Goal: Information Seeking & Learning: Compare options

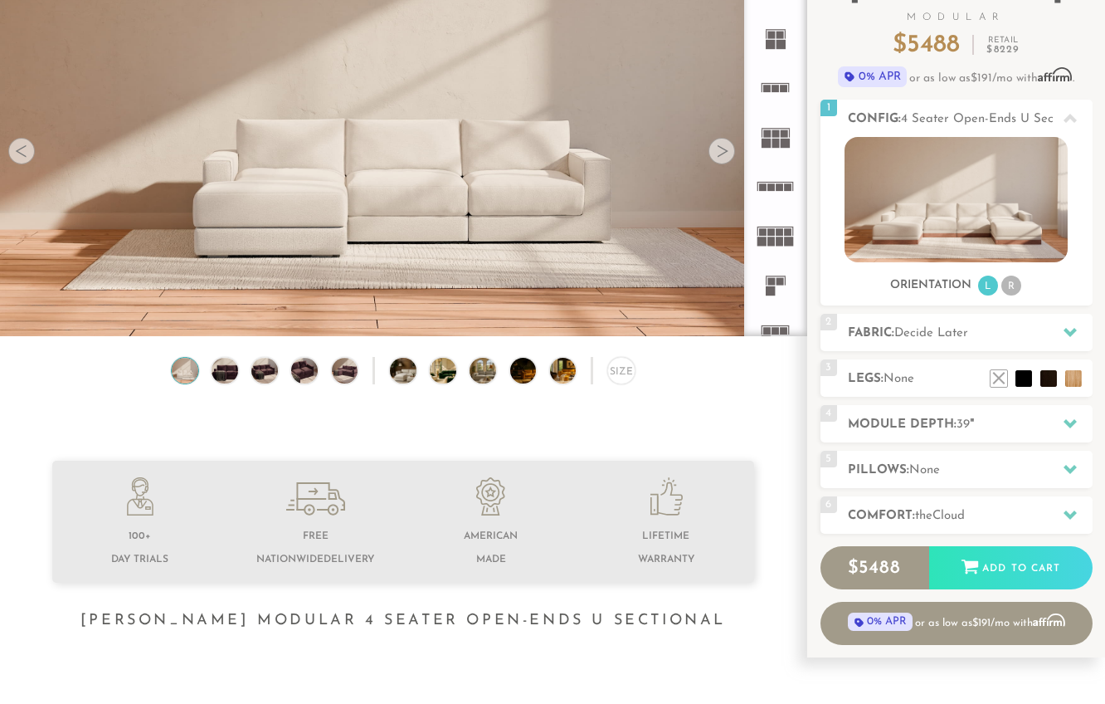
scroll to position [147, 0]
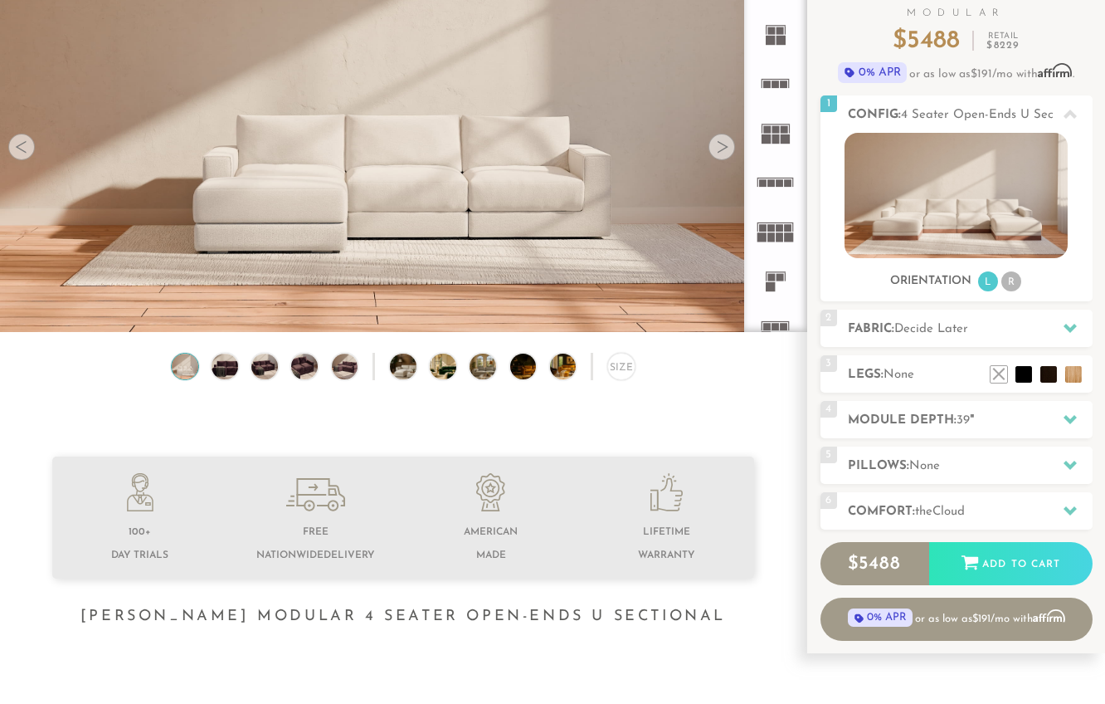
click at [1068, 423] on icon at bounding box center [1070, 418] width 13 height 13
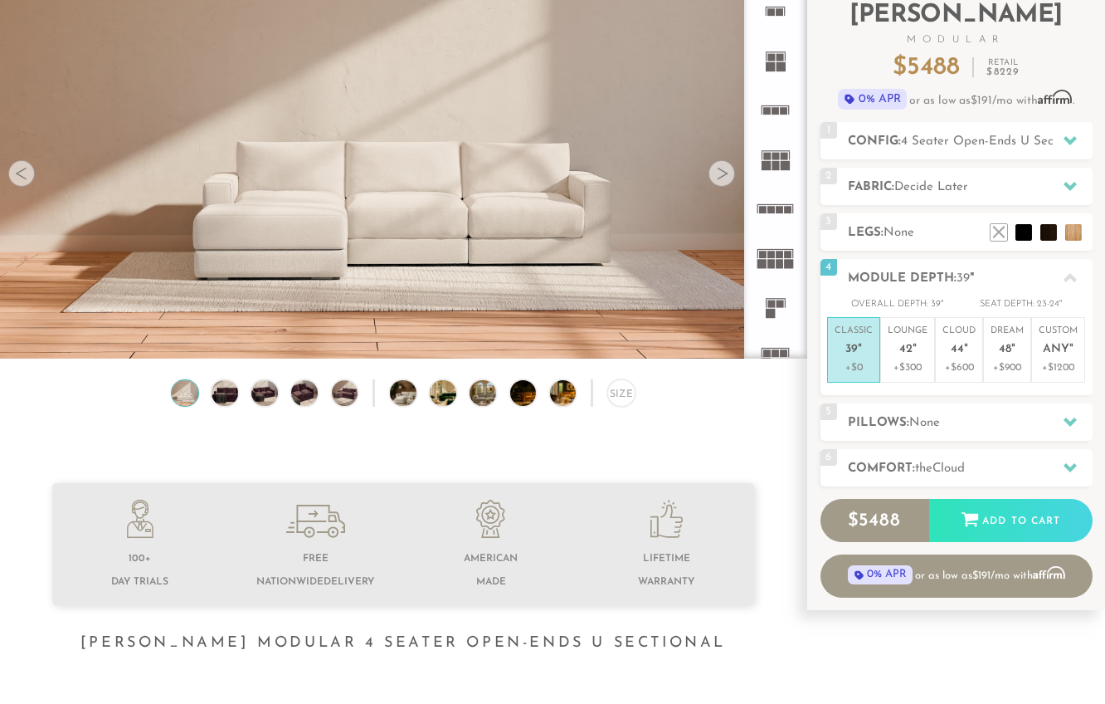
scroll to position [116, 0]
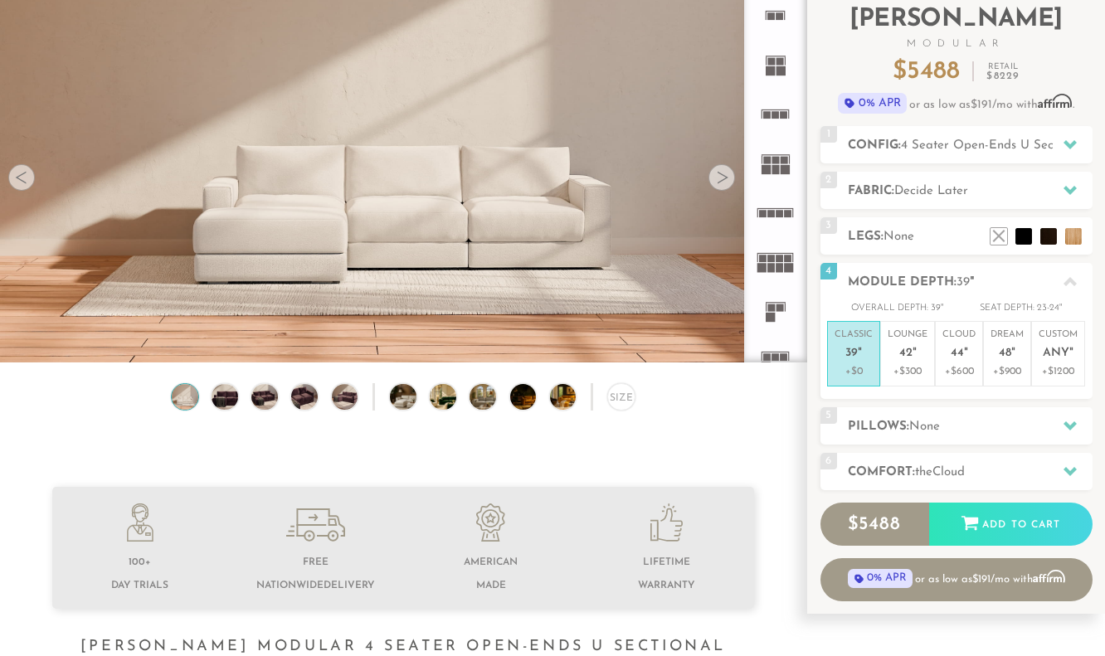
click at [1081, 190] on div at bounding box center [1070, 190] width 35 height 34
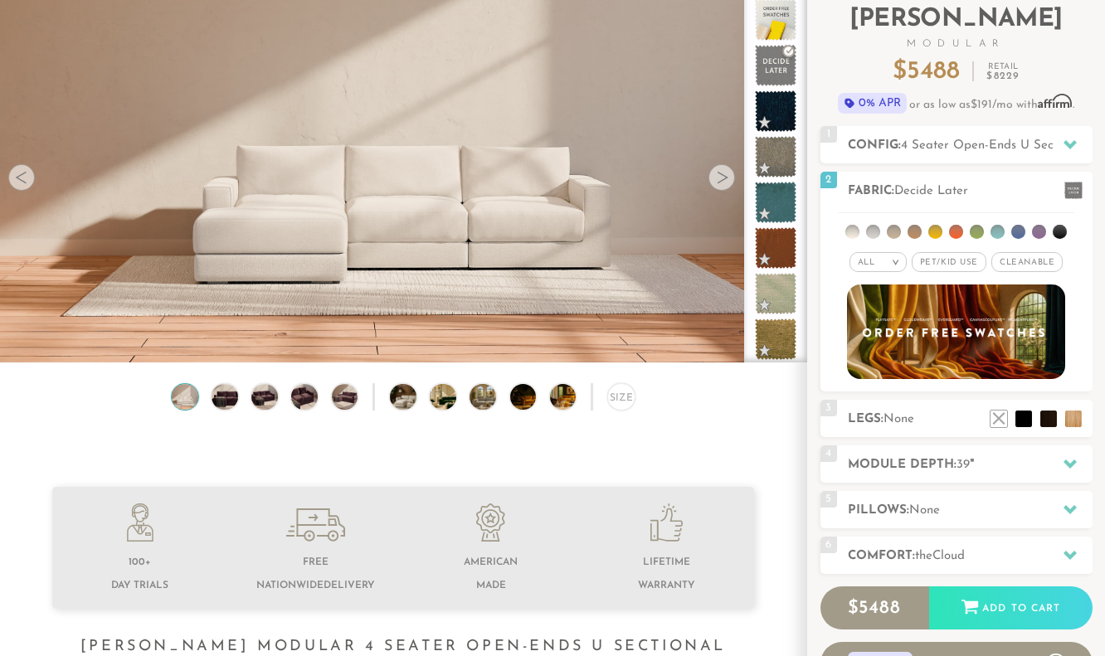
click at [1037, 232] on li at bounding box center [1039, 232] width 14 height 14
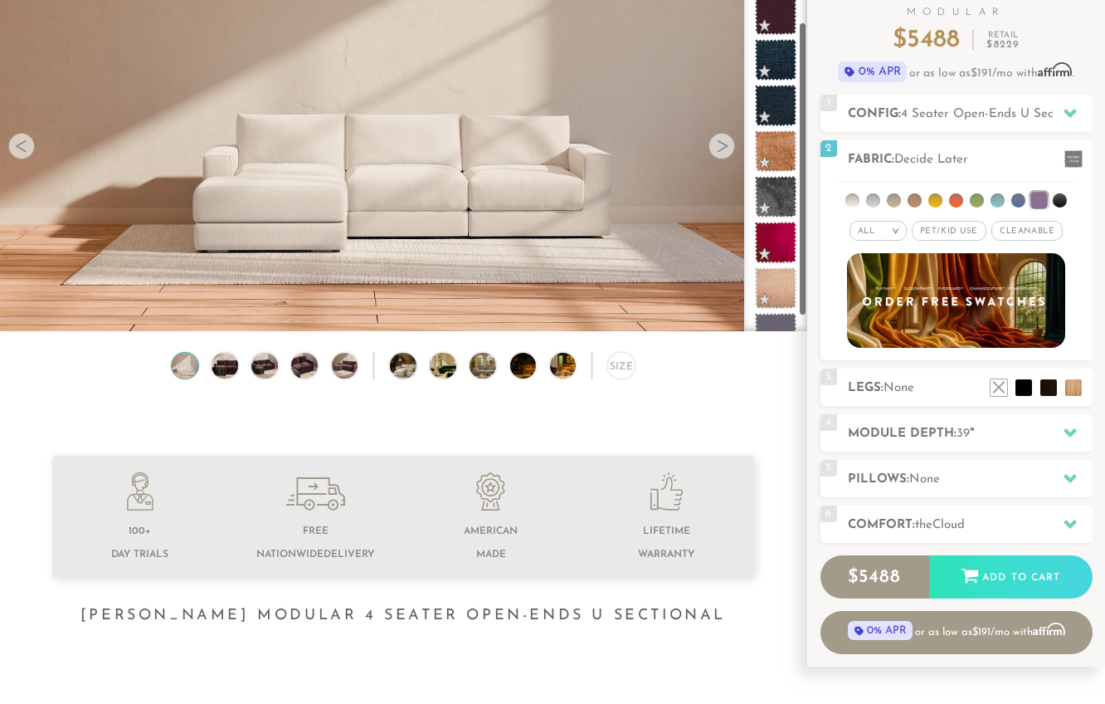
scroll to position [96, 0]
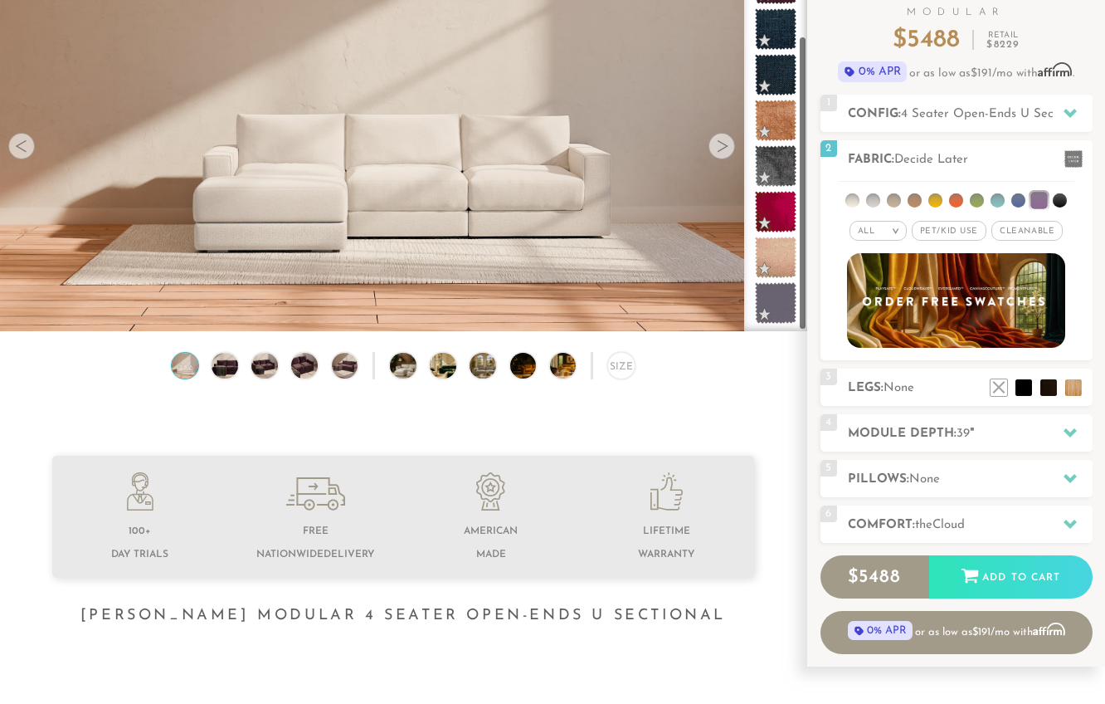
click at [770, 216] on span at bounding box center [775, 211] width 41 height 41
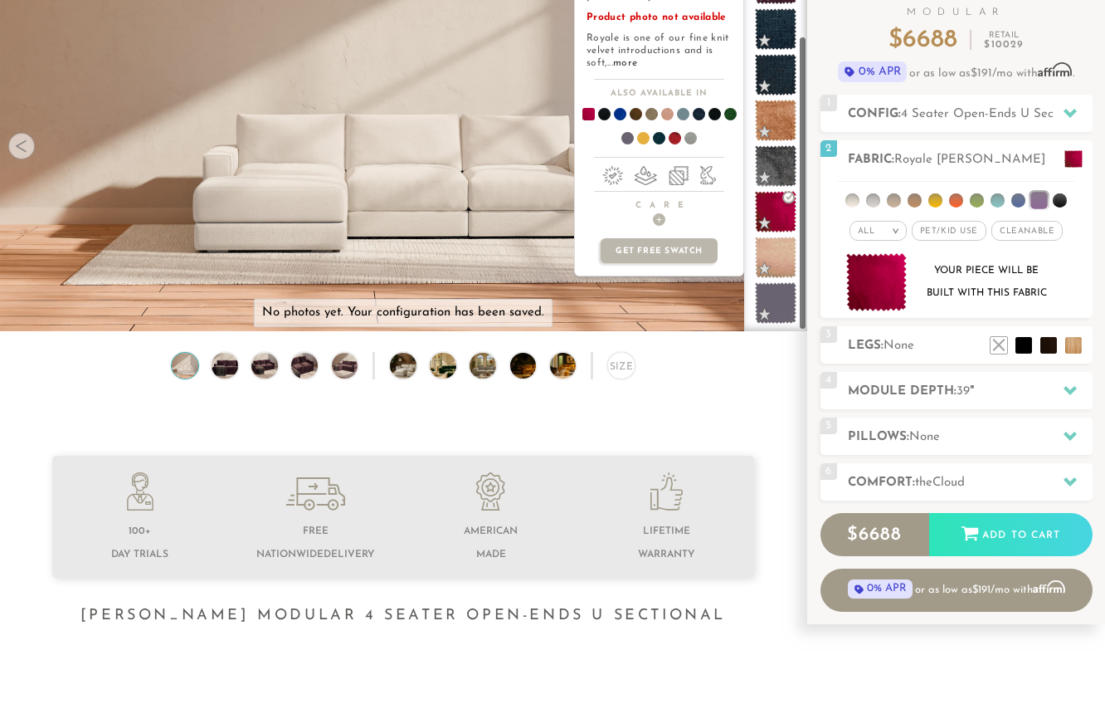
click at [773, 300] on span at bounding box center [775, 302] width 41 height 41
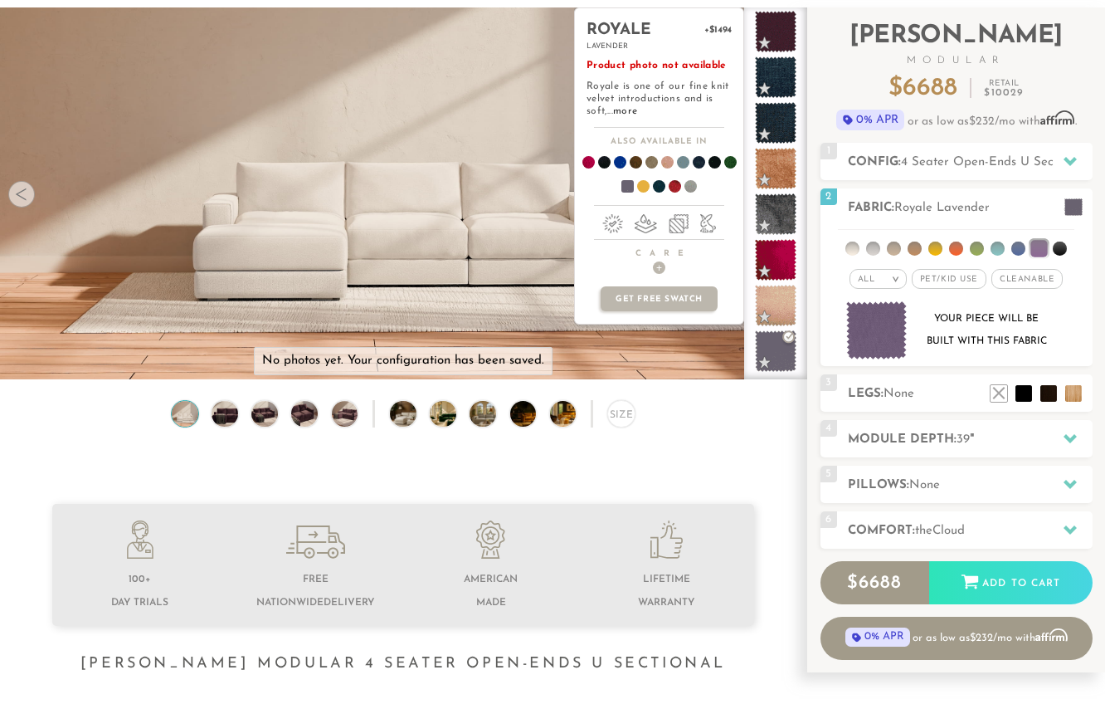
scroll to position [151, 0]
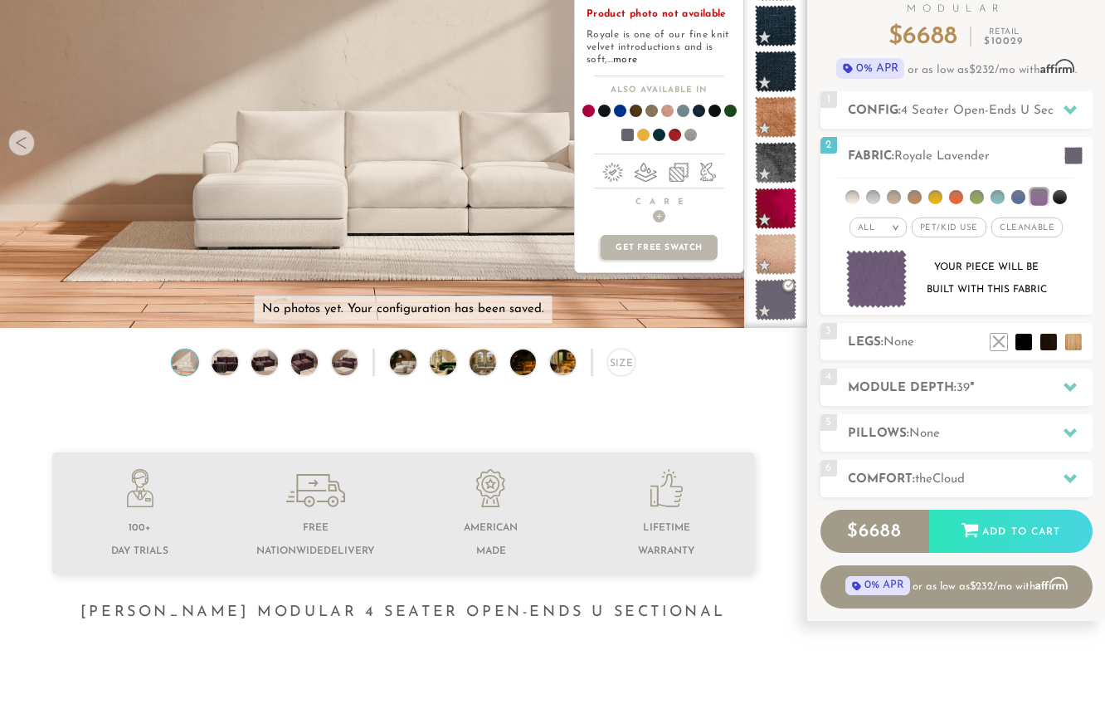
click at [1019, 344] on li at bounding box center [1024, 342] width 17 height 17
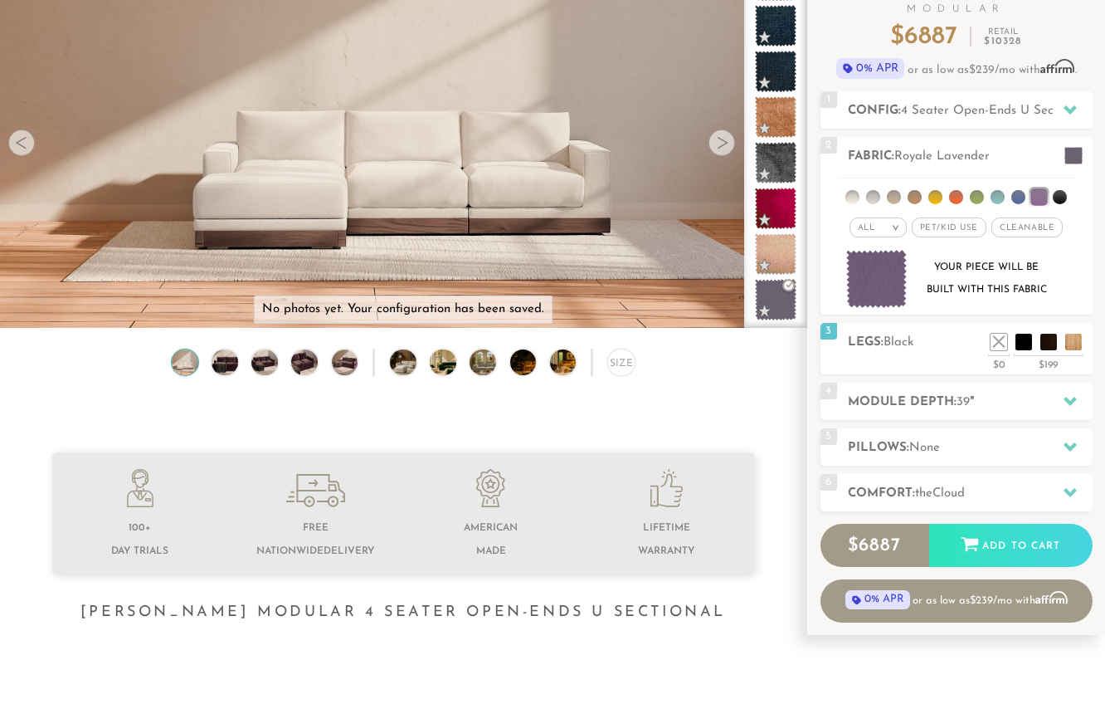
click at [1042, 343] on li at bounding box center [1049, 342] width 17 height 17
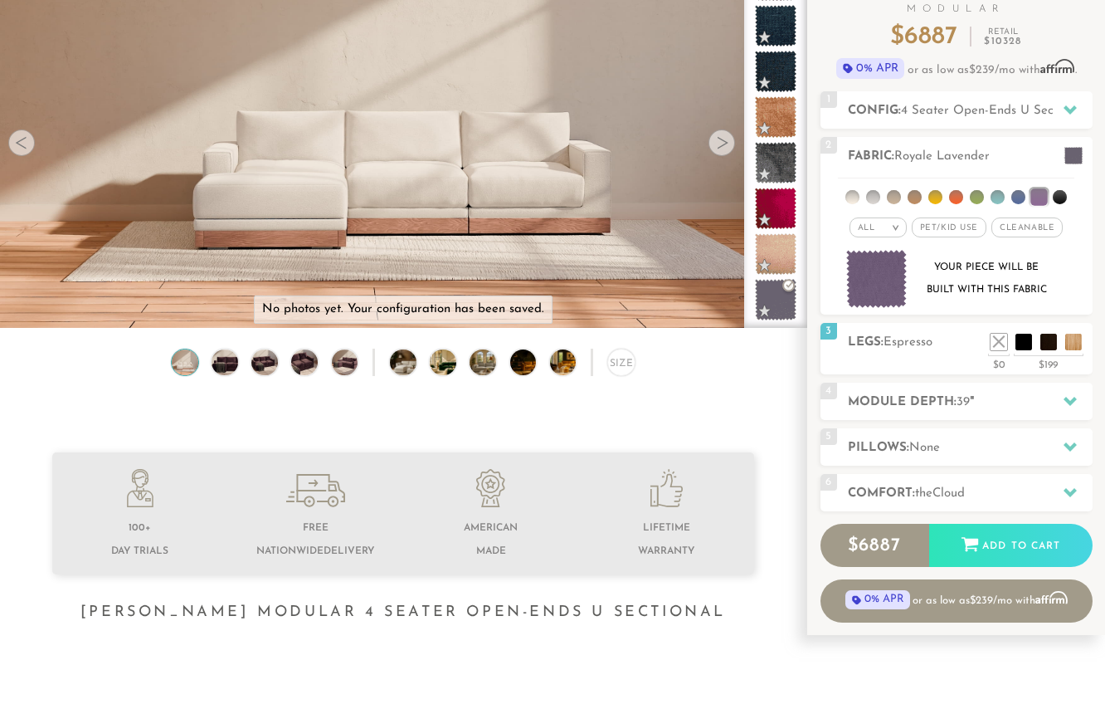
click at [1071, 342] on li at bounding box center [1074, 342] width 17 height 17
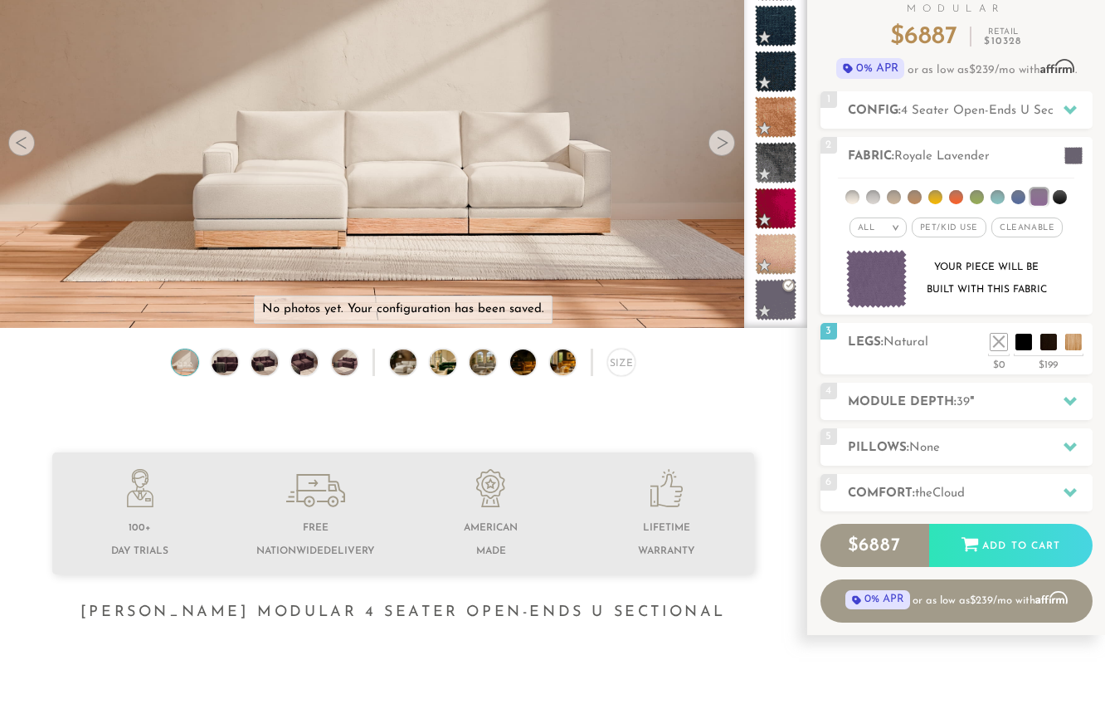
click at [998, 342] on li at bounding box center [999, 342] width 17 height 17
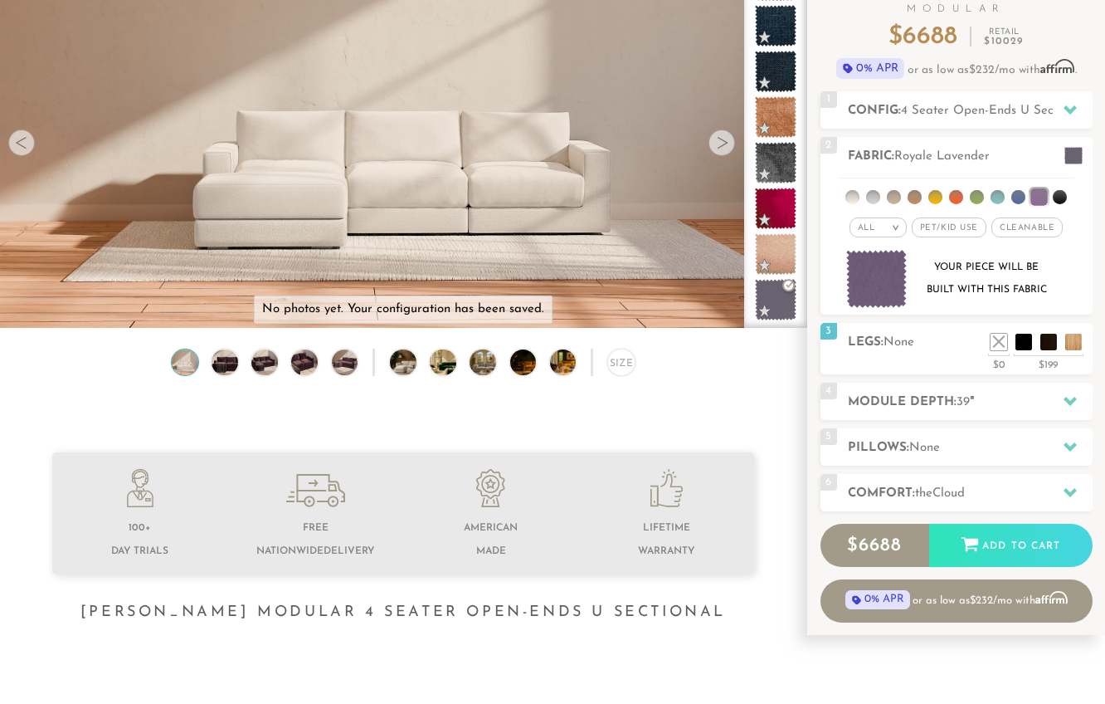
click at [1028, 343] on li at bounding box center [1024, 342] width 17 height 17
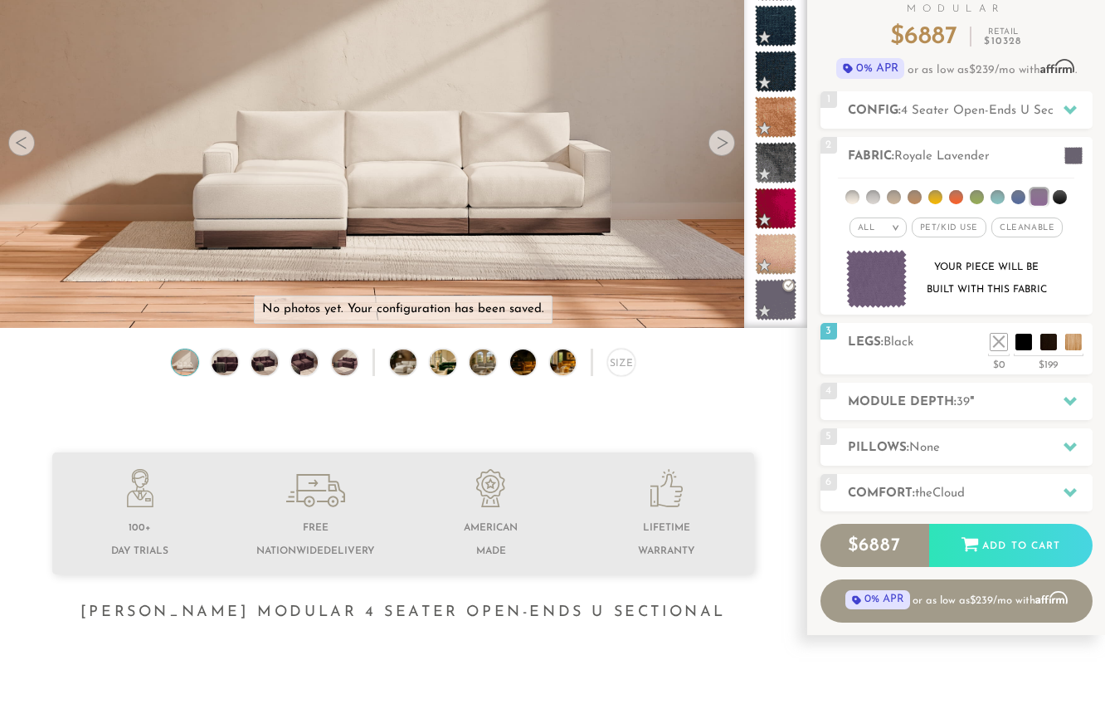
click at [1011, 398] on h2 "Module Depth: 39 "" at bounding box center [970, 402] width 245 height 19
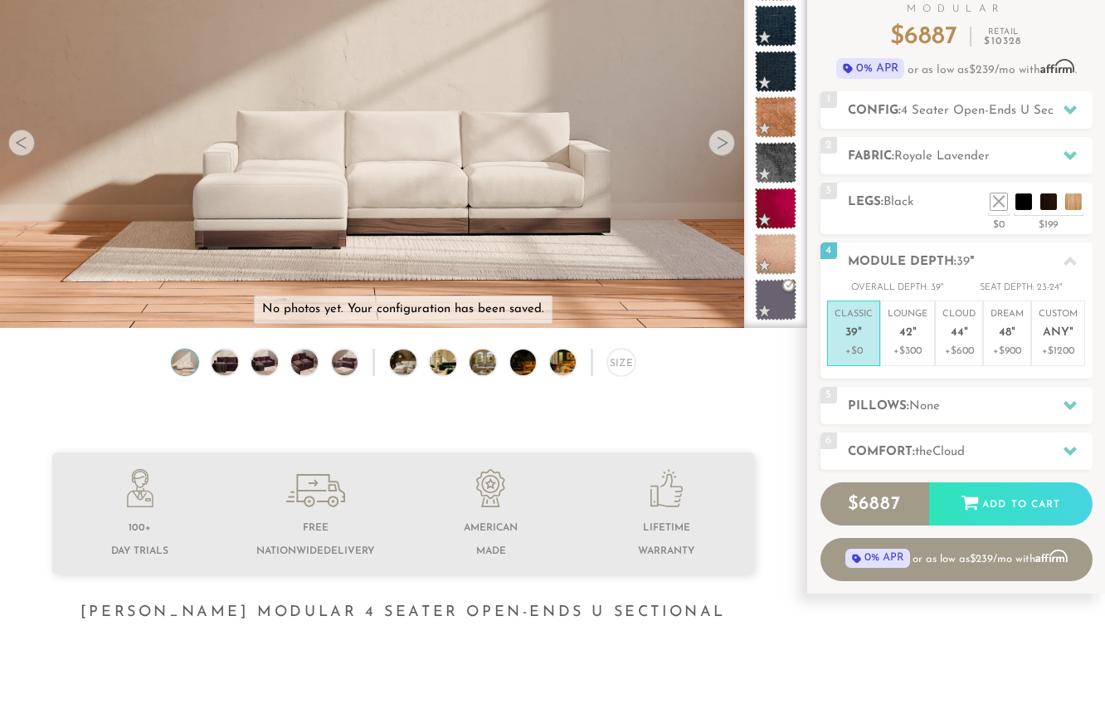
click at [962, 330] on span "44" at bounding box center [957, 333] width 13 height 14
click at [1058, 405] on div at bounding box center [1070, 405] width 35 height 34
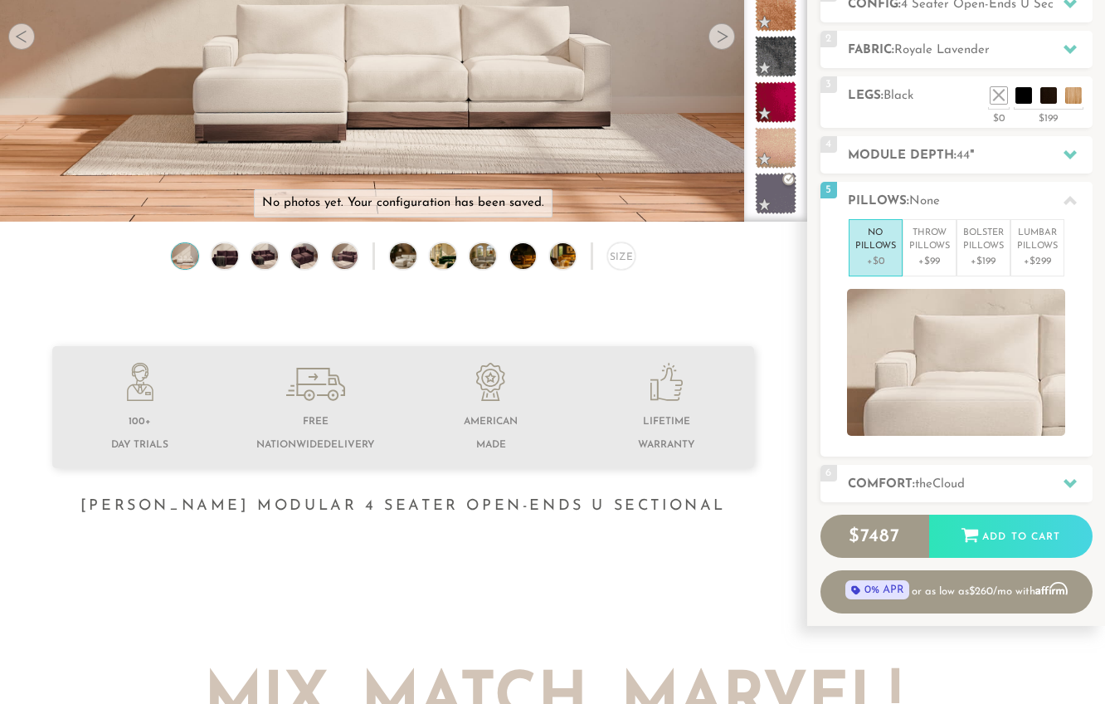
scroll to position [260, 0]
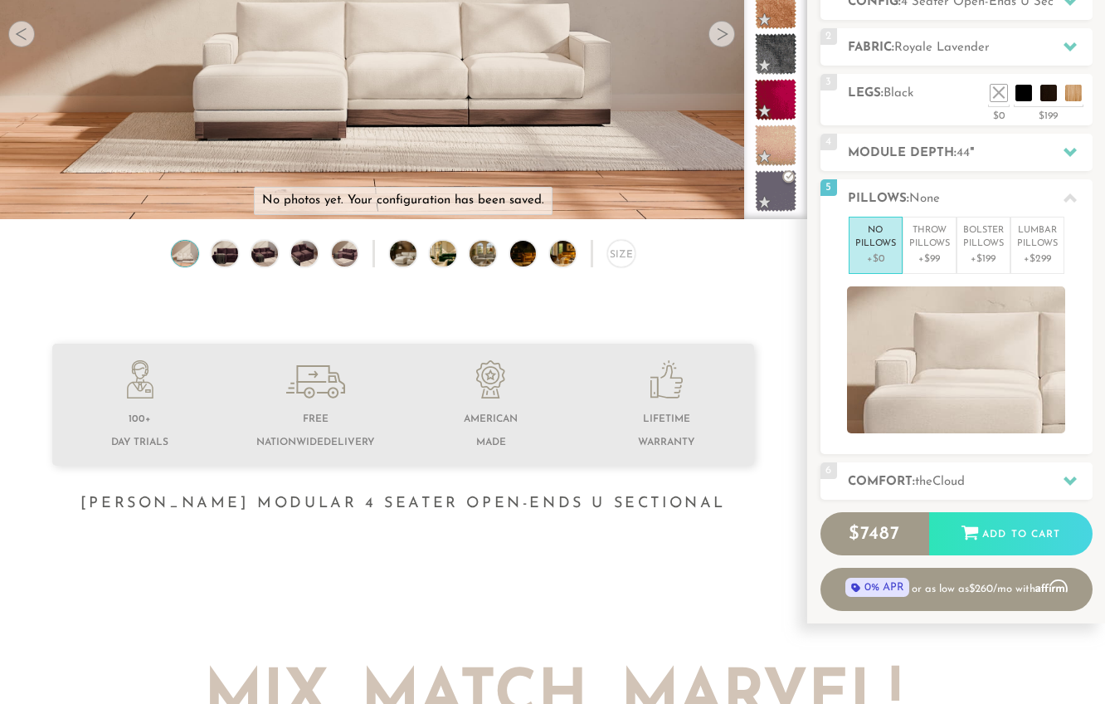
click at [1055, 462] on div "6 Comfort: the Cloud soft" at bounding box center [957, 480] width 272 height 37
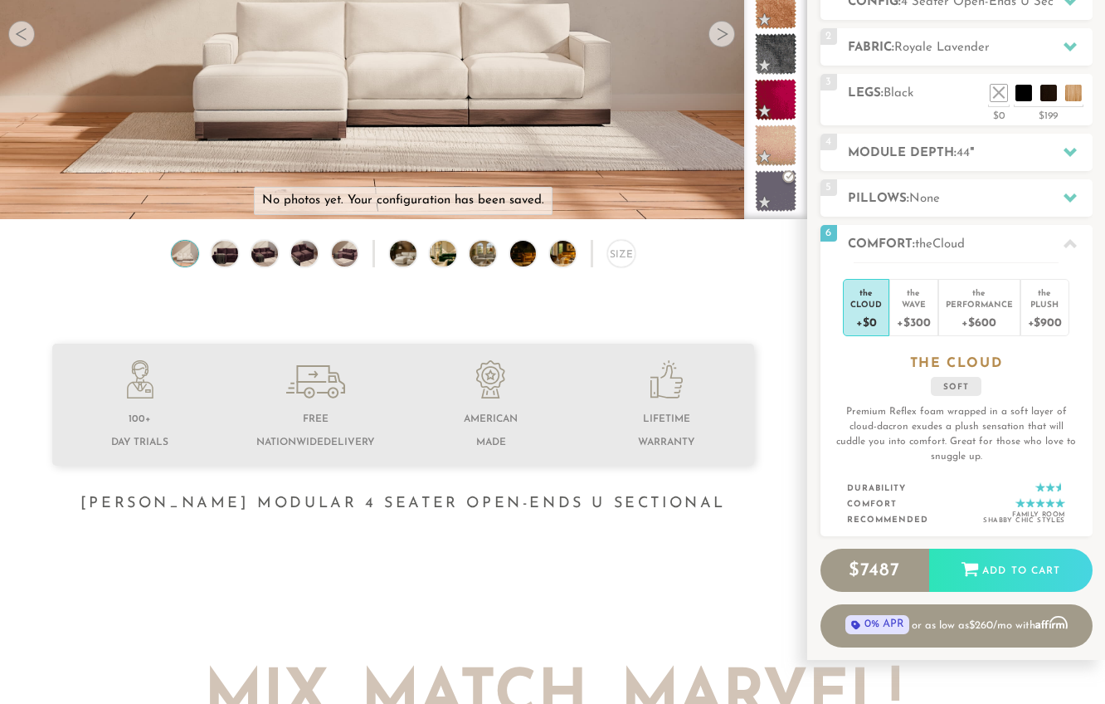
click at [916, 299] on div "Wave" at bounding box center [913, 304] width 33 height 12
click at [990, 299] on div "Performance" at bounding box center [979, 304] width 67 height 12
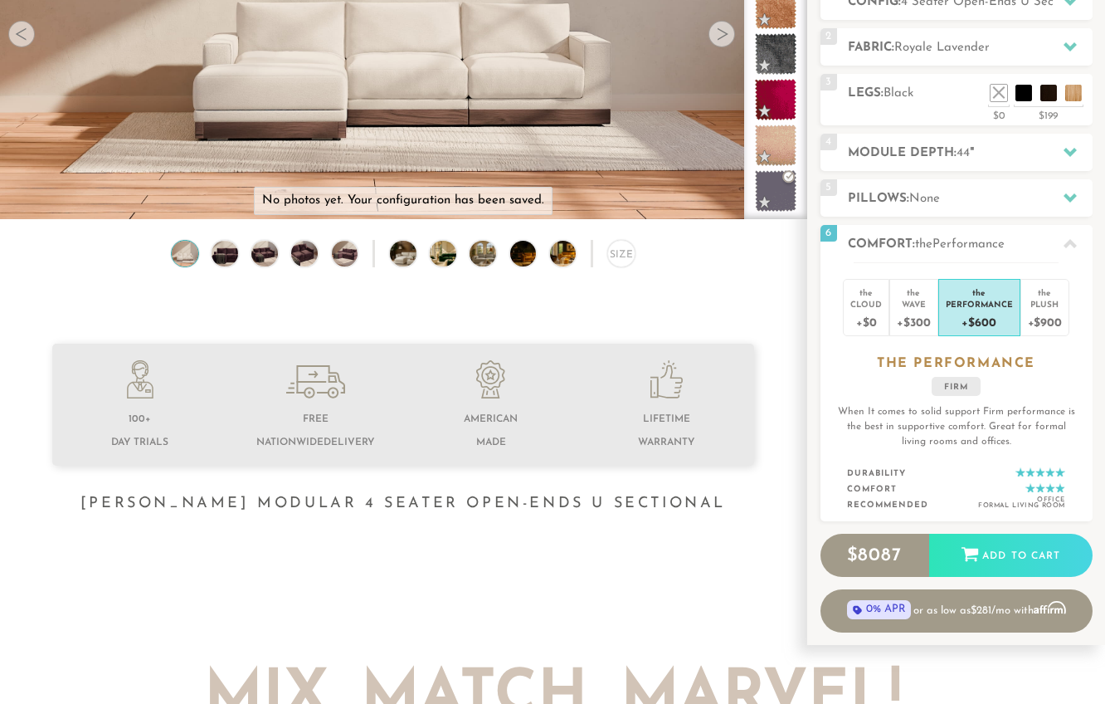
click at [1047, 304] on div "Plush" at bounding box center [1045, 304] width 34 height 12
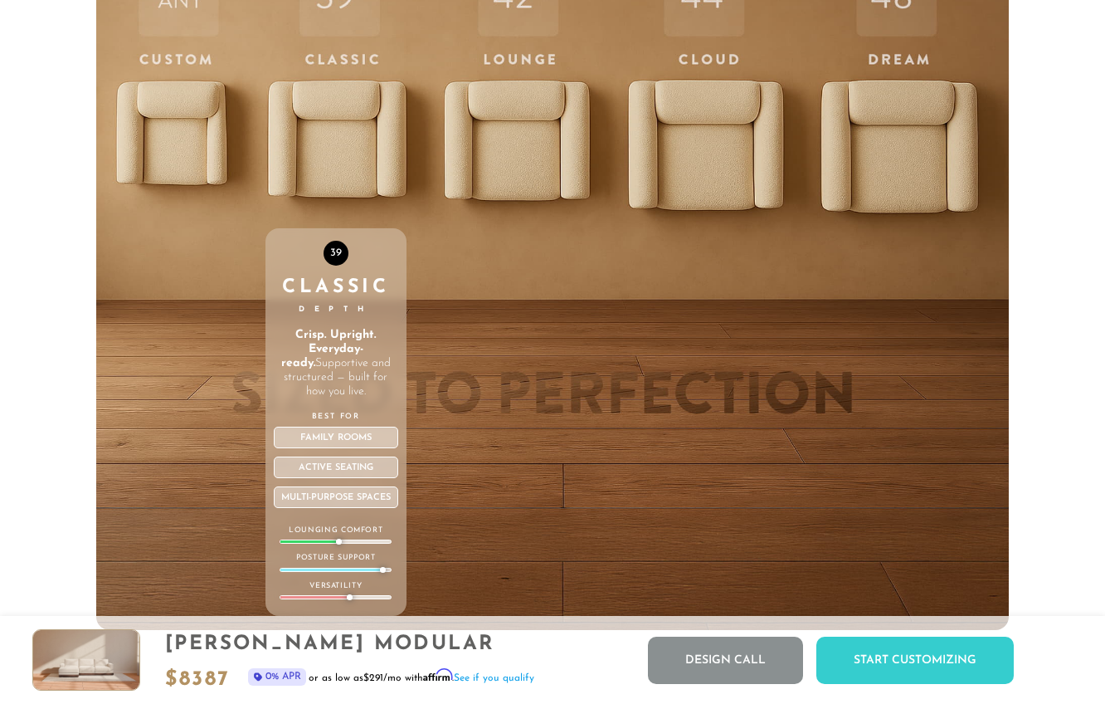
scroll to position [5358, 0]
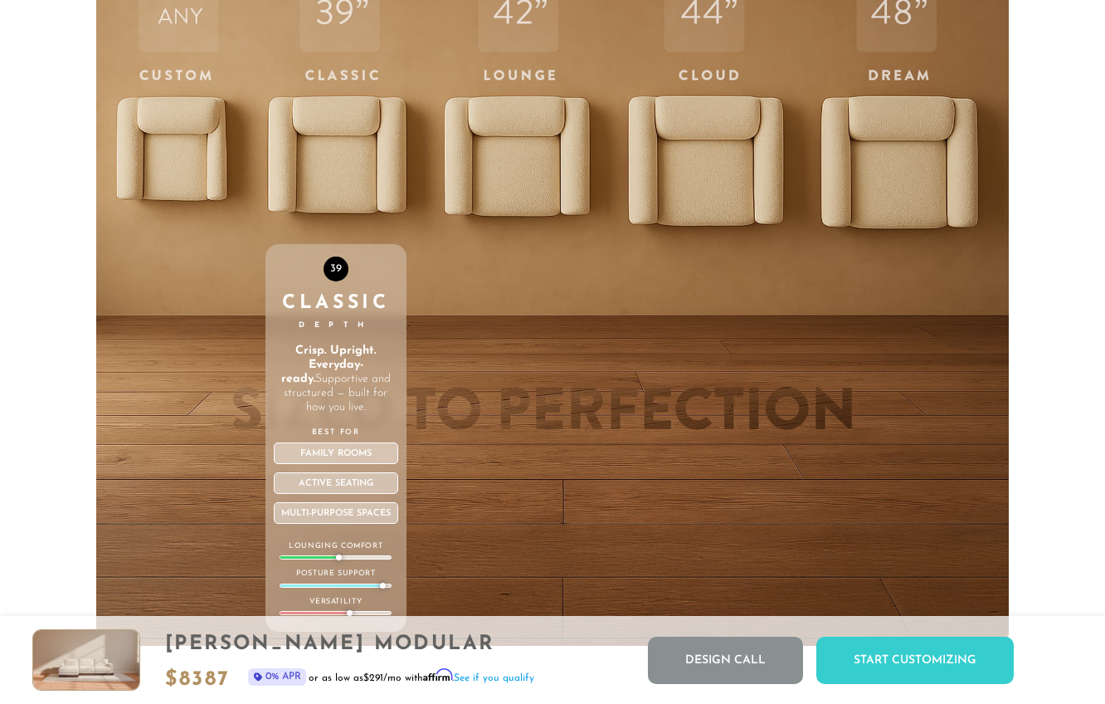
click at [486, 179] on div "42 Lounge Depth Laid-back, not laid-out. Just enough depth to relax, without di…" at bounding box center [516, 292] width 146 height 705
click at [738, 170] on div "44 Cloud Depth Deeper. Softer. Made to melt into. More room, more plush, more "…" at bounding box center [706, 292] width 160 height 705
click at [339, 171] on div "39 Classic Depth Crisp. Upright. Everyday-ready. Supportive and structured — bu…" at bounding box center [337, 292] width 142 height 705
click at [483, 139] on div "42 Lounge Depth Laid-back, not laid-out. Just enough depth to relax, without di…" at bounding box center [516, 292] width 146 height 705
click at [687, 179] on div "44 Cloud Depth Deeper. Softer. Made to melt into. More room, more plush, more "…" at bounding box center [706, 292] width 160 height 705
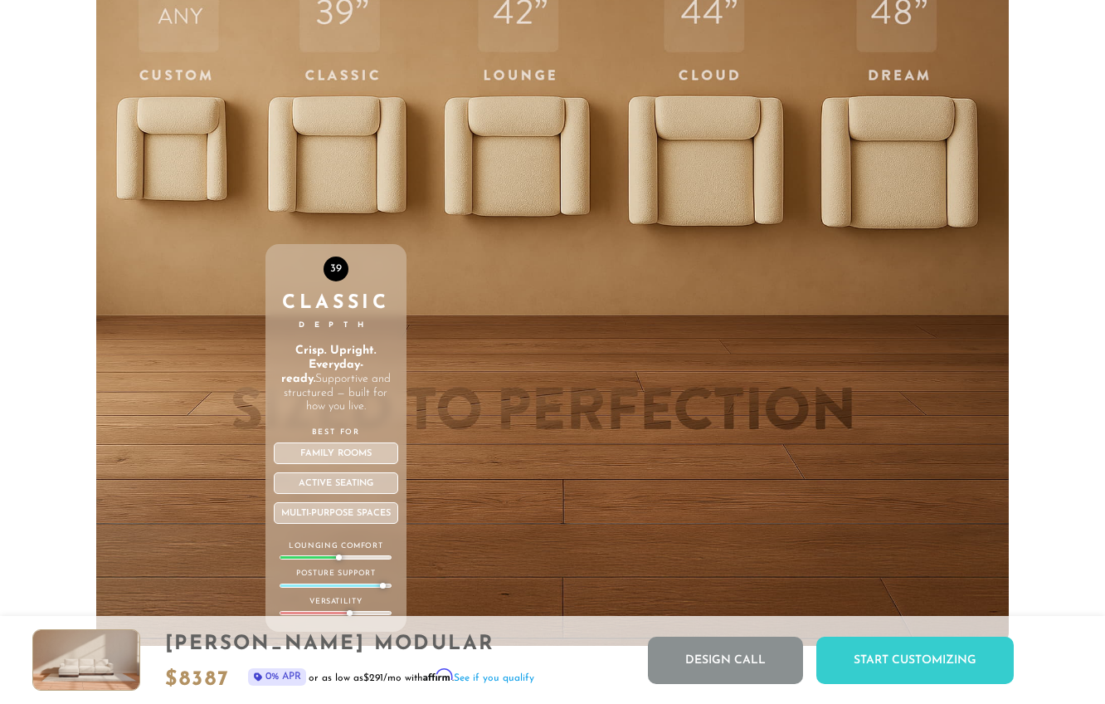
click at [544, 134] on div "42 Lounge Depth Laid-back, not laid-out. Just enough depth to relax, without di…" at bounding box center [516, 292] width 146 height 705
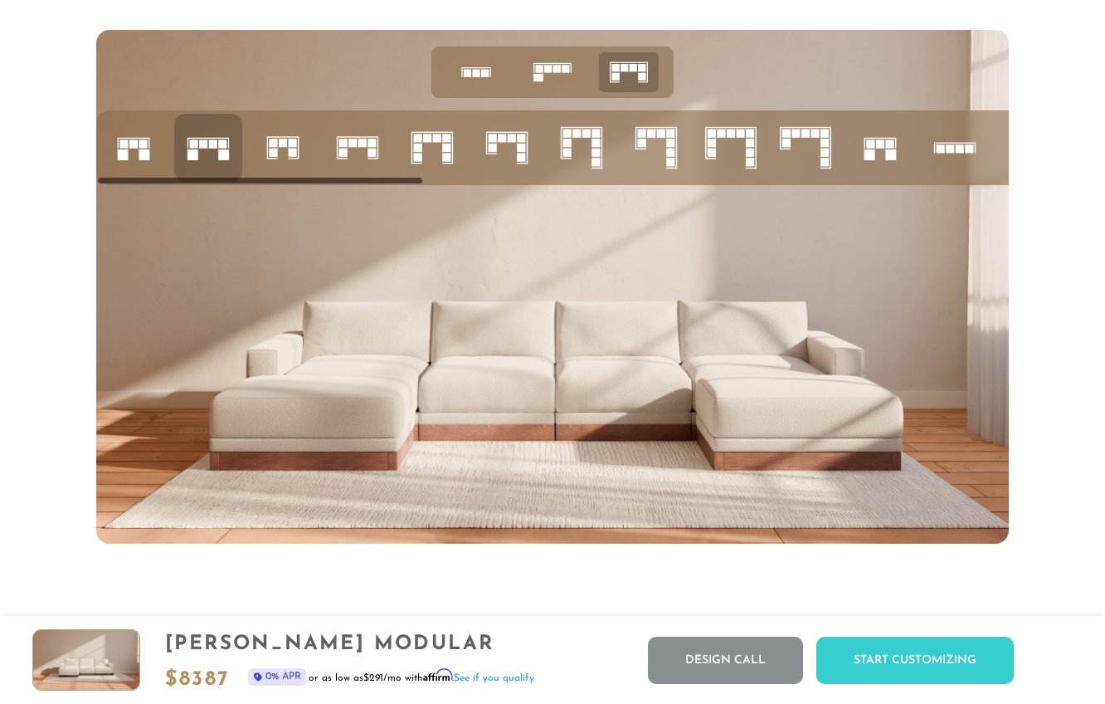
scroll to position [6247, 0]
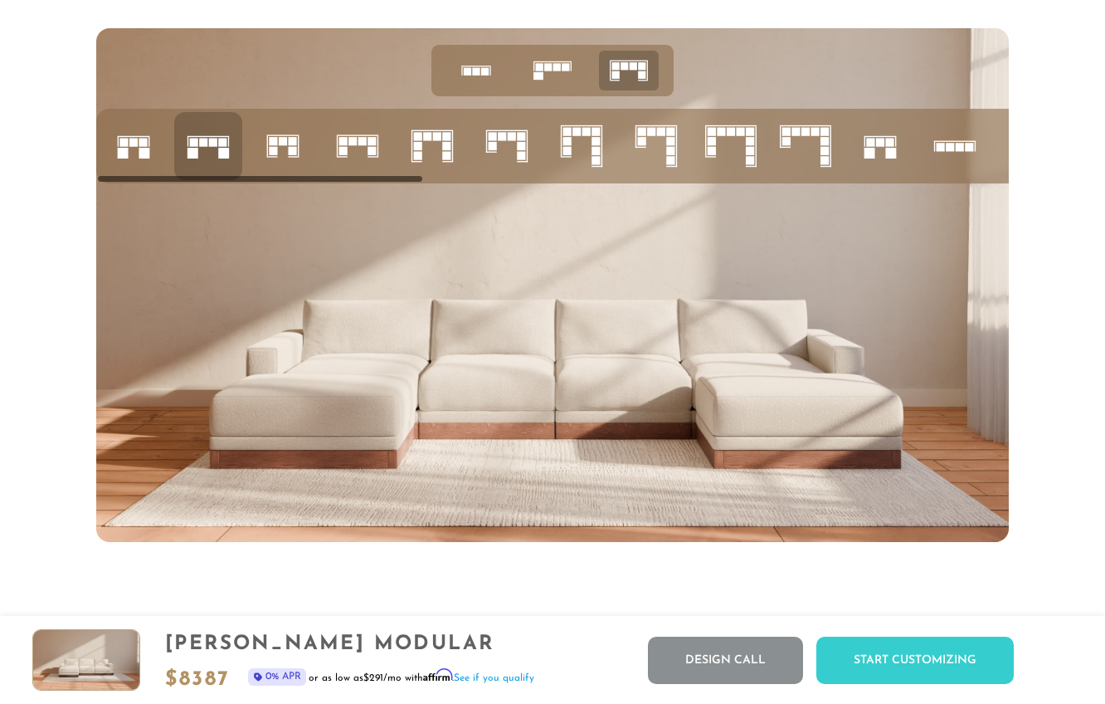
click at [549, 87] on icon at bounding box center [552, 70] width 51 height 51
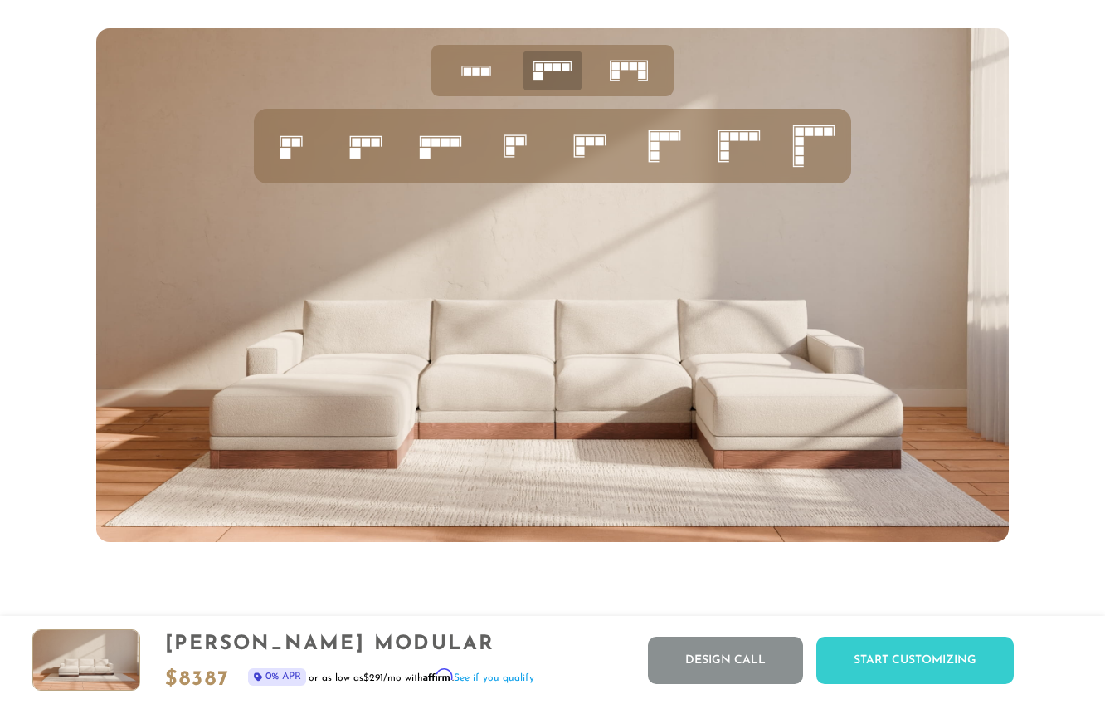
click at [427, 145] on rect at bounding box center [426, 142] width 8 height 8
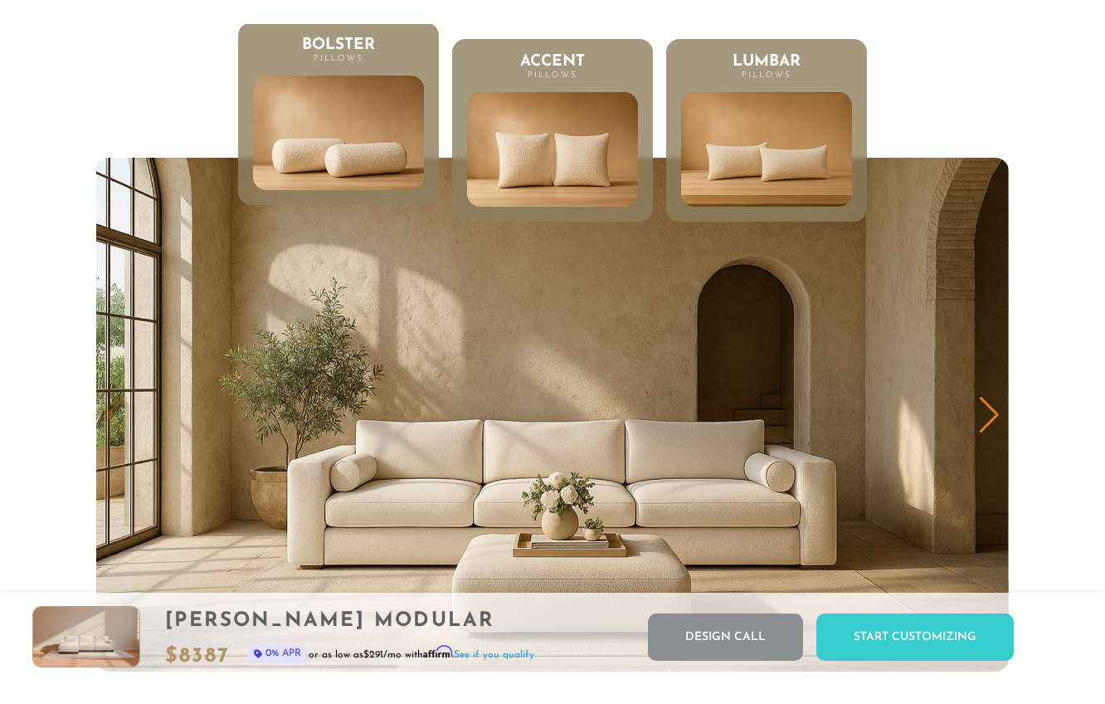
scroll to position [7812, 0]
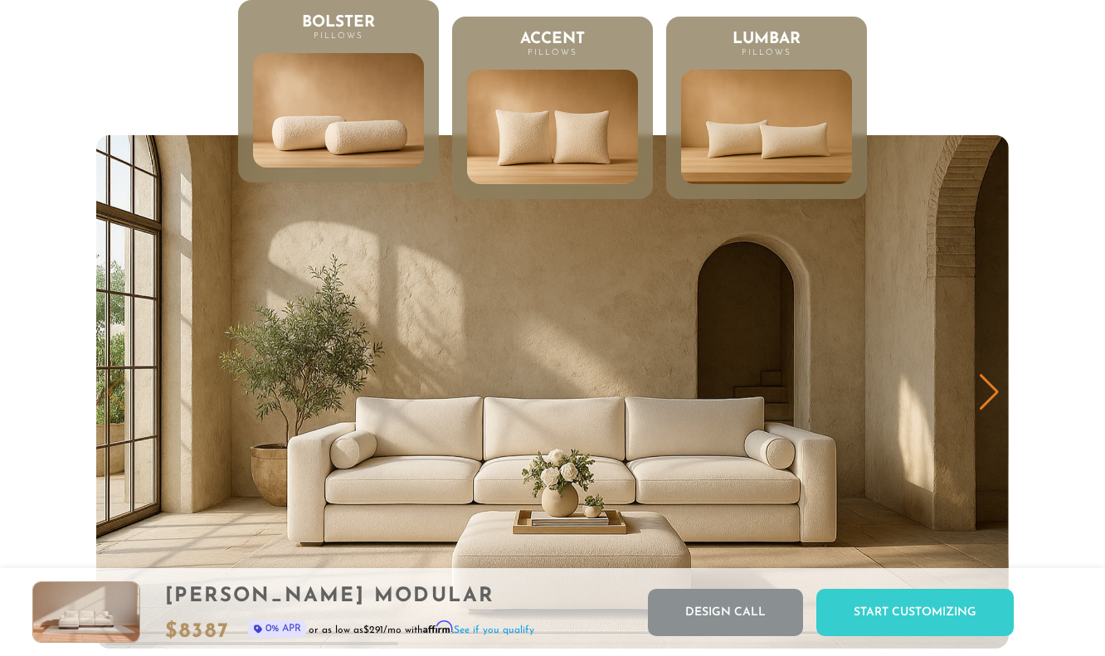
click at [525, 127] on img at bounding box center [552, 127] width 171 height 115
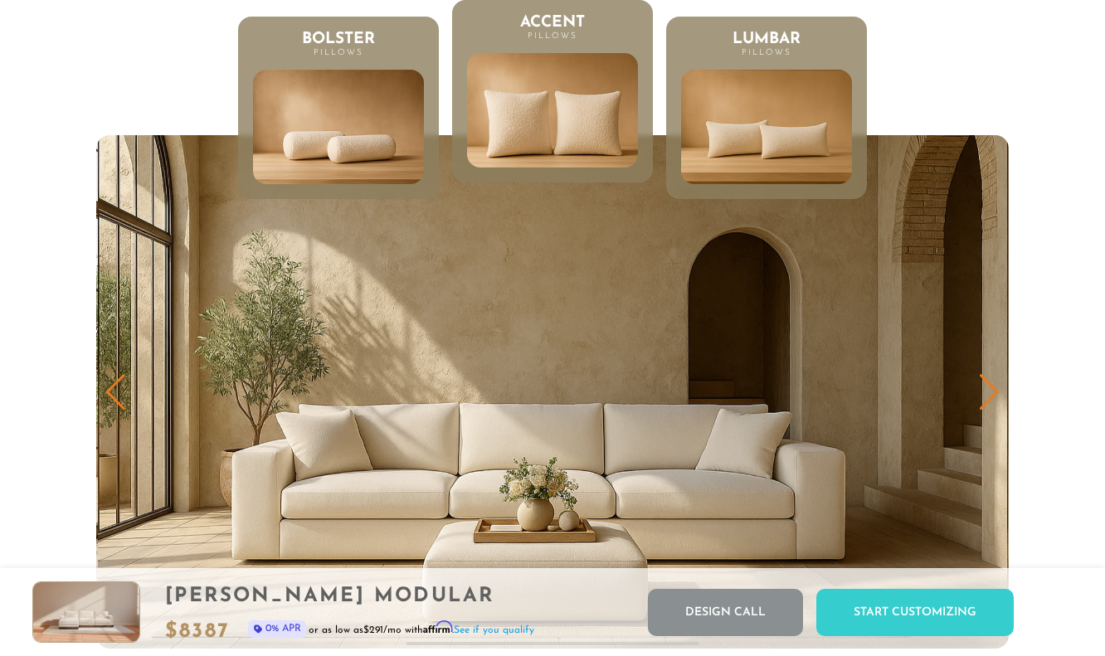
click at [731, 104] on img at bounding box center [766, 127] width 171 height 115
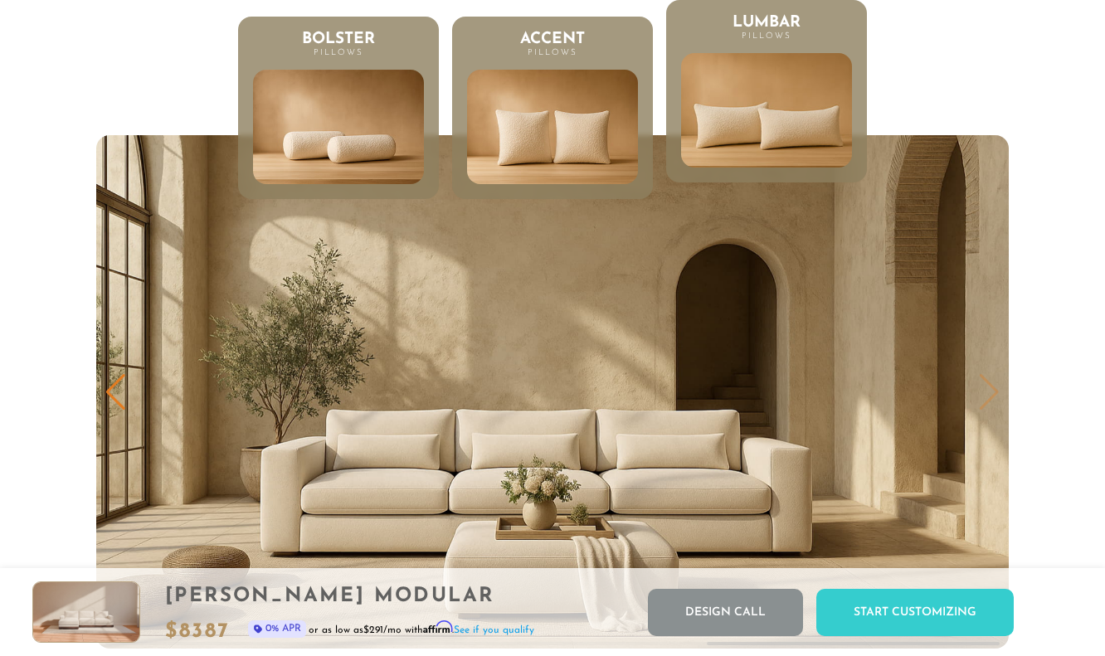
click at [316, 90] on img at bounding box center [338, 127] width 171 height 115
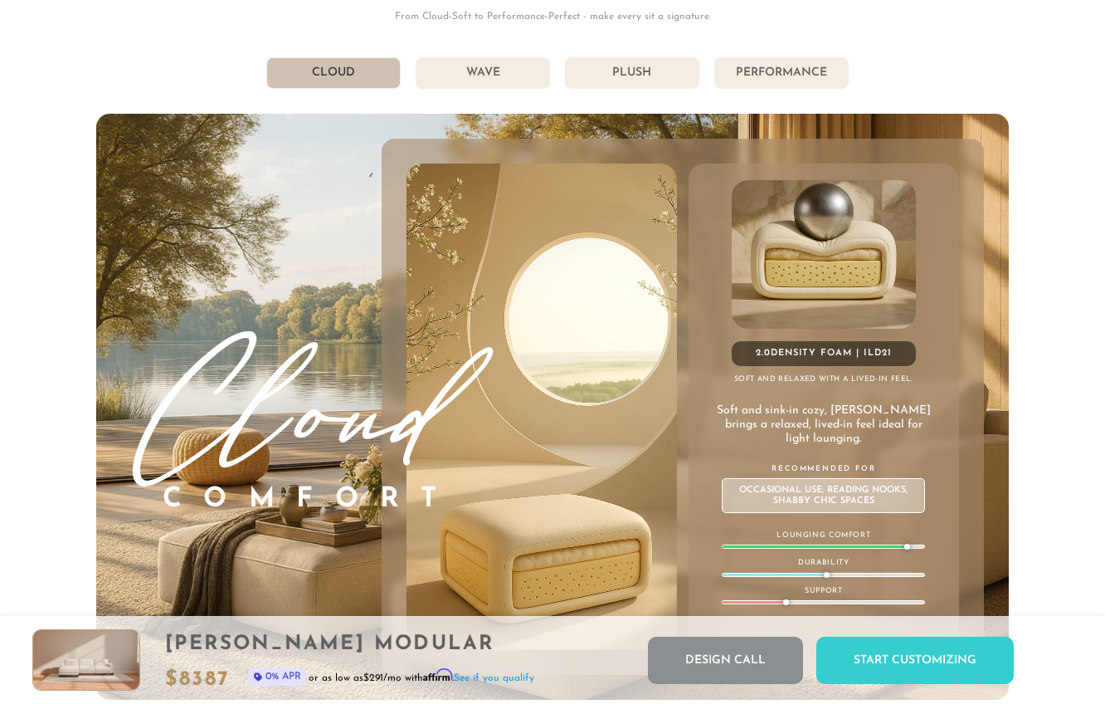
scroll to position [8644, 0]
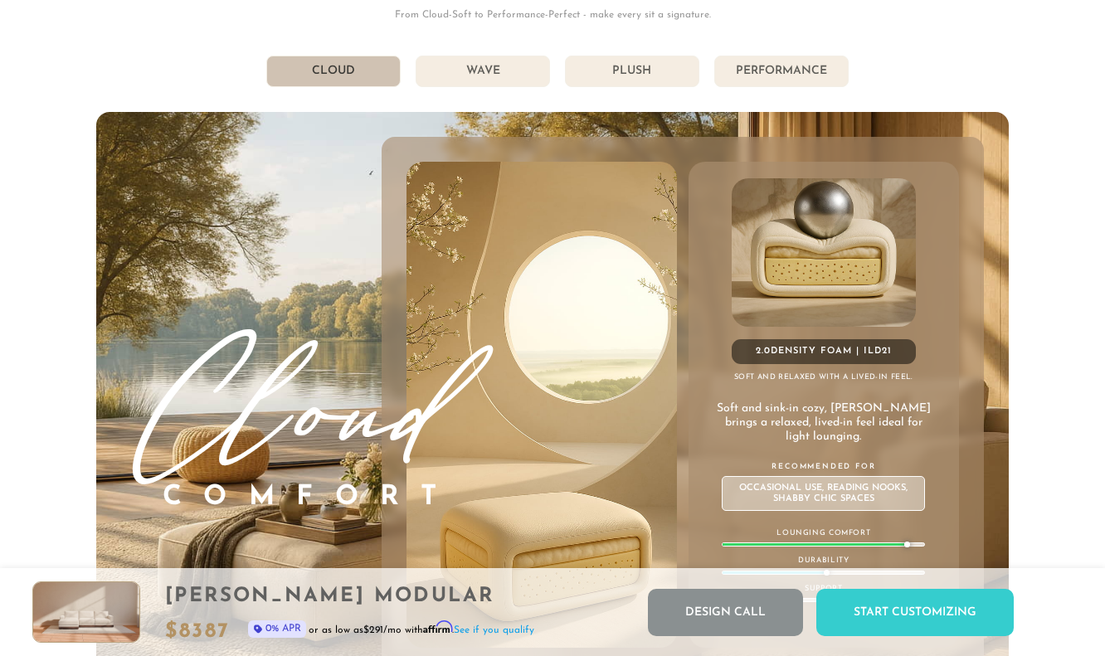
click at [490, 85] on li "Wave" at bounding box center [483, 72] width 134 height 32
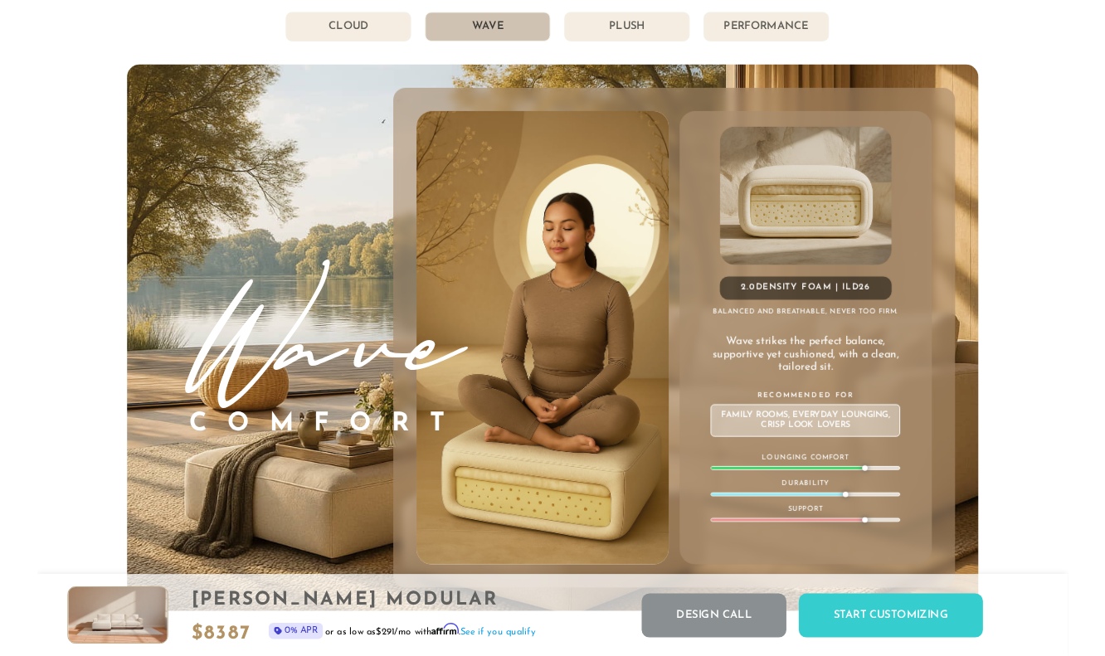
scroll to position [8681, 0]
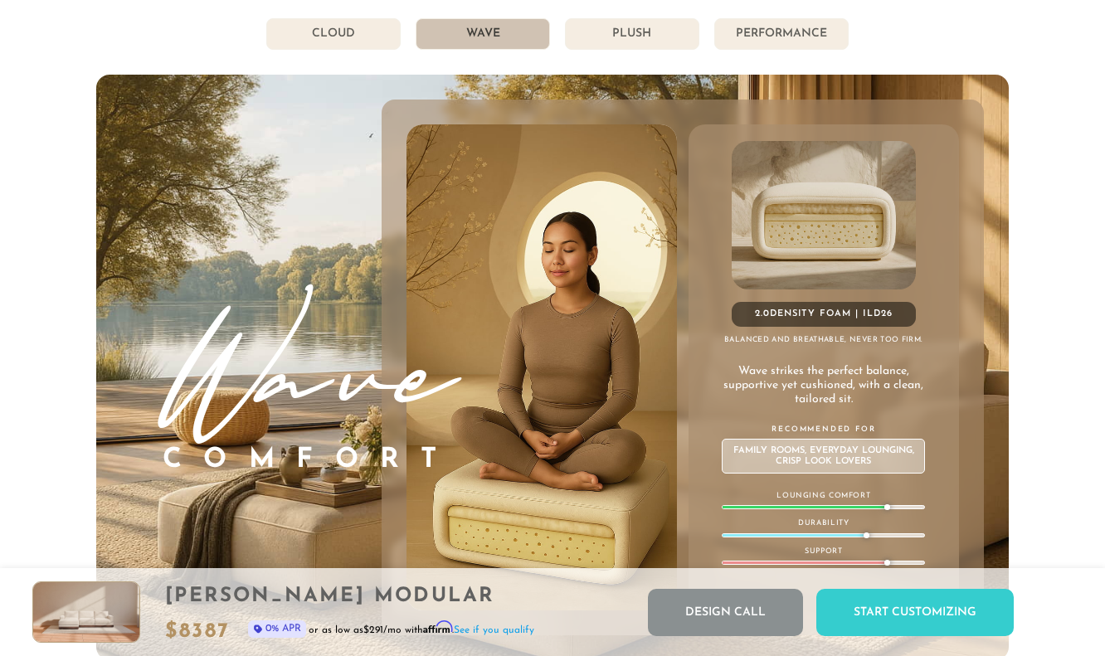
click at [622, 46] on li "Plush" at bounding box center [632, 34] width 134 height 32
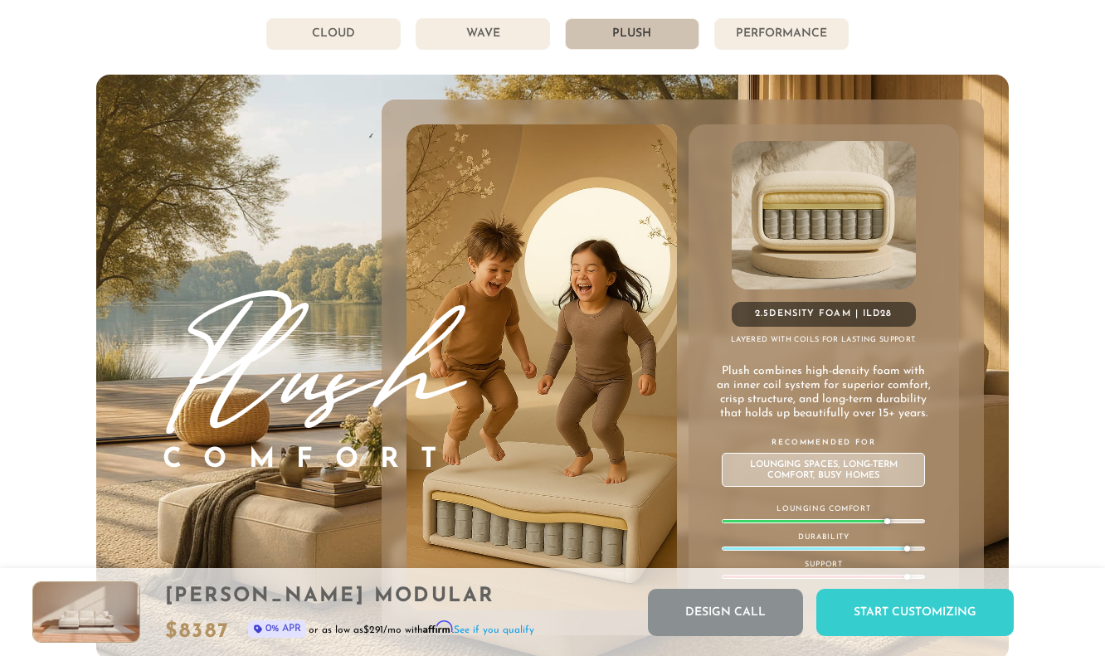
click at [817, 22] on li "Performance" at bounding box center [782, 34] width 134 height 32
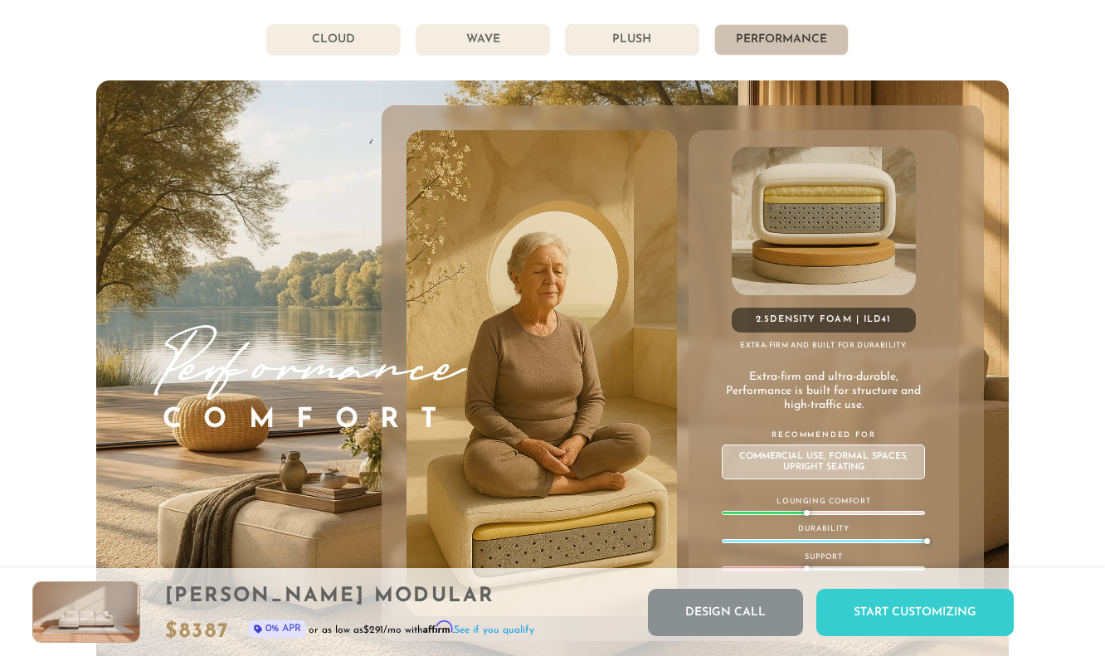
scroll to position [8674, 0]
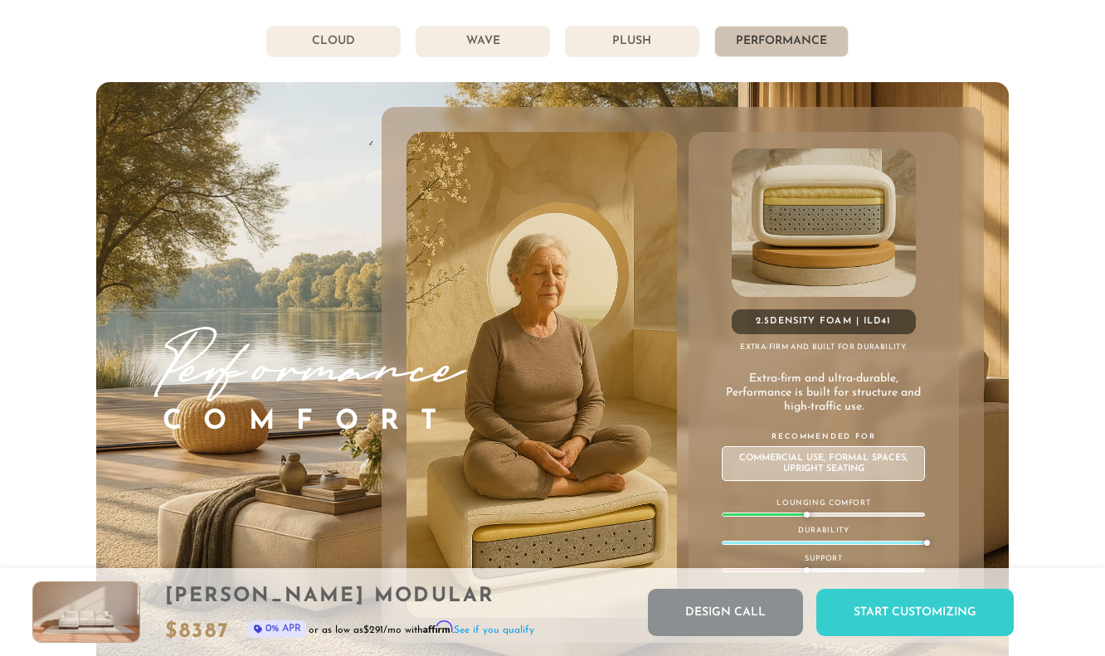
click at [660, 51] on li "Plush" at bounding box center [632, 42] width 134 height 32
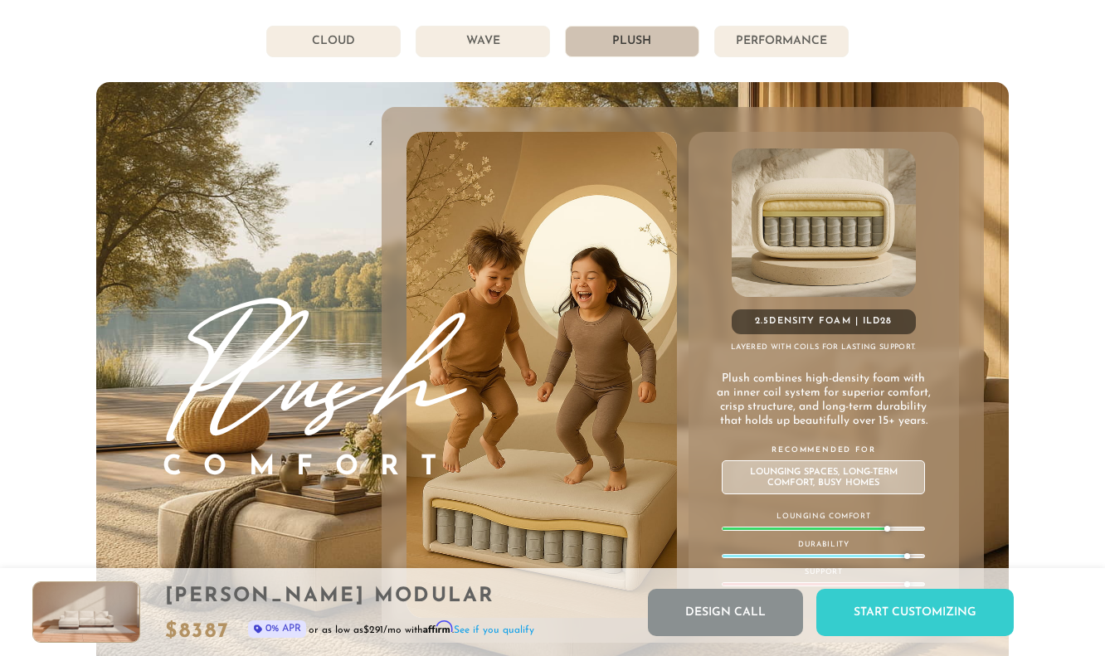
click at [837, 40] on li "Performance" at bounding box center [782, 42] width 134 height 32
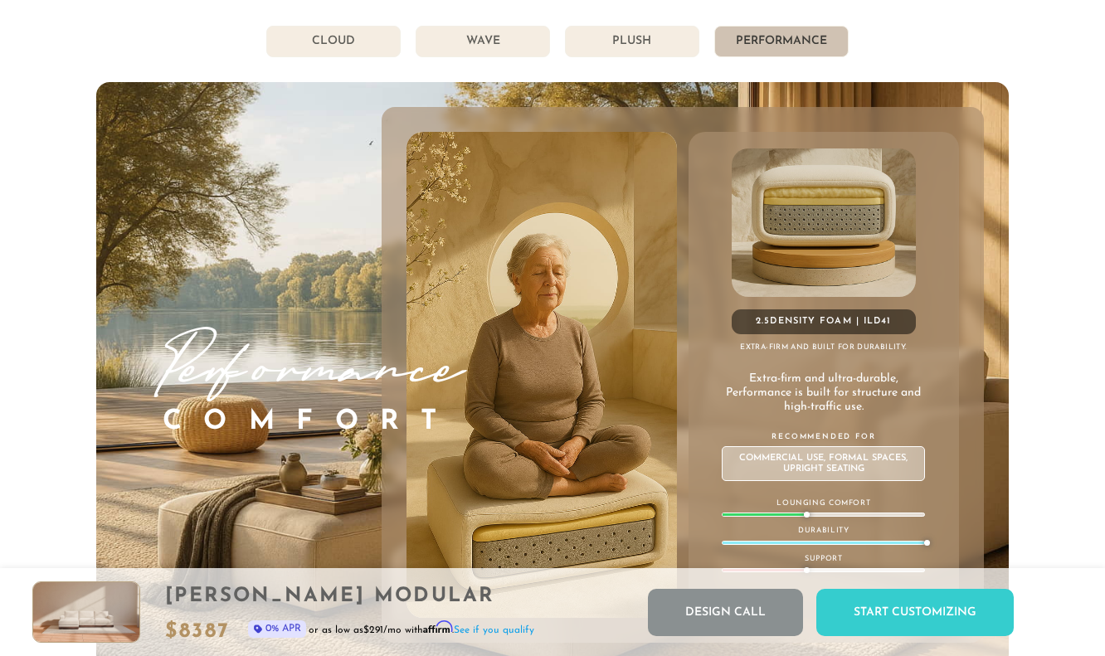
click at [621, 51] on li "Plush" at bounding box center [632, 42] width 134 height 32
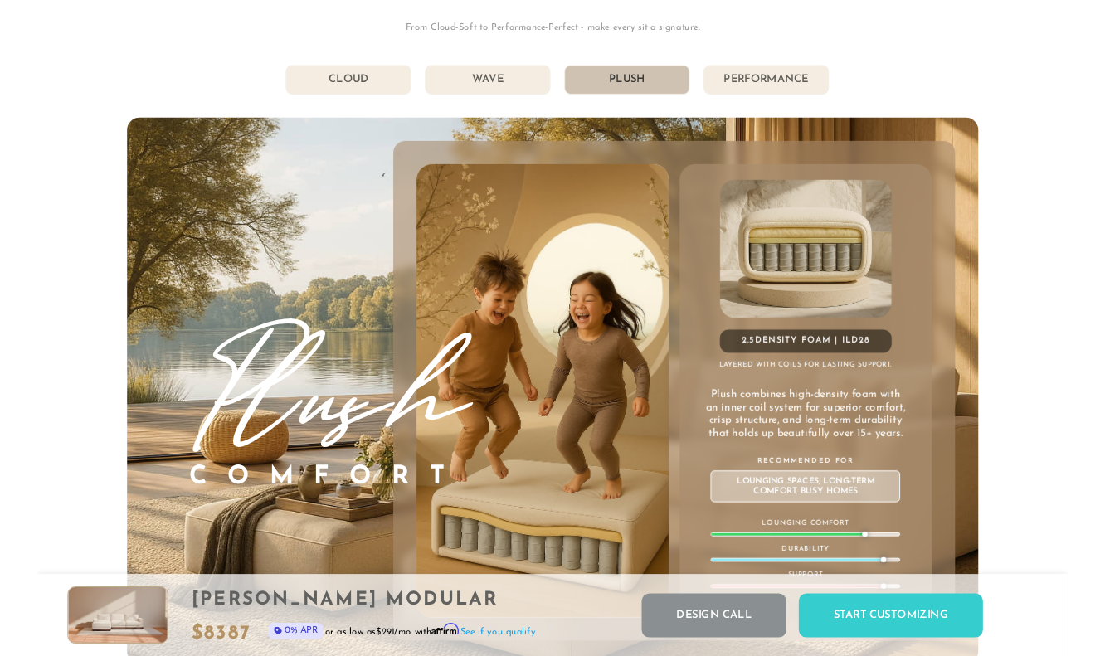
scroll to position [8630, 0]
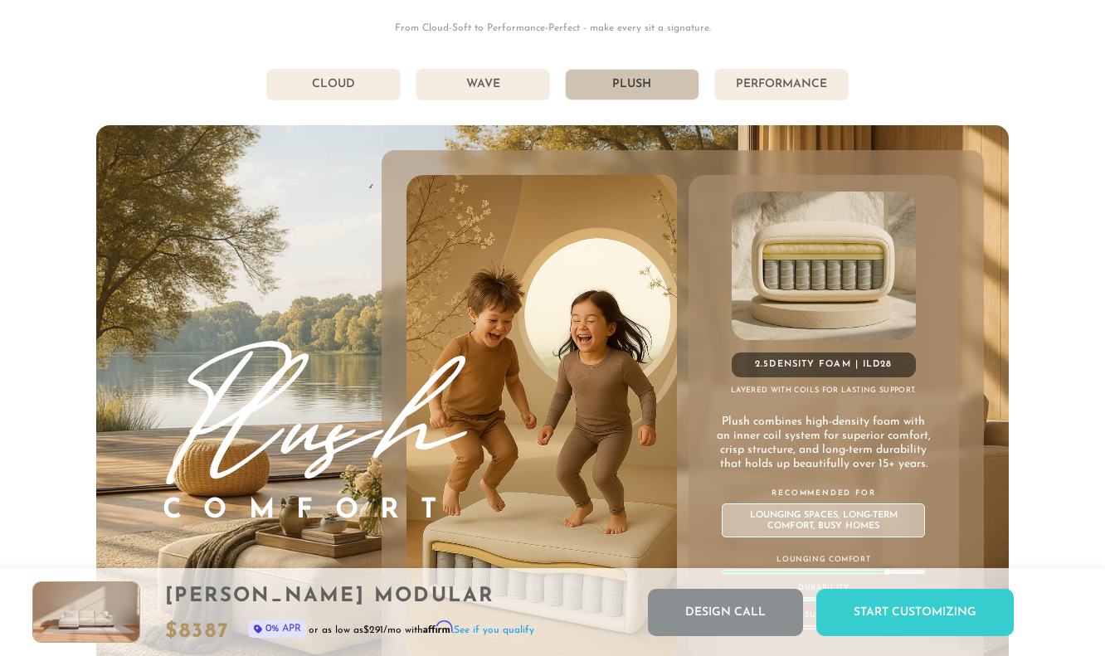
click at [827, 85] on li "Performance" at bounding box center [782, 85] width 134 height 32
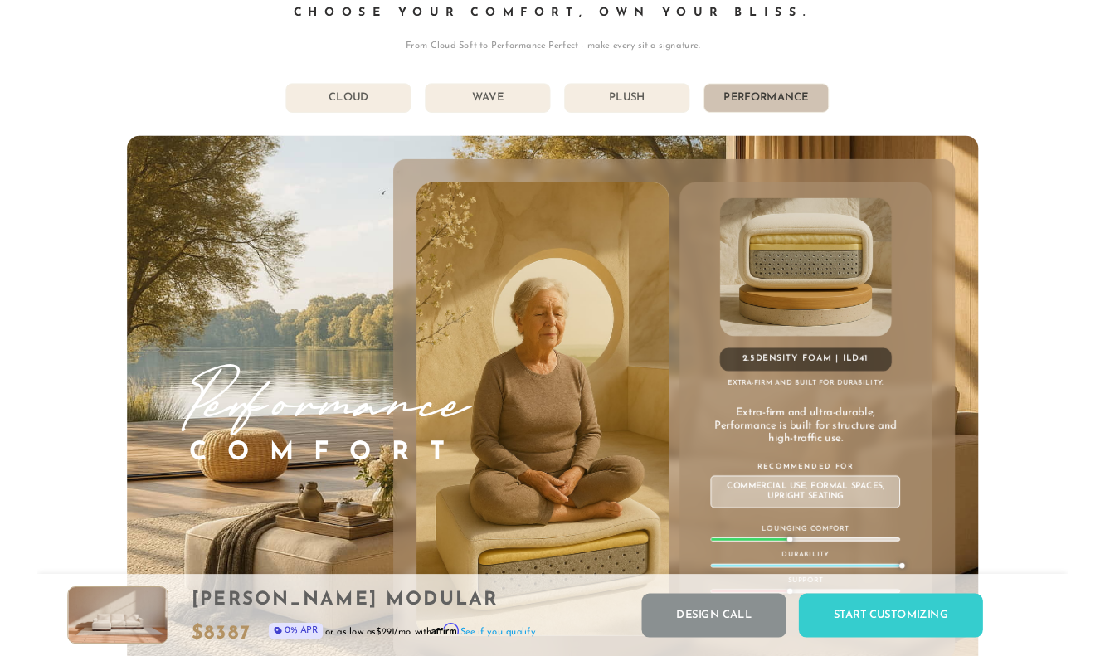
scroll to position [8619, 0]
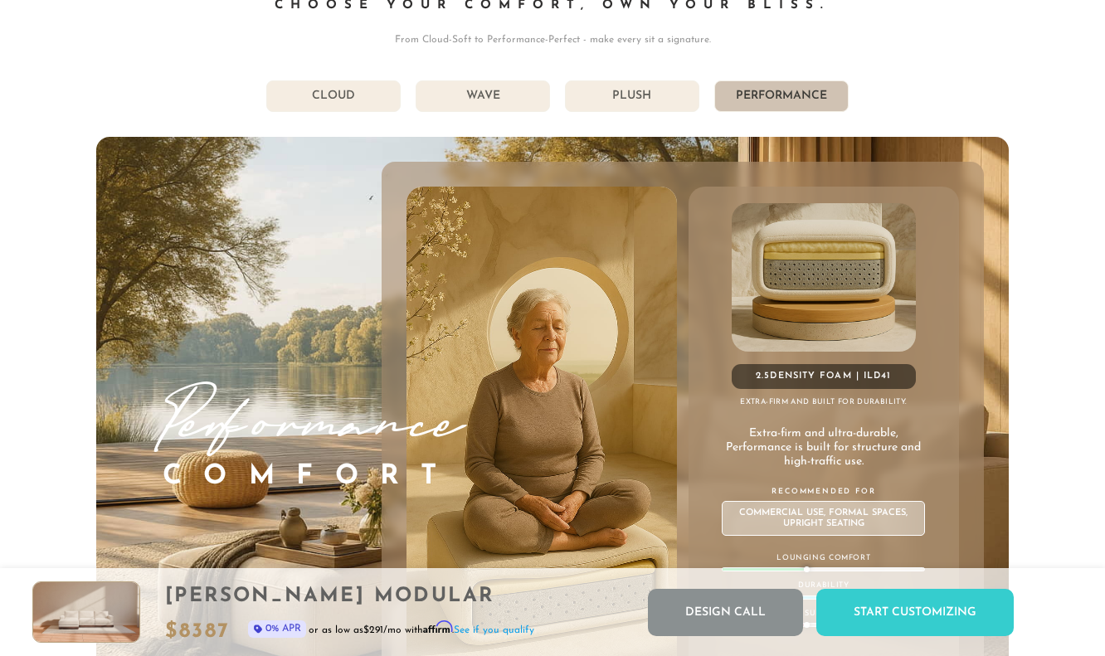
click at [625, 100] on li "Plush" at bounding box center [632, 97] width 134 height 32
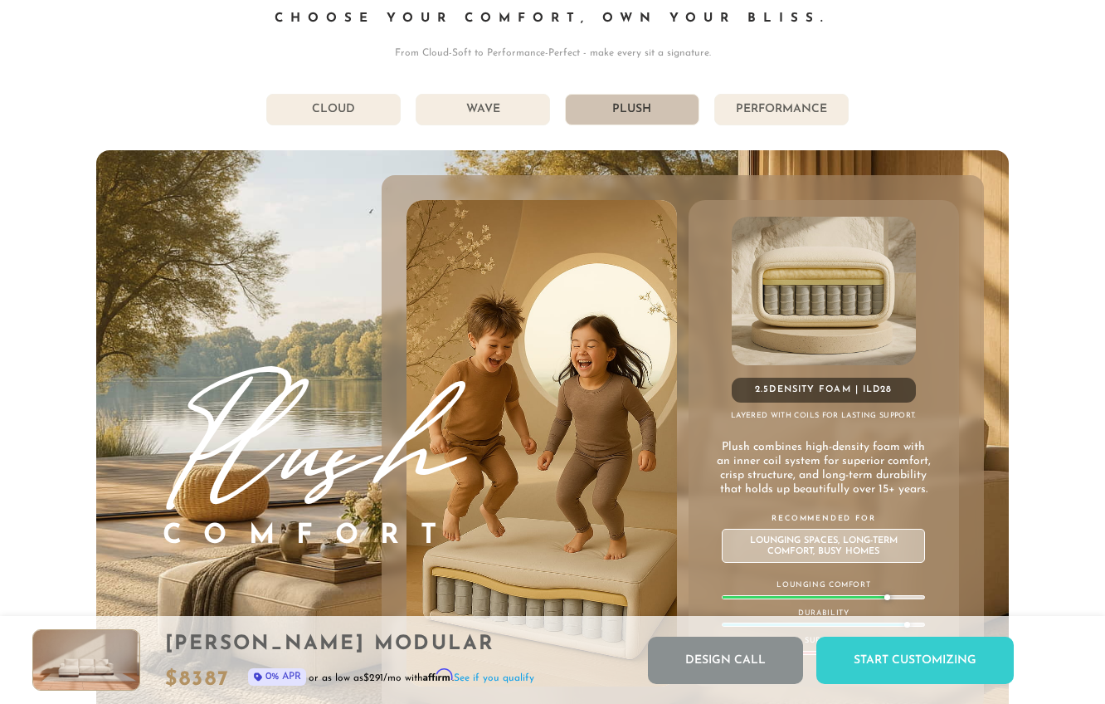
scroll to position [8597, 0]
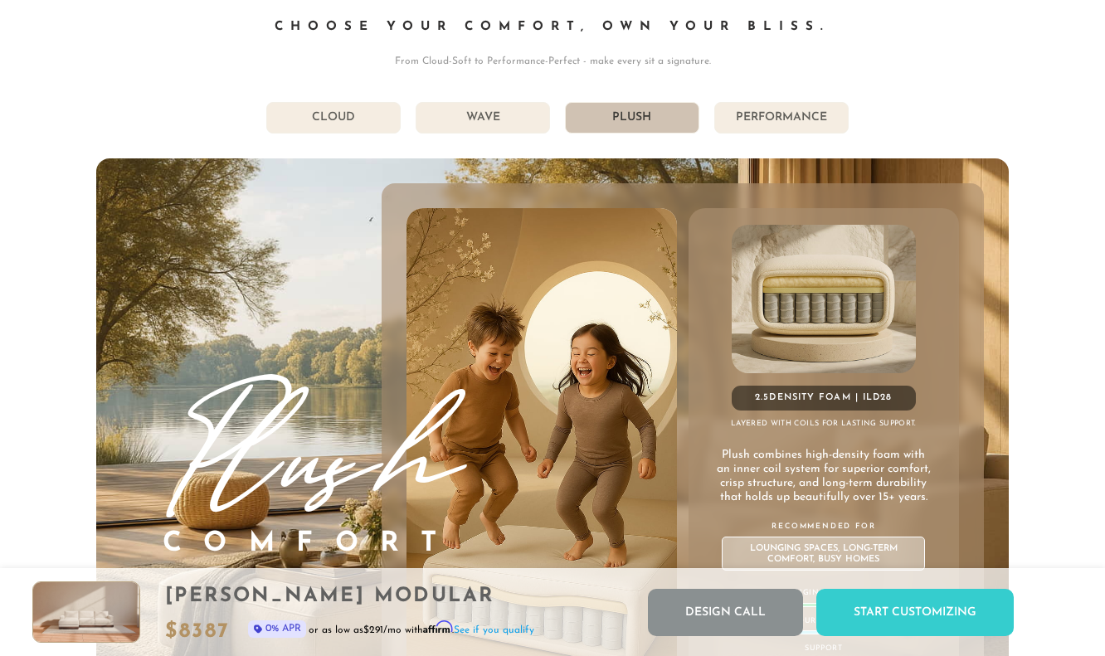
click at [819, 115] on li "Performance" at bounding box center [782, 118] width 134 height 32
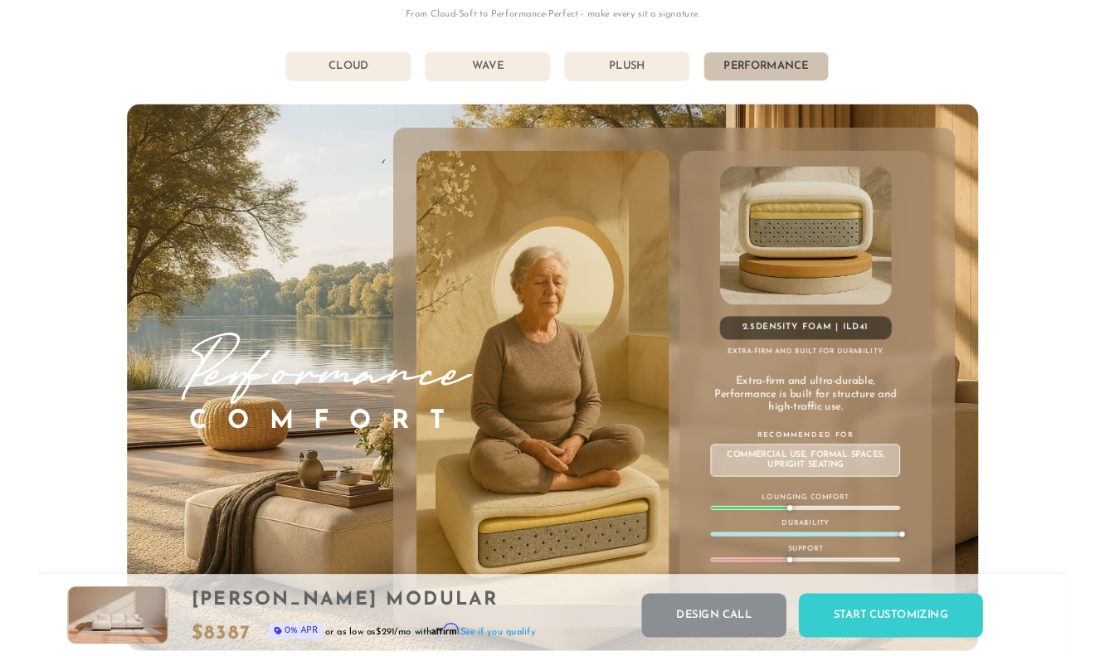
scroll to position [8640, 0]
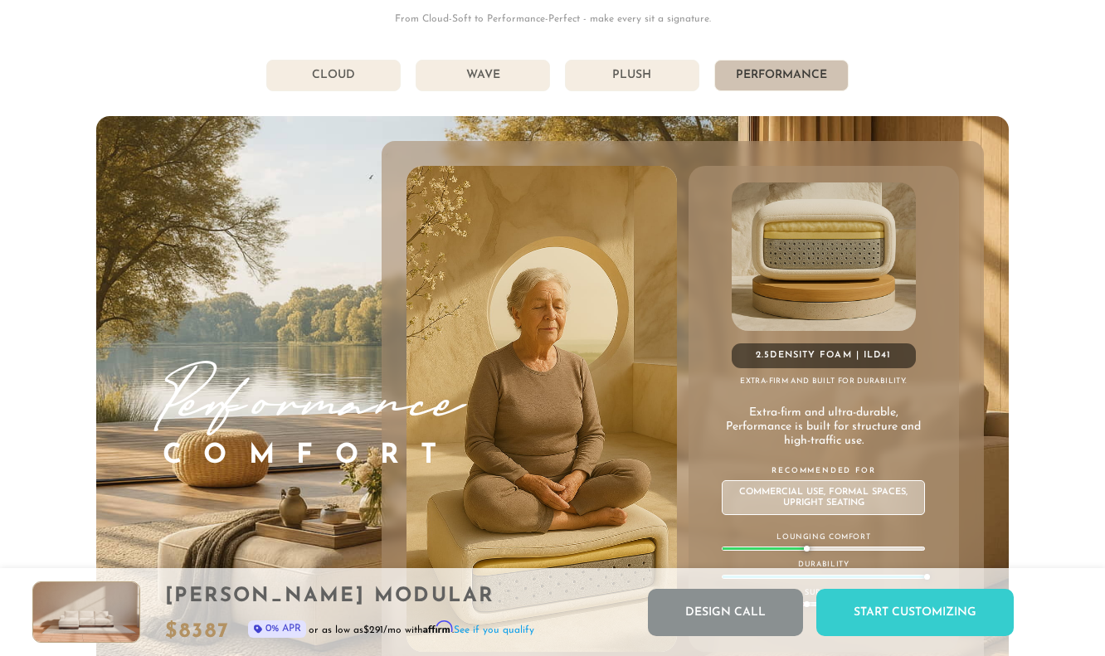
click at [671, 77] on li "Plush" at bounding box center [632, 76] width 134 height 32
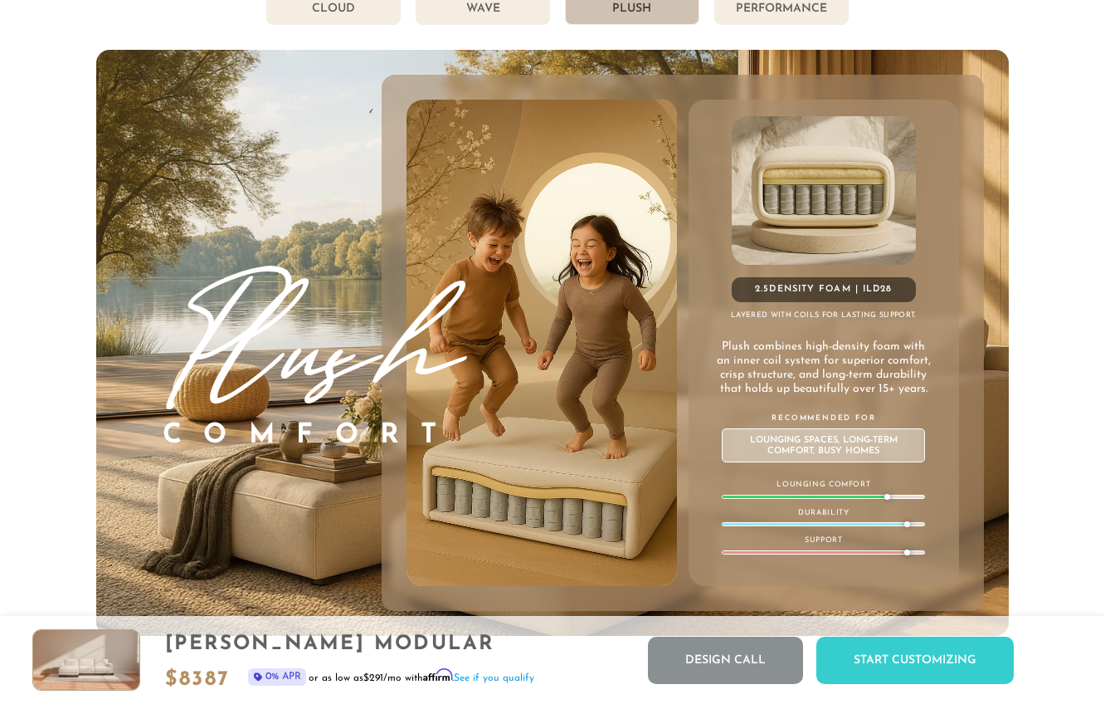
scroll to position [8662, 0]
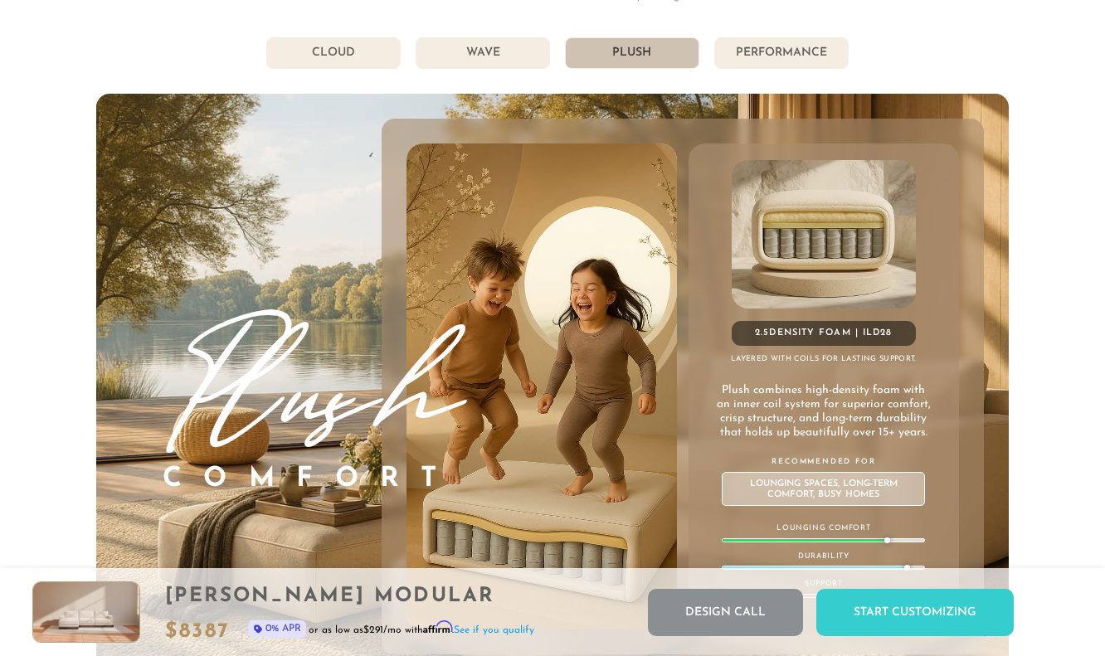
click at [809, 48] on li "Performance" at bounding box center [782, 53] width 134 height 32
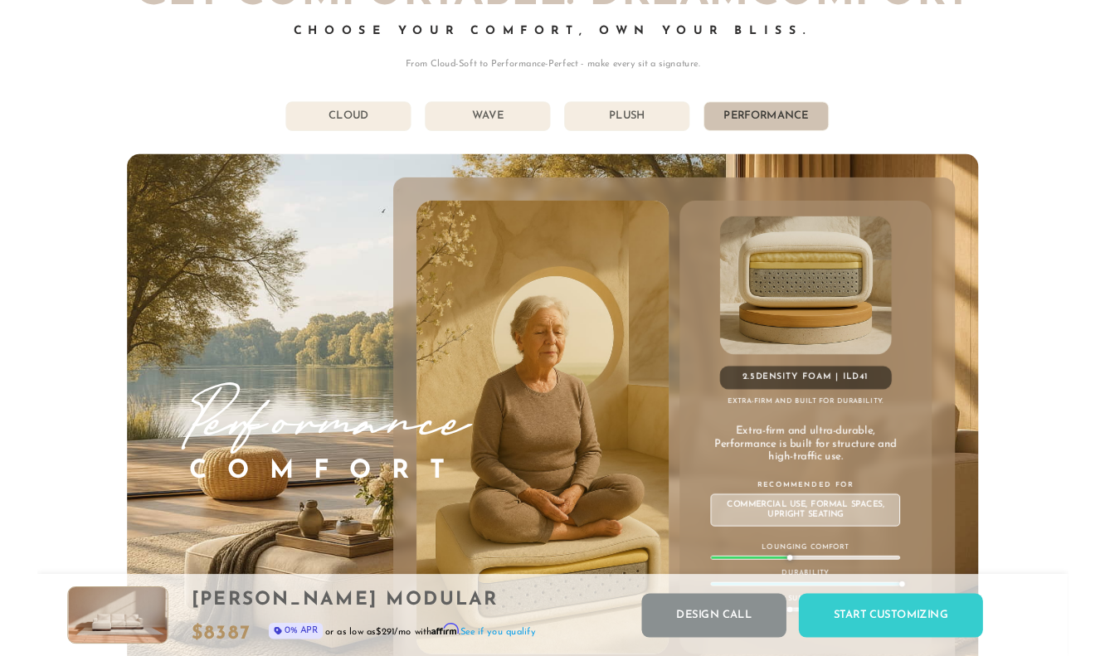
scroll to position [8572, 0]
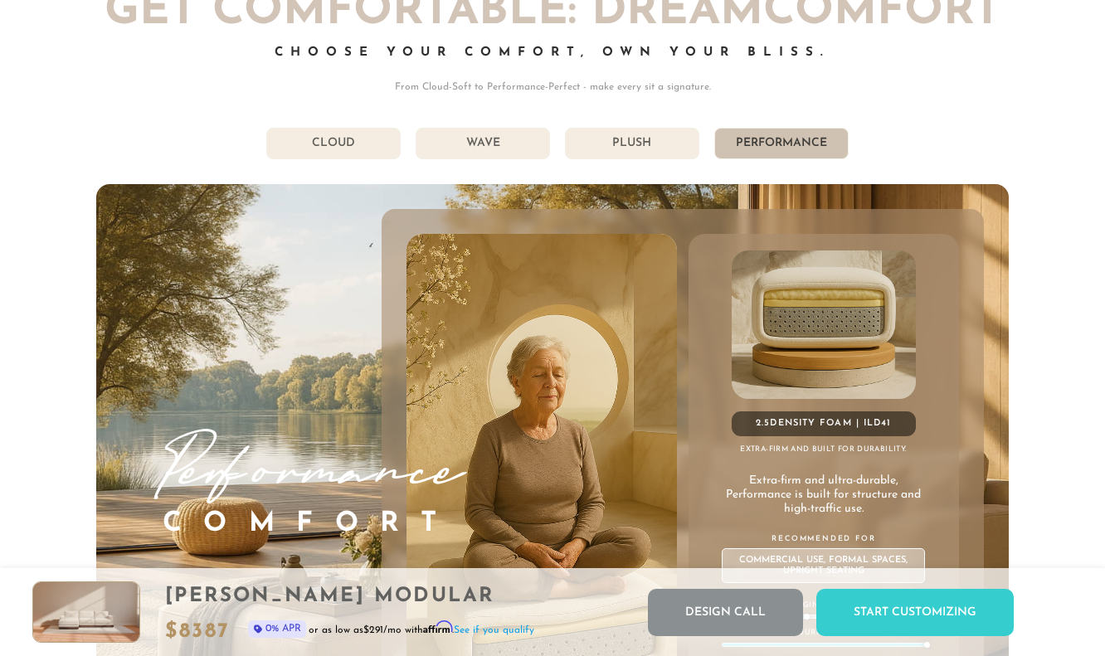
click at [656, 150] on li "Plush" at bounding box center [632, 144] width 134 height 32
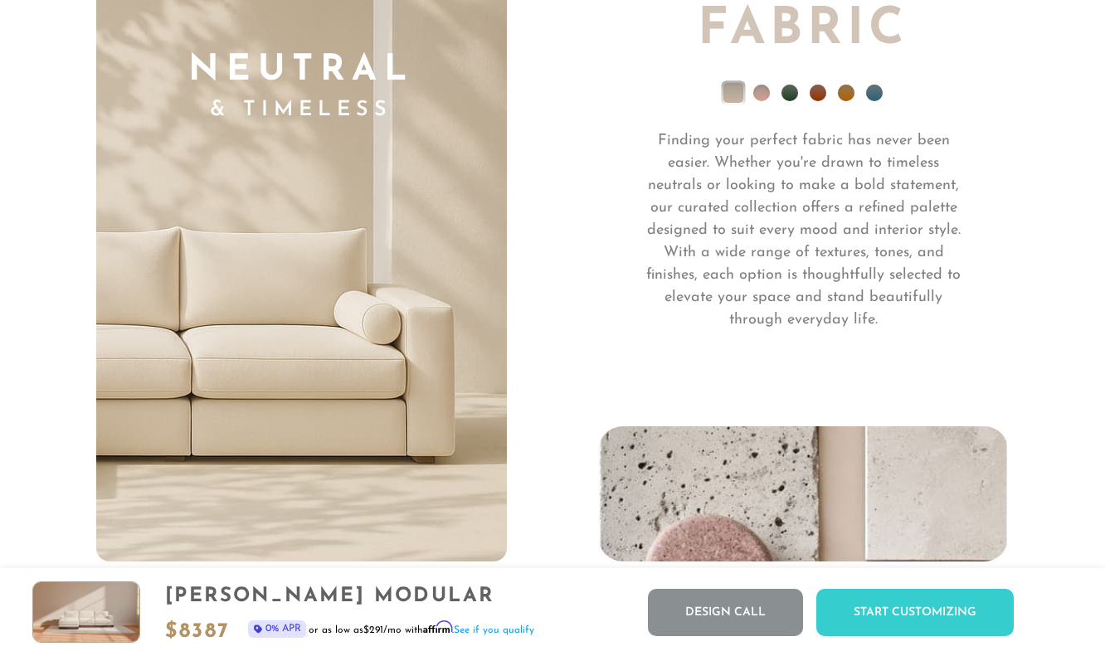
scroll to position [11359, 0]
click at [783, 97] on li at bounding box center [790, 93] width 17 height 17
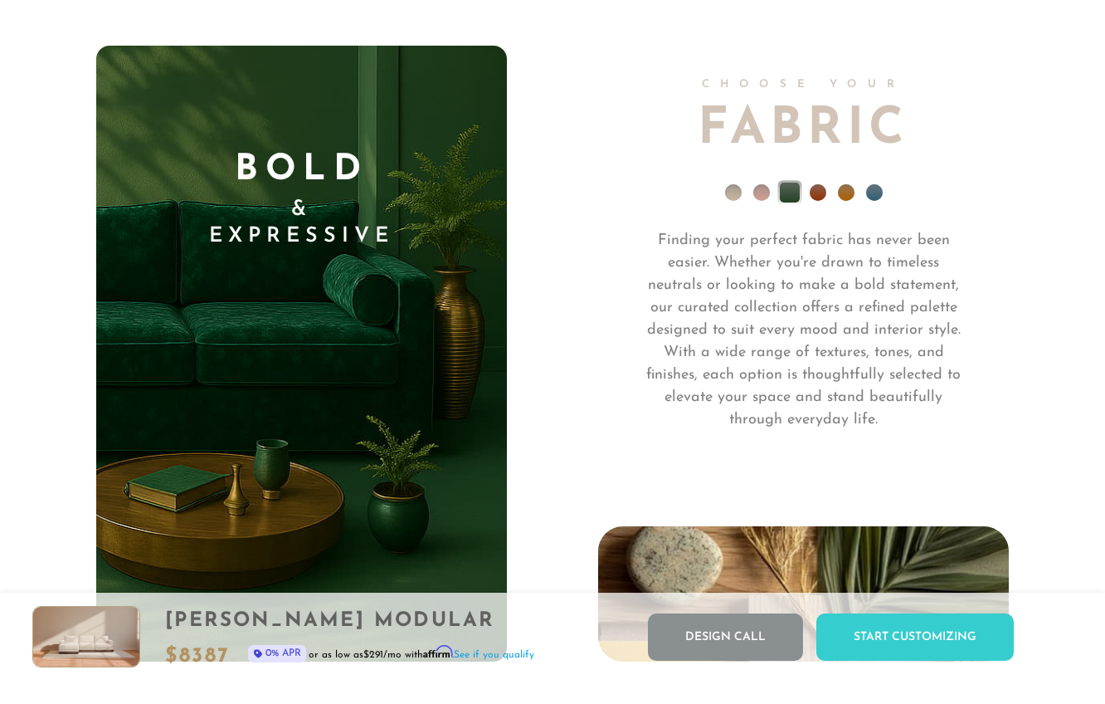
scroll to position [11280, 0]
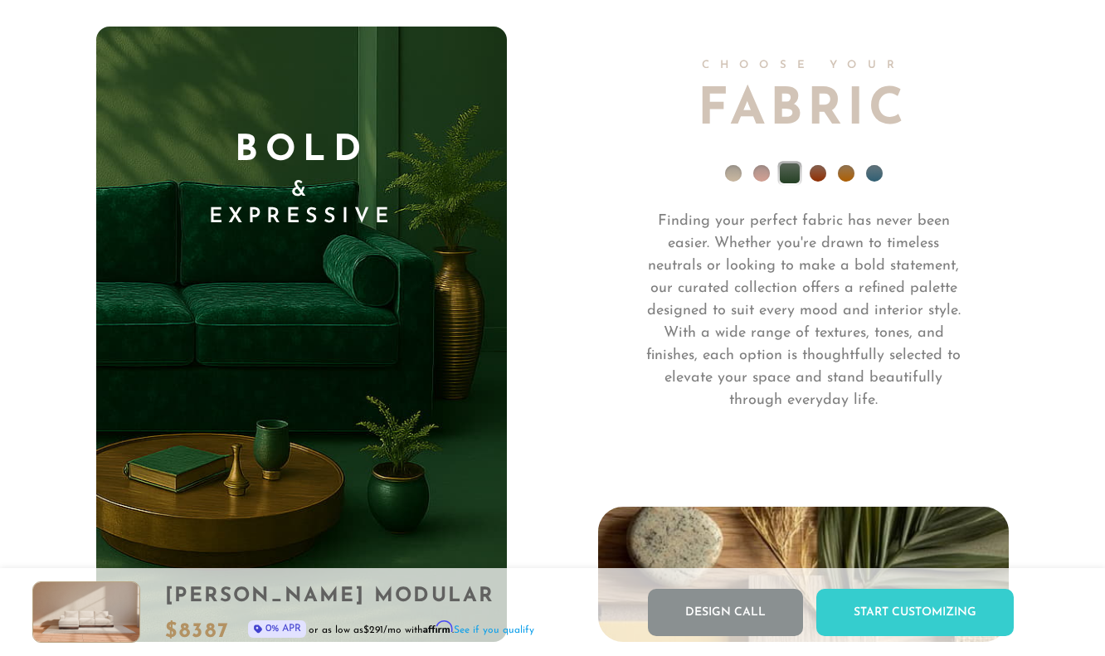
click at [755, 179] on ul at bounding box center [803, 177] width 411 height 66
click at [762, 178] on li at bounding box center [762, 173] width 17 height 17
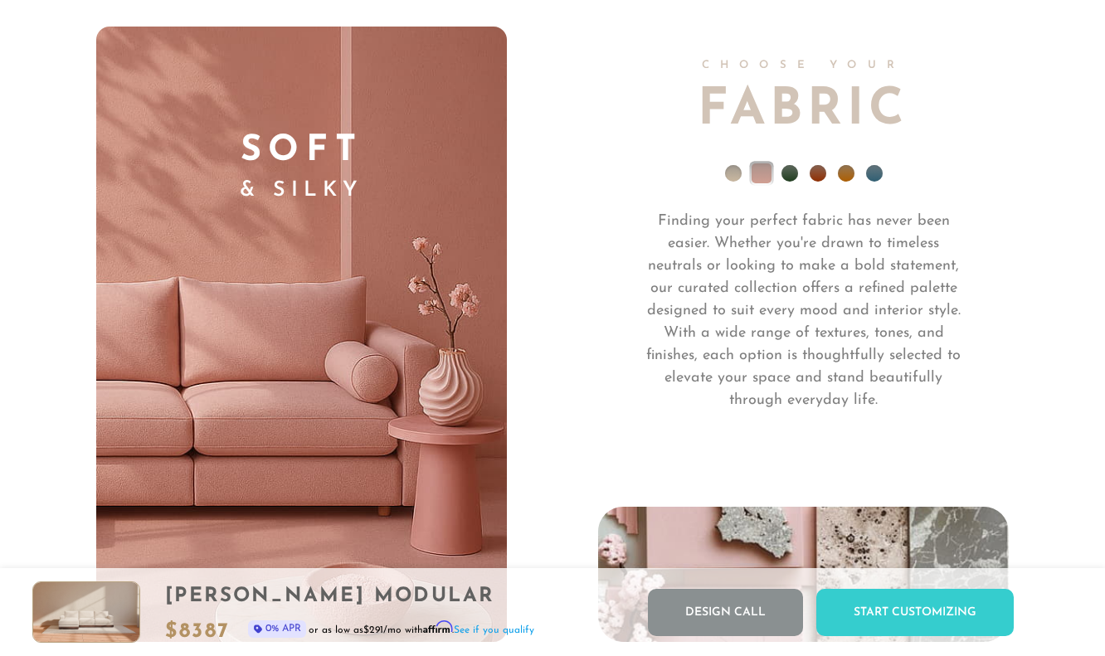
click at [818, 168] on li at bounding box center [818, 173] width 17 height 17
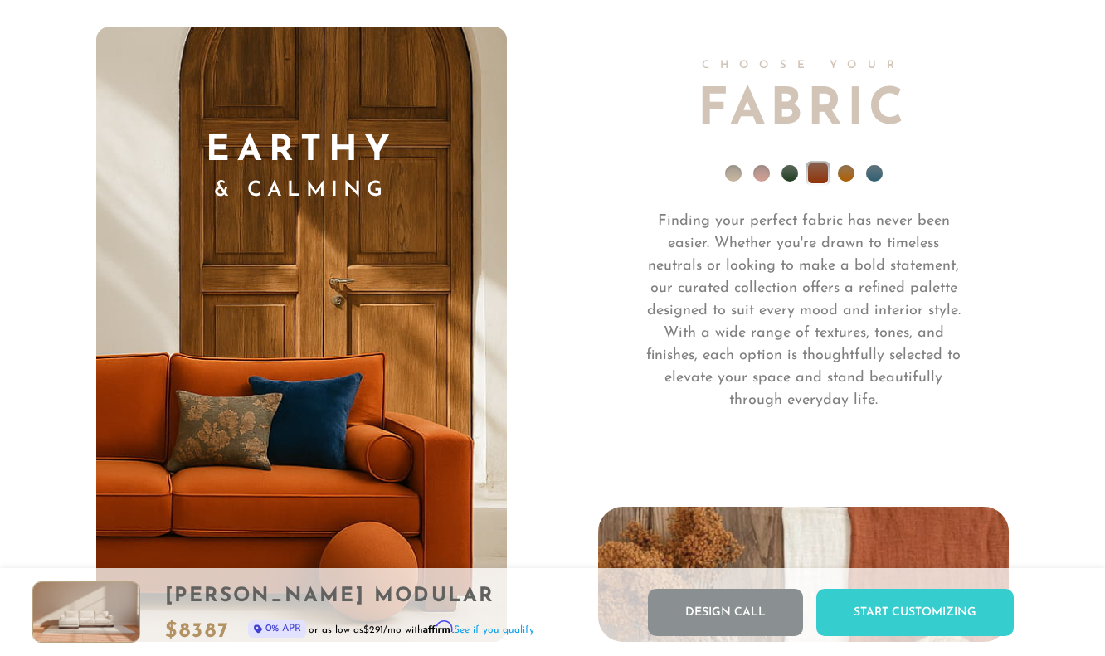
click at [845, 168] on li at bounding box center [846, 173] width 17 height 17
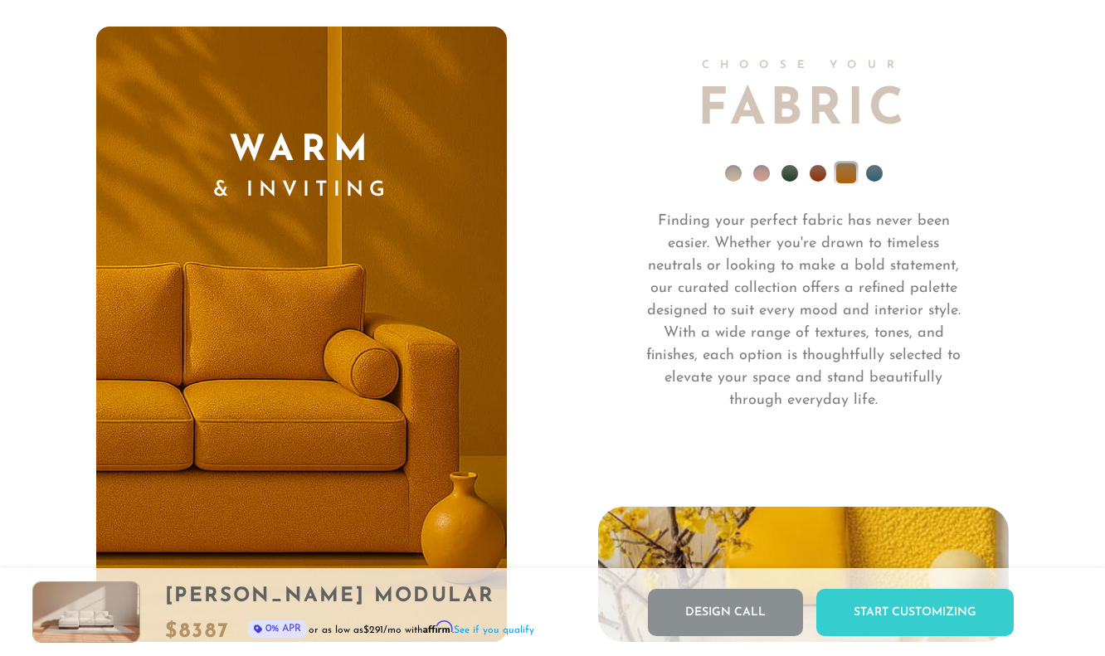
click at [873, 168] on li at bounding box center [874, 173] width 17 height 17
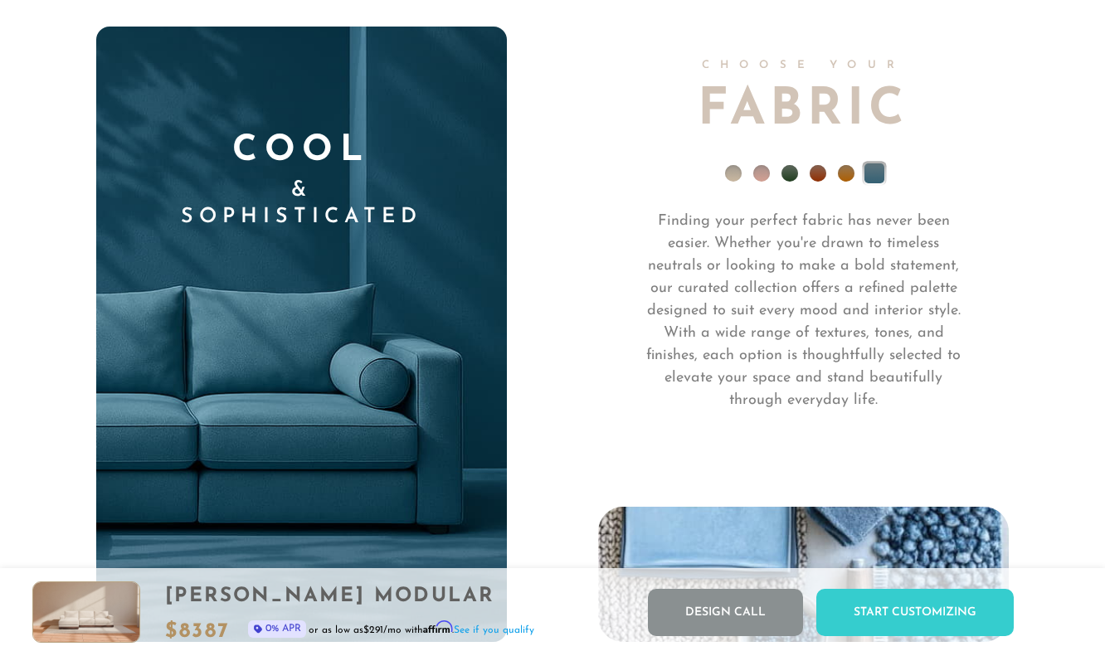
click at [792, 171] on li at bounding box center [790, 173] width 17 height 17
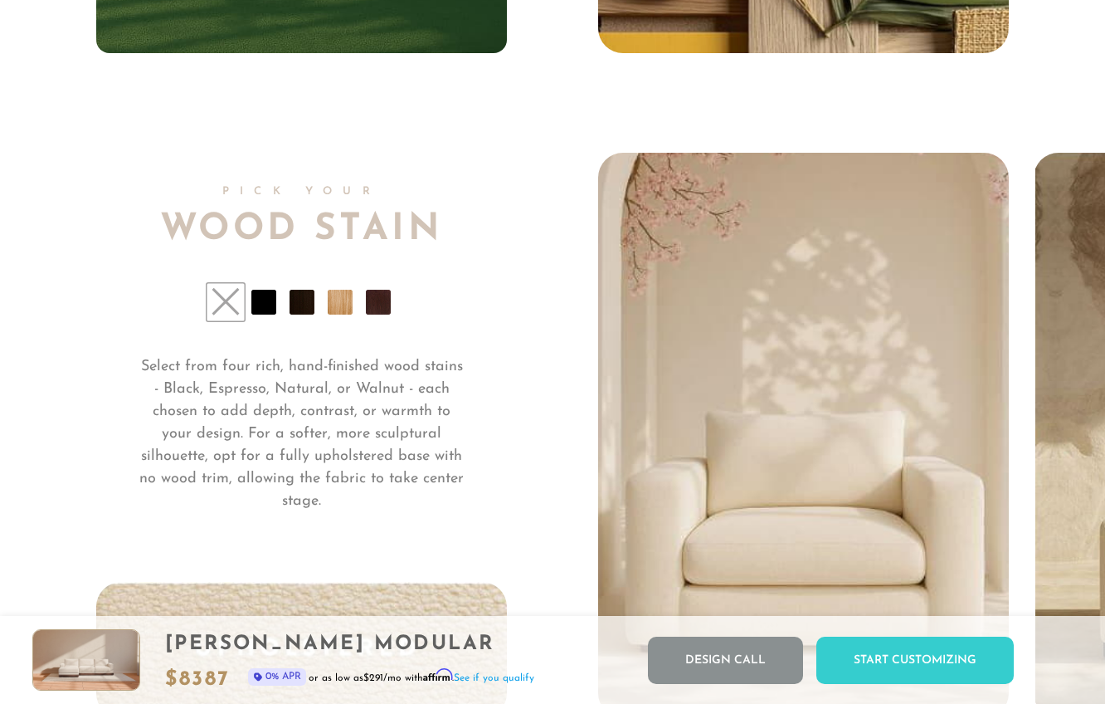
scroll to position [11879, 0]
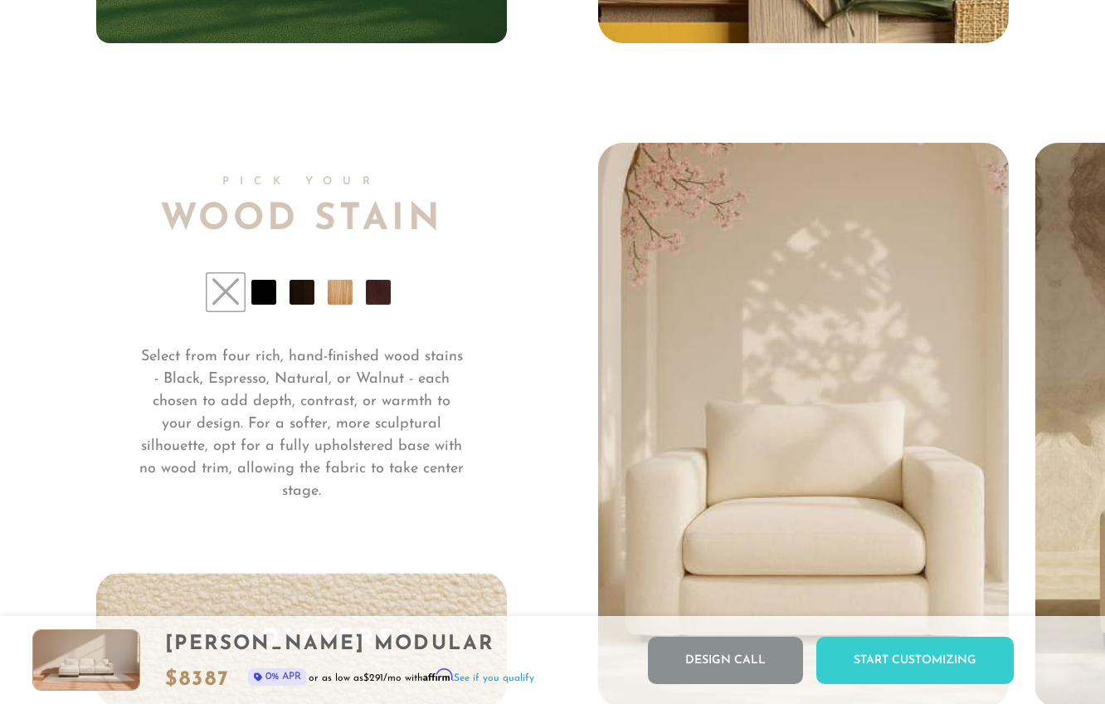
click at [310, 286] on li at bounding box center [302, 292] width 25 height 25
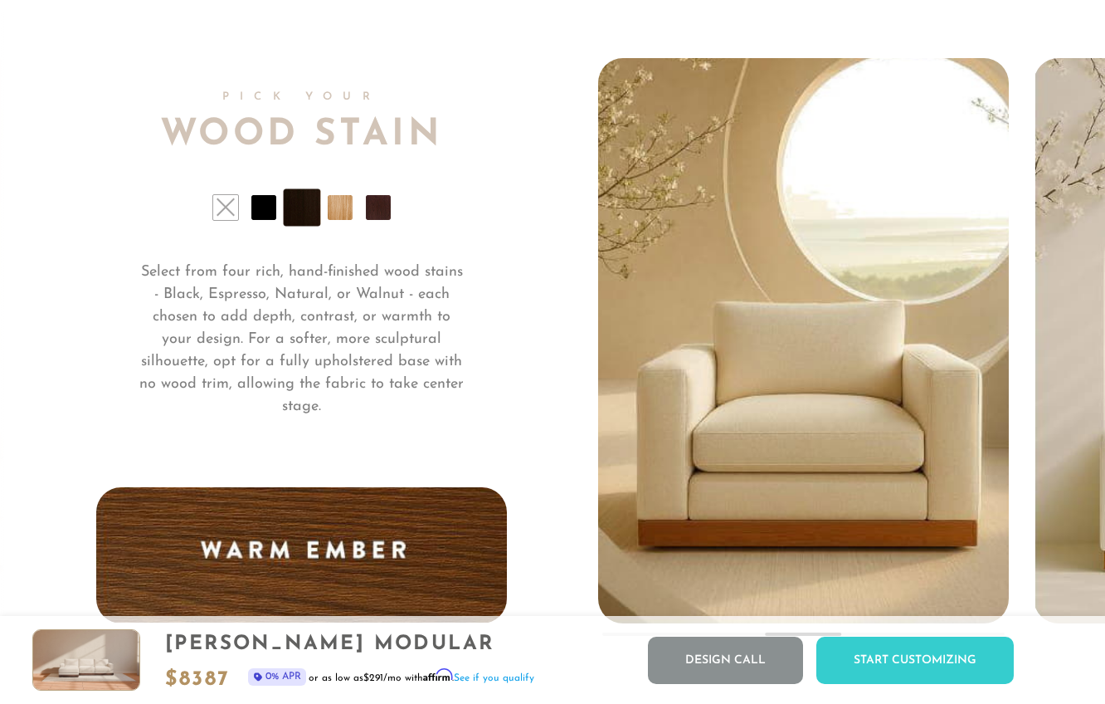
scroll to position [11969, 0]
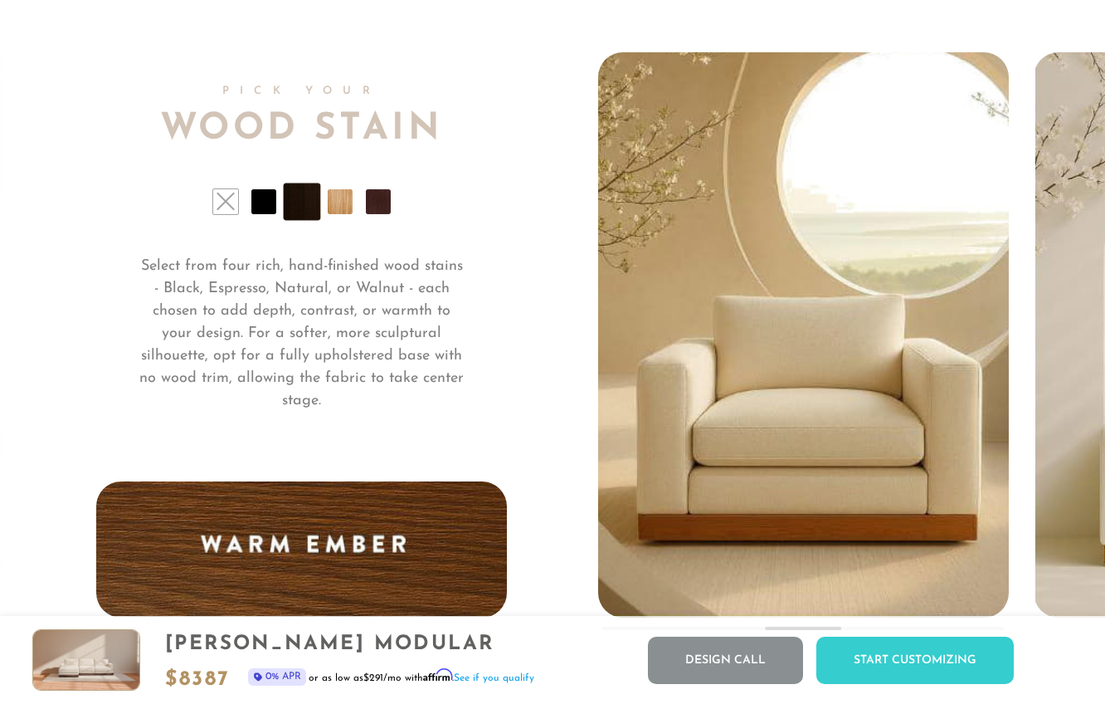
click at [342, 197] on li at bounding box center [340, 201] width 25 height 25
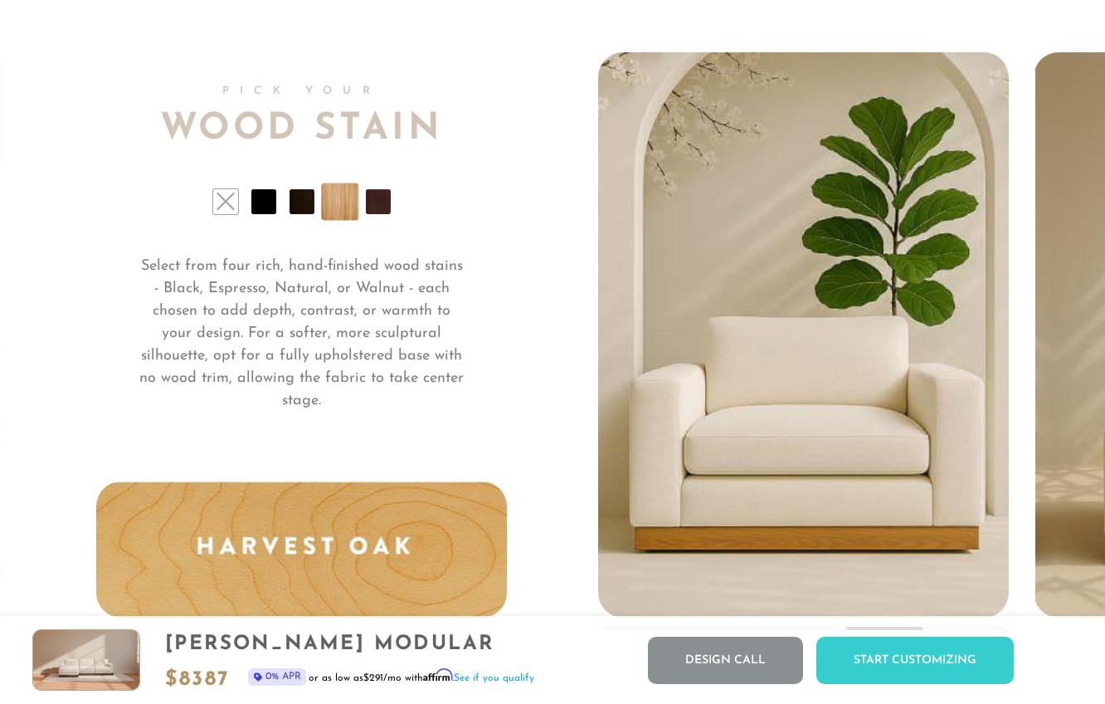
click at [382, 211] on li at bounding box center [378, 201] width 25 height 25
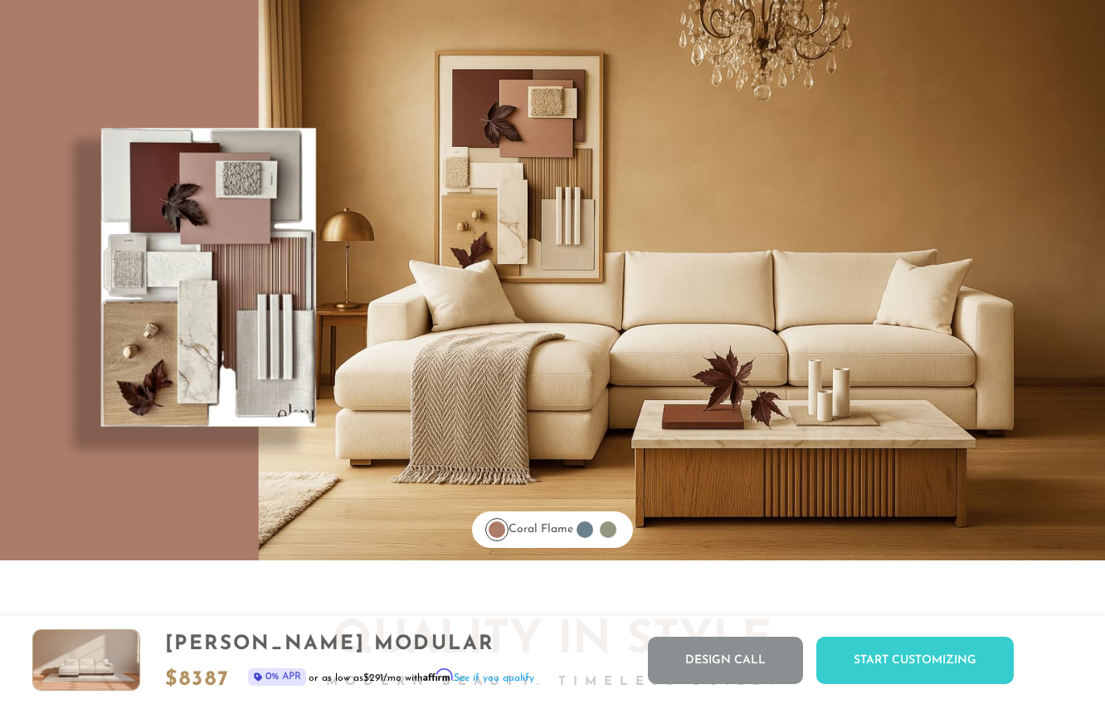
scroll to position [12847, 0]
click at [593, 525] on div at bounding box center [585, 529] width 17 height 17
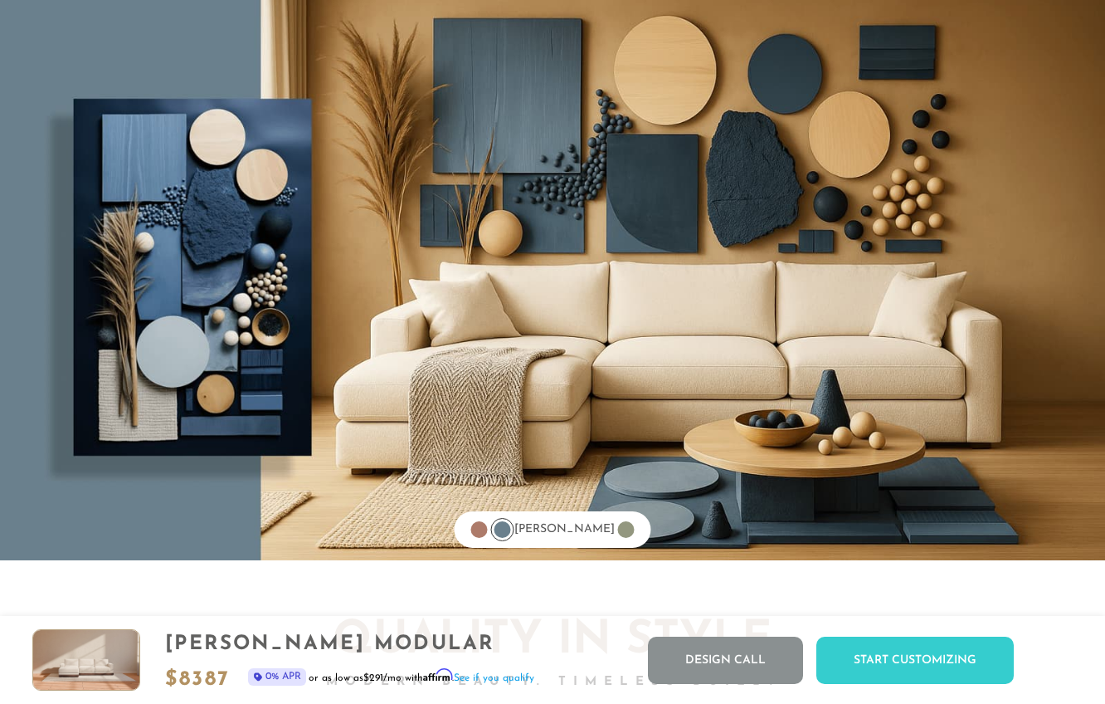
click at [488, 531] on div at bounding box center [479, 529] width 17 height 17
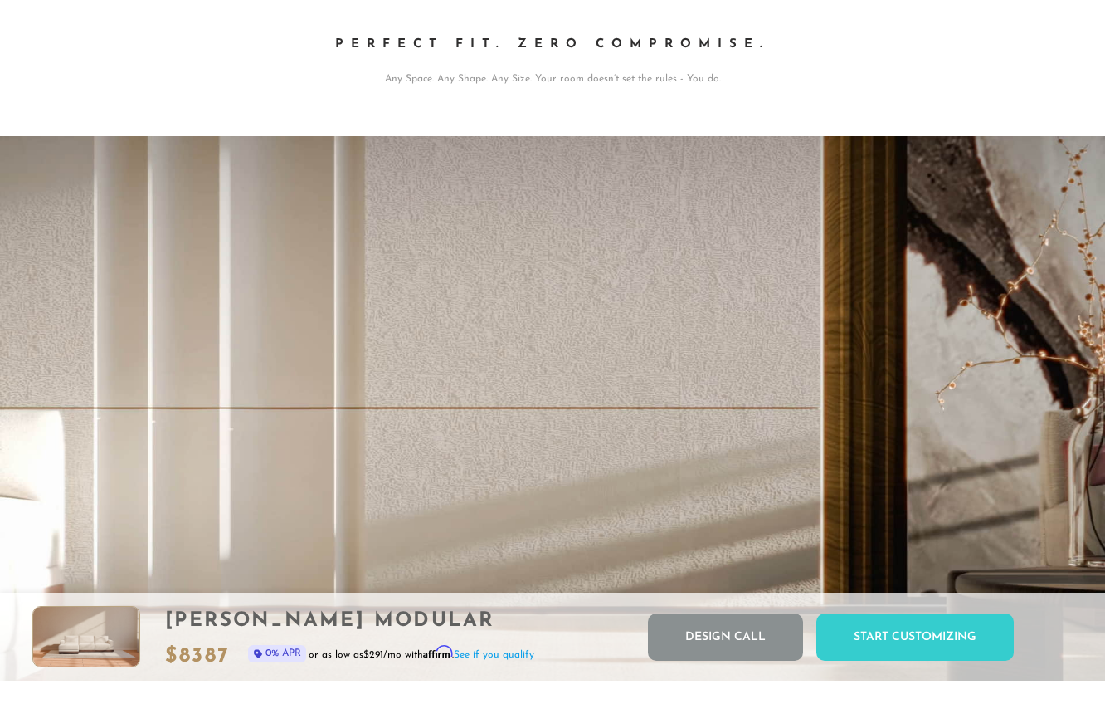
scroll to position [0, 0]
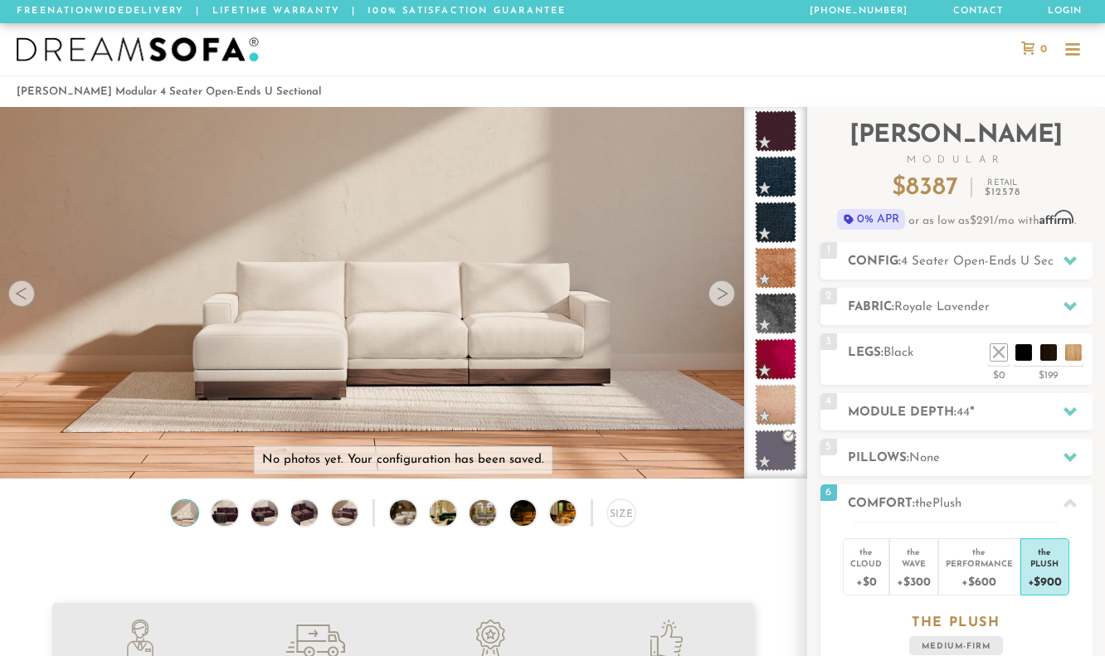
click at [770, 124] on span at bounding box center [775, 130] width 41 height 41
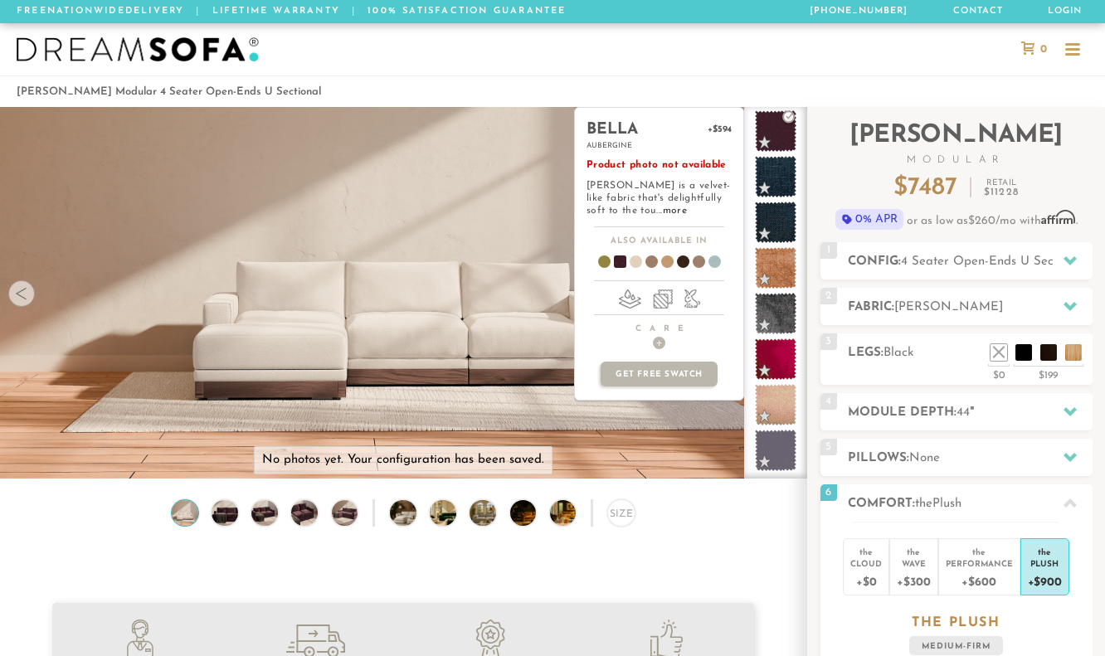
click at [773, 176] on span at bounding box center [775, 176] width 41 height 41
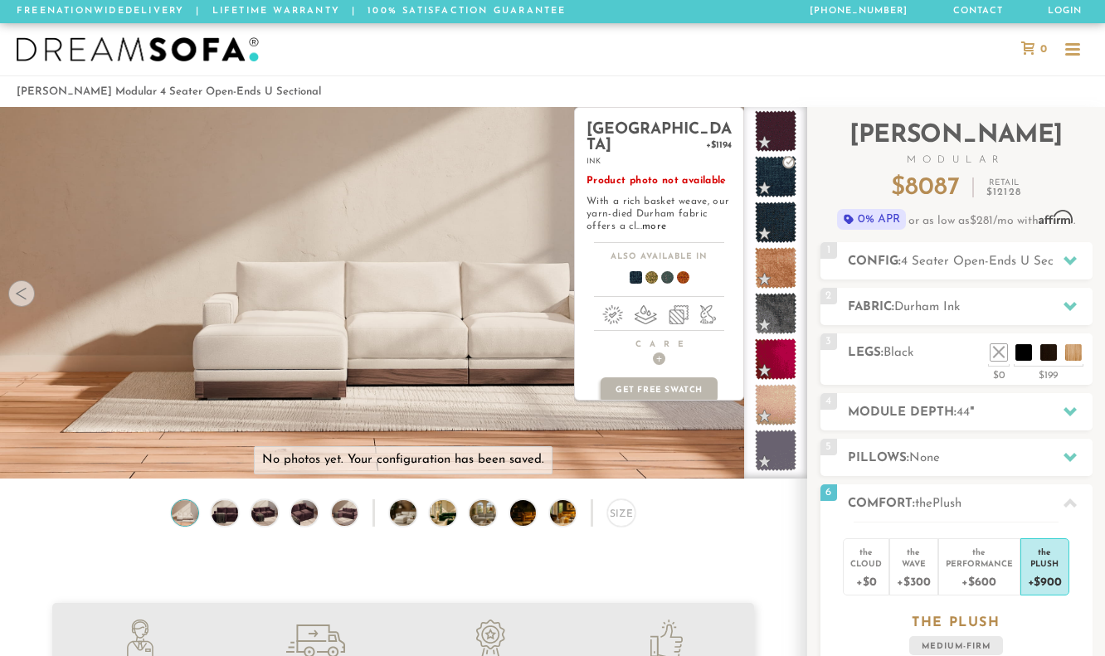
click at [787, 232] on span at bounding box center [775, 222] width 41 height 41
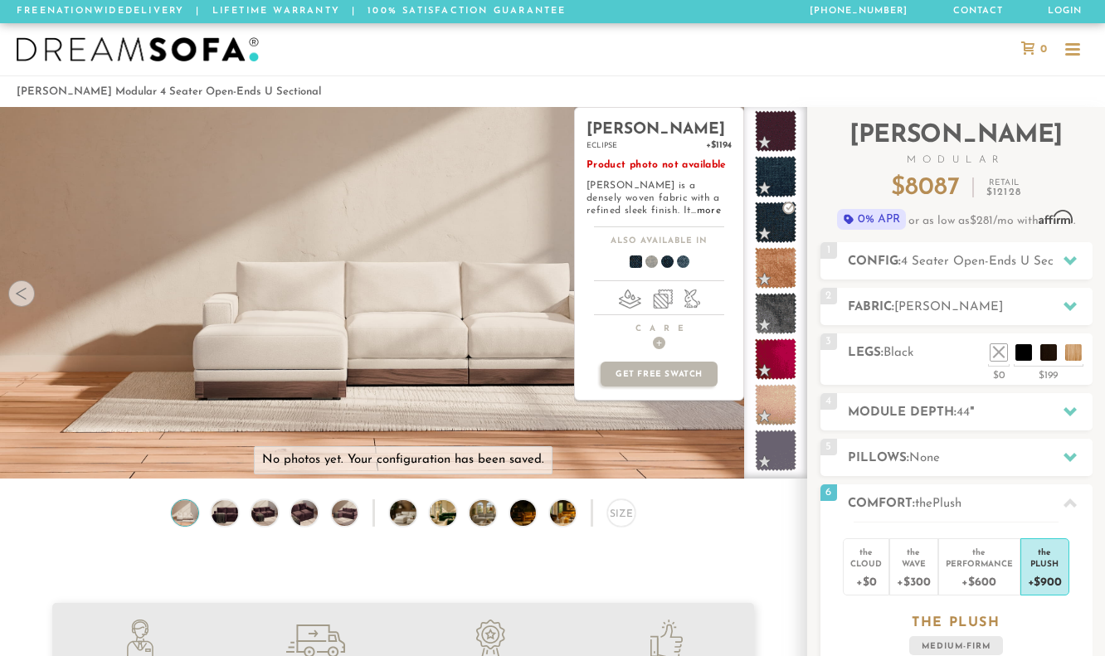
click at [869, 305] on h2 "Fabric: [PERSON_NAME]" at bounding box center [970, 307] width 245 height 19
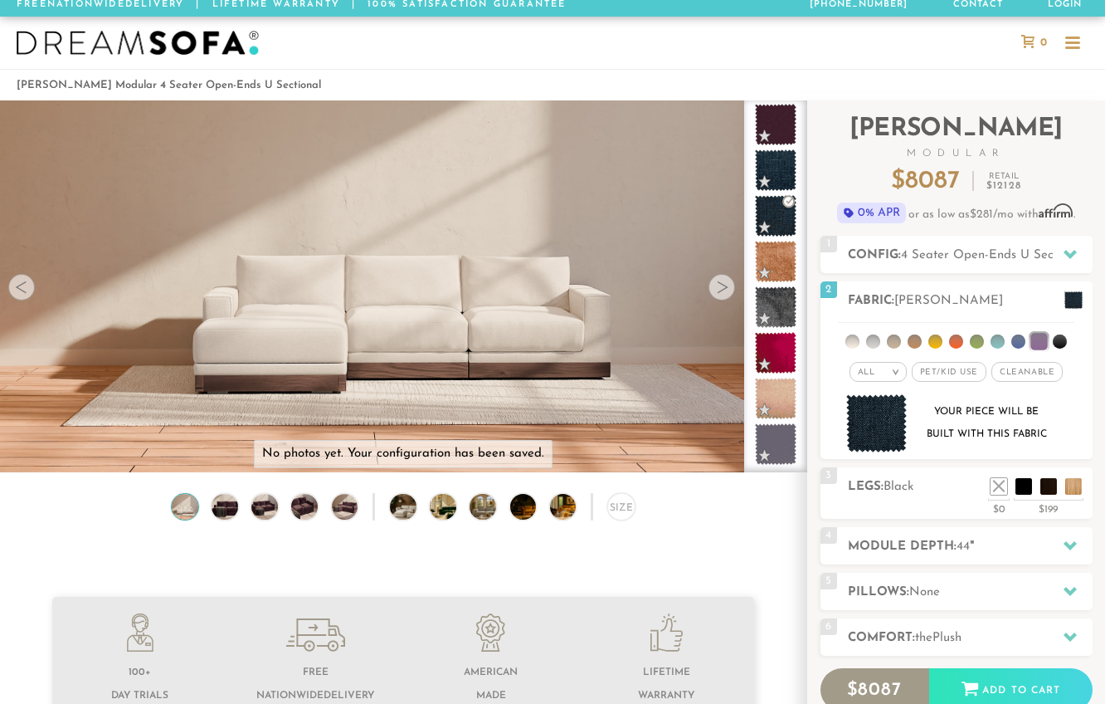
scroll to position [7, 0]
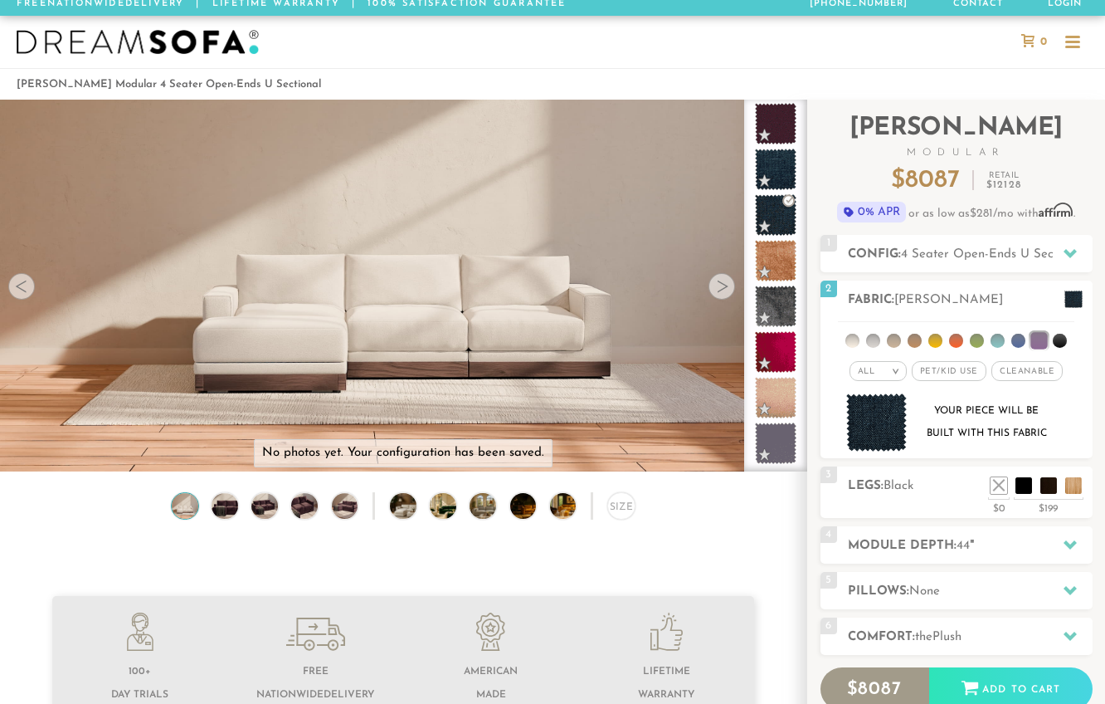
click at [953, 367] on span "Pet/Kid Use x" at bounding box center [949, 371] width 75 height 20
click at [1032, 373] on span "Cleanable x" at bounding box center [1033, 371] width 71 height 20
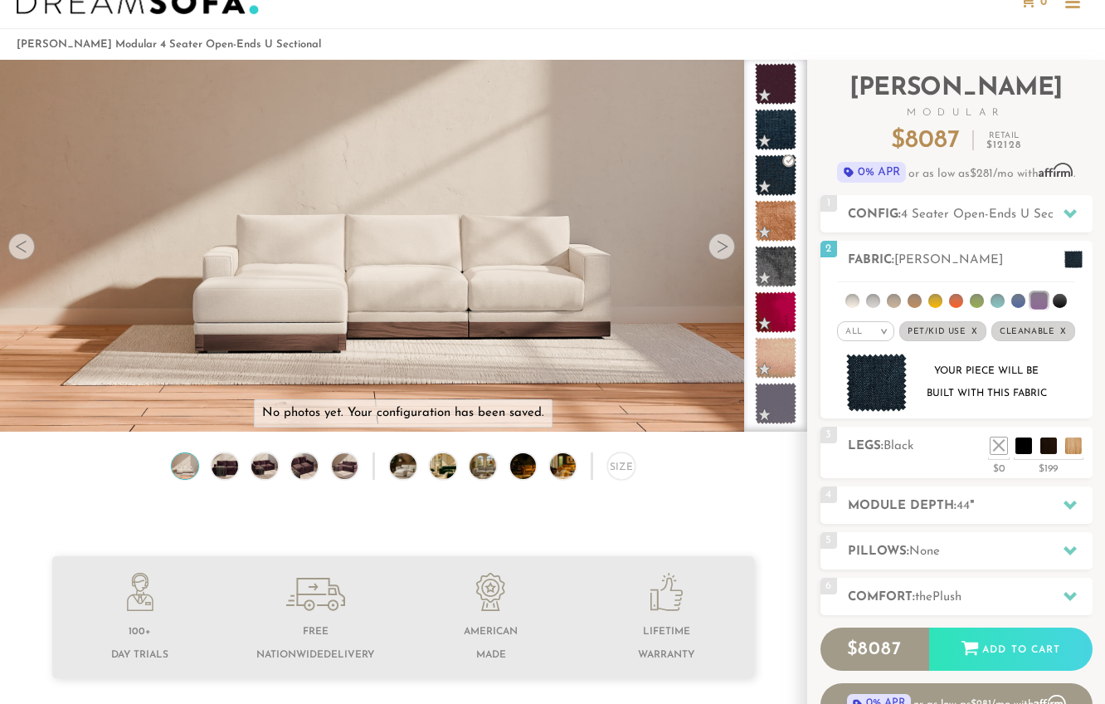
scroll to position [54, 0]
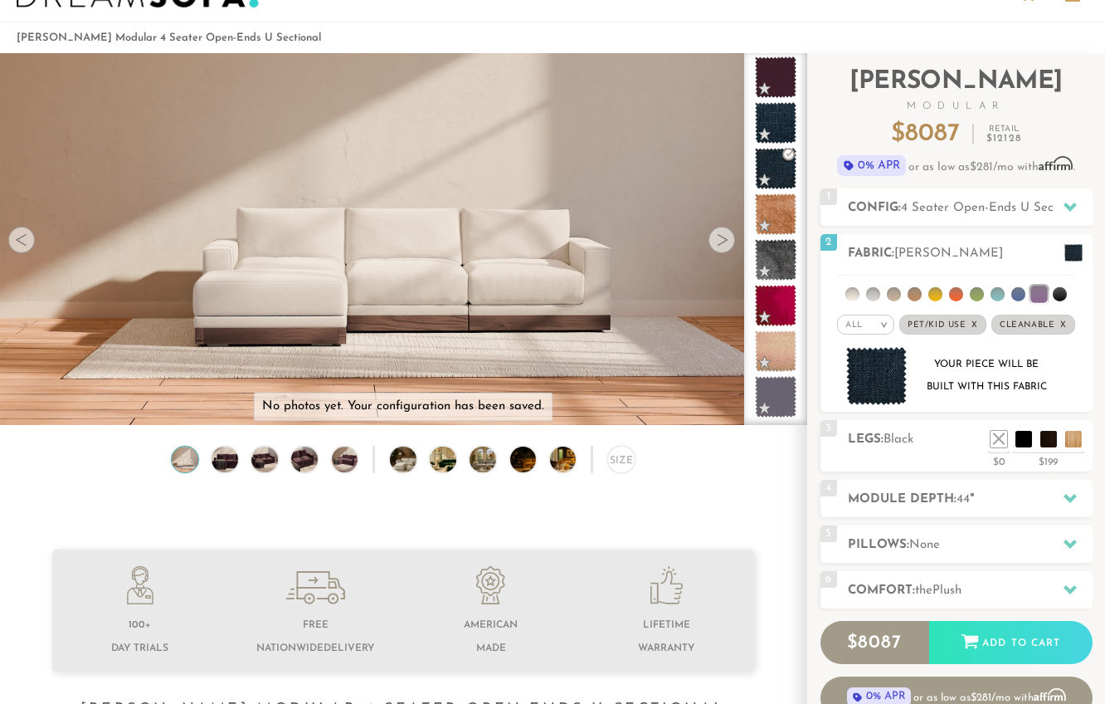
click at [779, 72] on span at bounding box center [775, 76] width 41 height 41
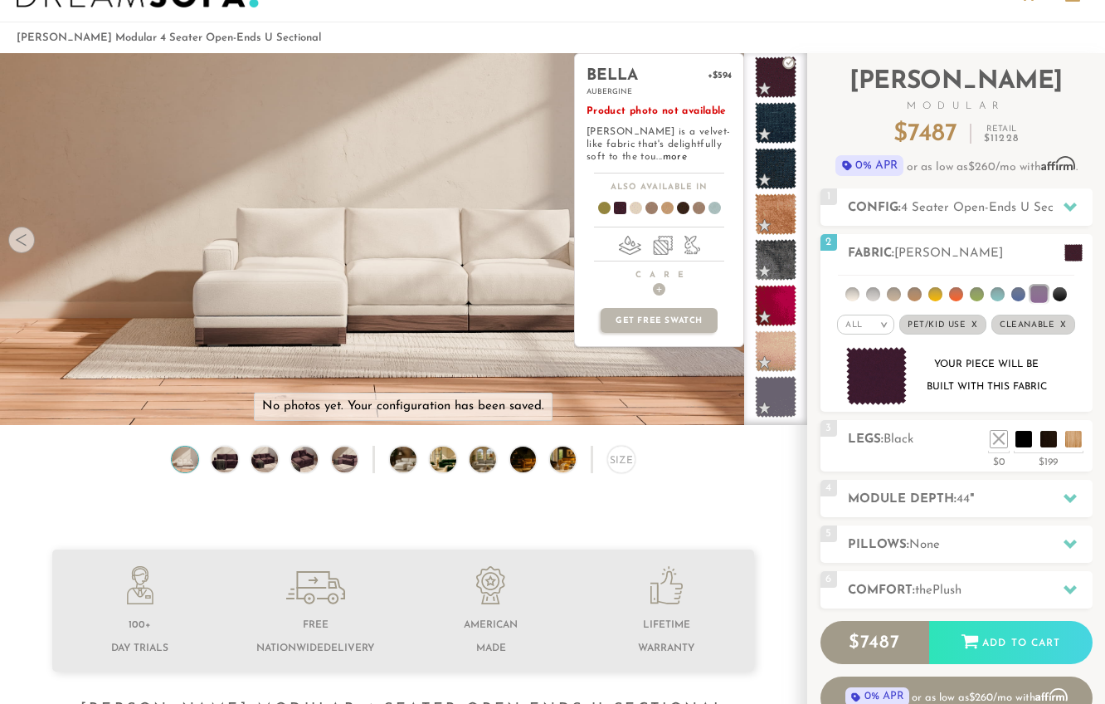
click at [774, 138] on span at bounding box center [775, 122] width 41 height 41
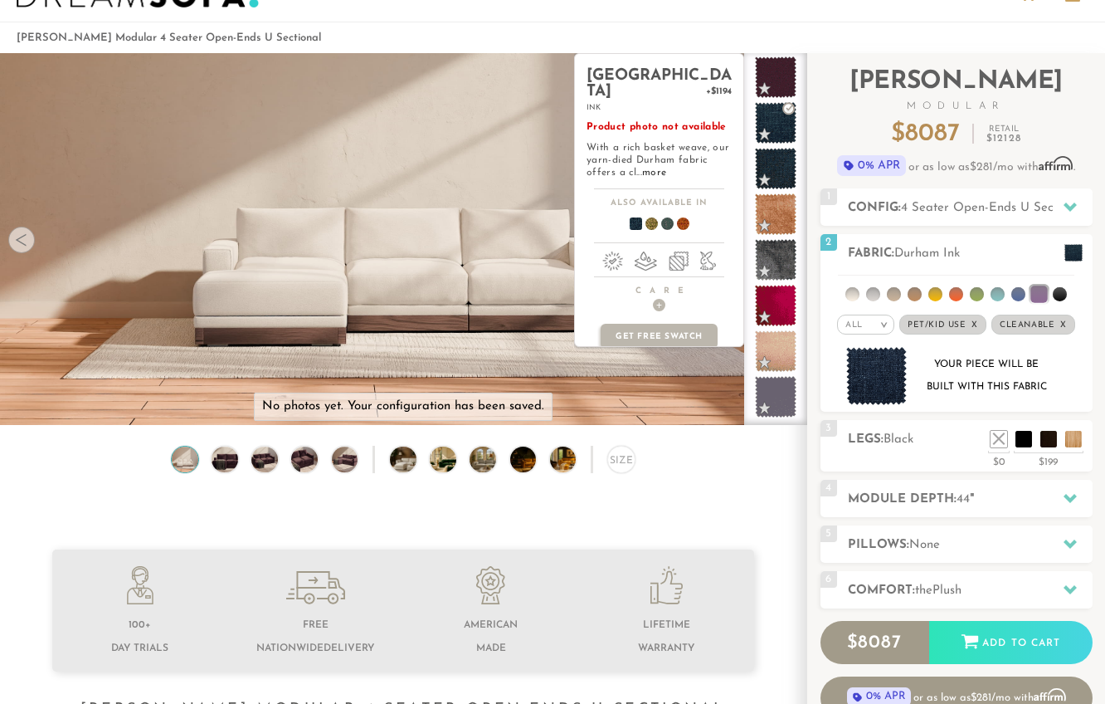
click at [801, 168] on div at bounding box center [775, 239] width 63 height 372
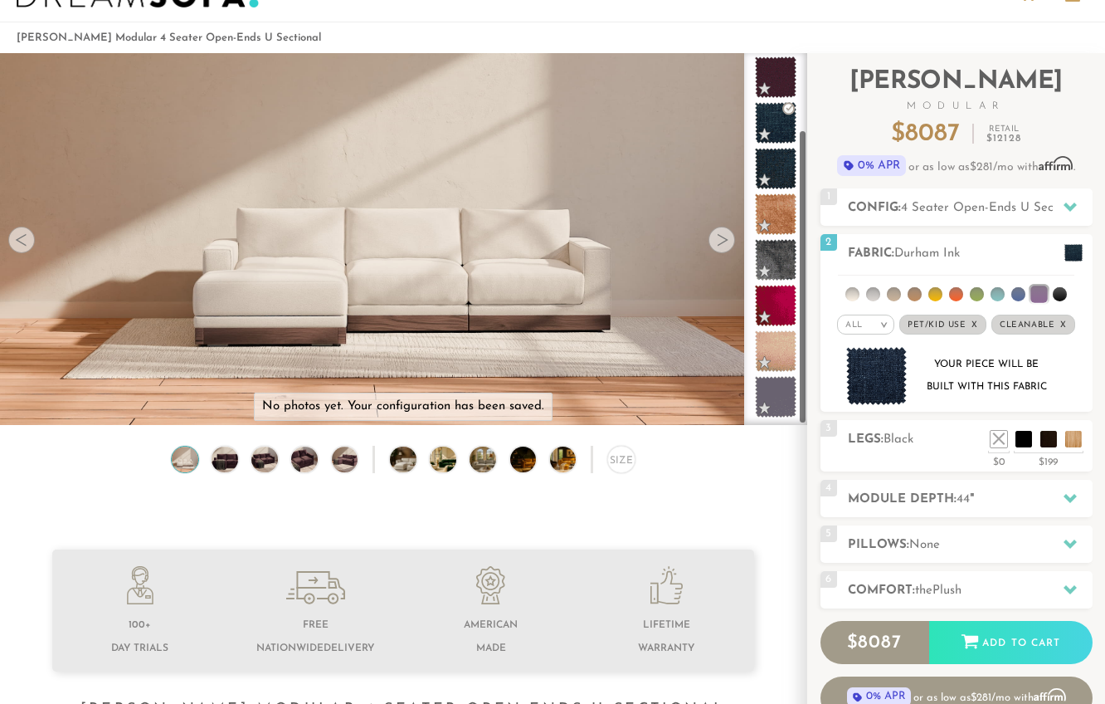
click at [773, 178] on span at bounding box center [775, 168] width 41 height 41
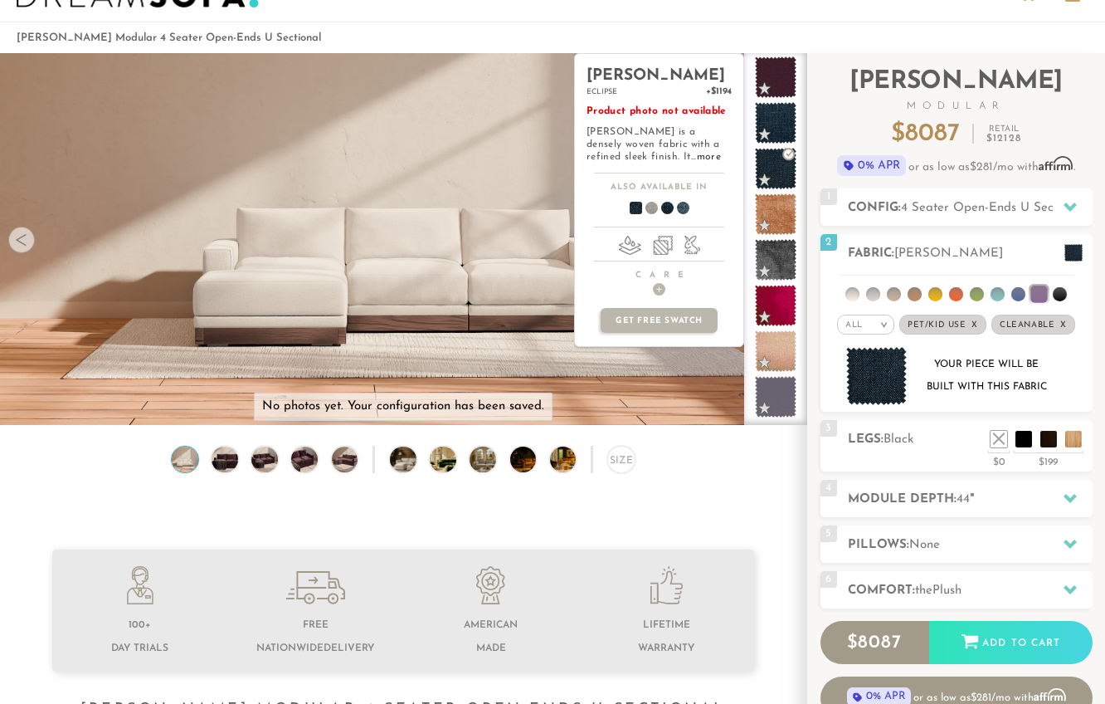
click at [783, 396] on span at bounding box center [775, 396] width 41 height 41
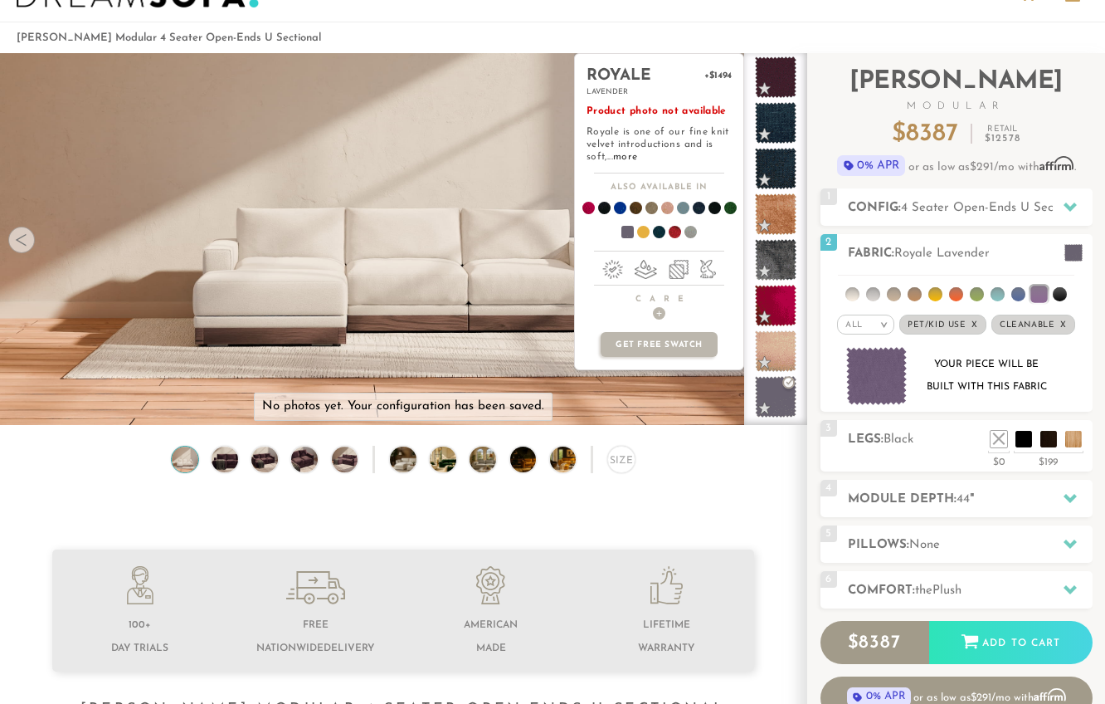
click at [769, 82] on span at bounding box center [775, 76] width 41 height 41
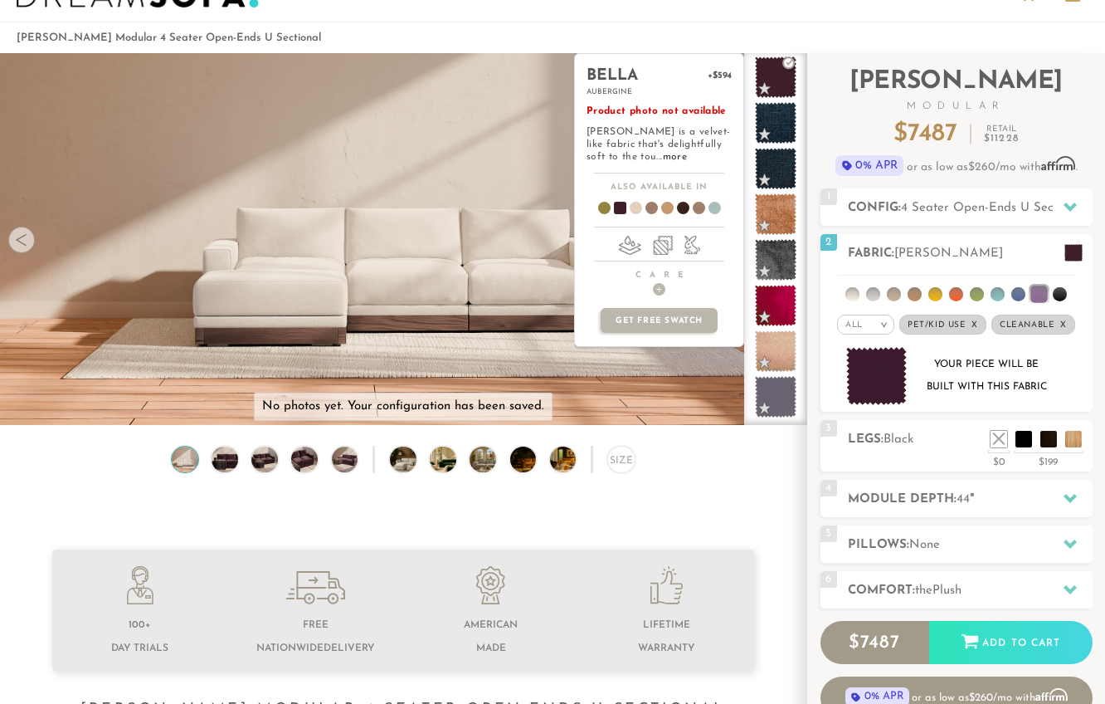
click at [771, 122] on span at bounding box center [775, 122] width 41 height 41
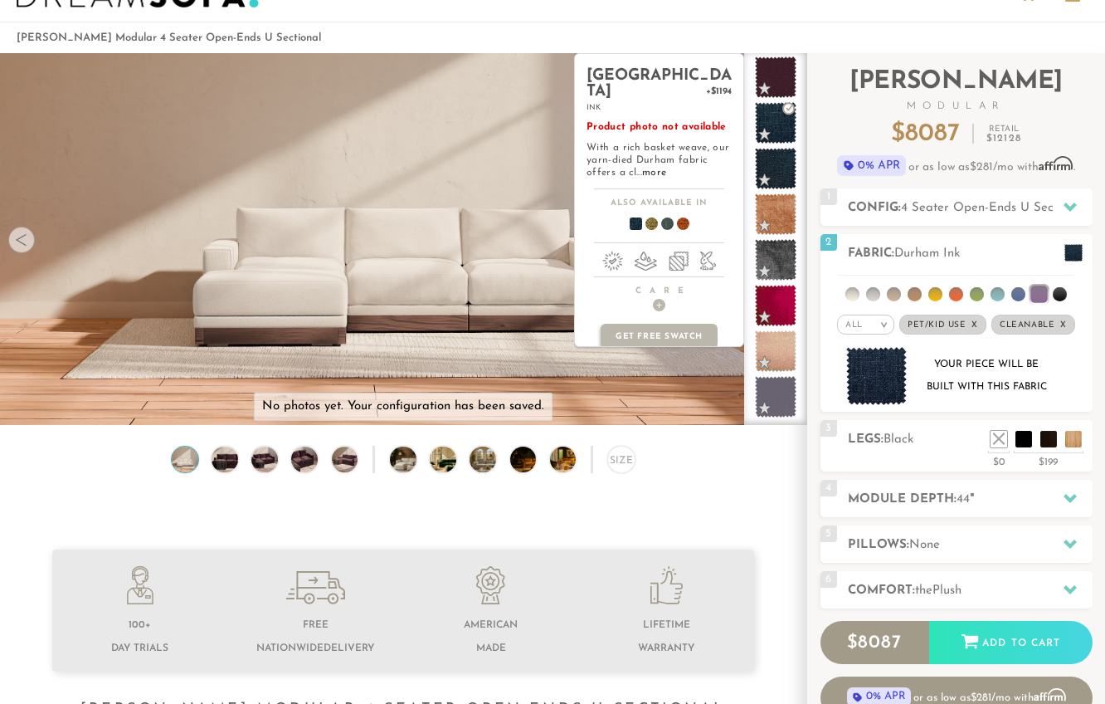
click at [779, 178] on span at bounding box center [775, 168] width 41 height 41
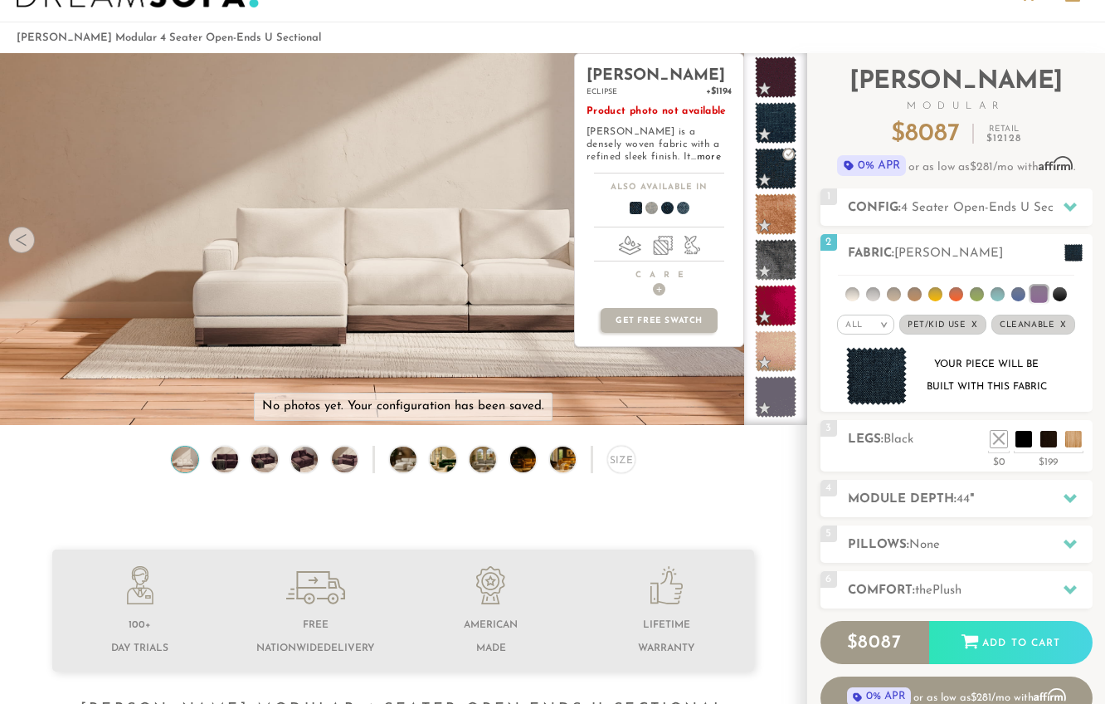
click at [778, 81] on span at bounding box center [775, 76] width 41 height 41
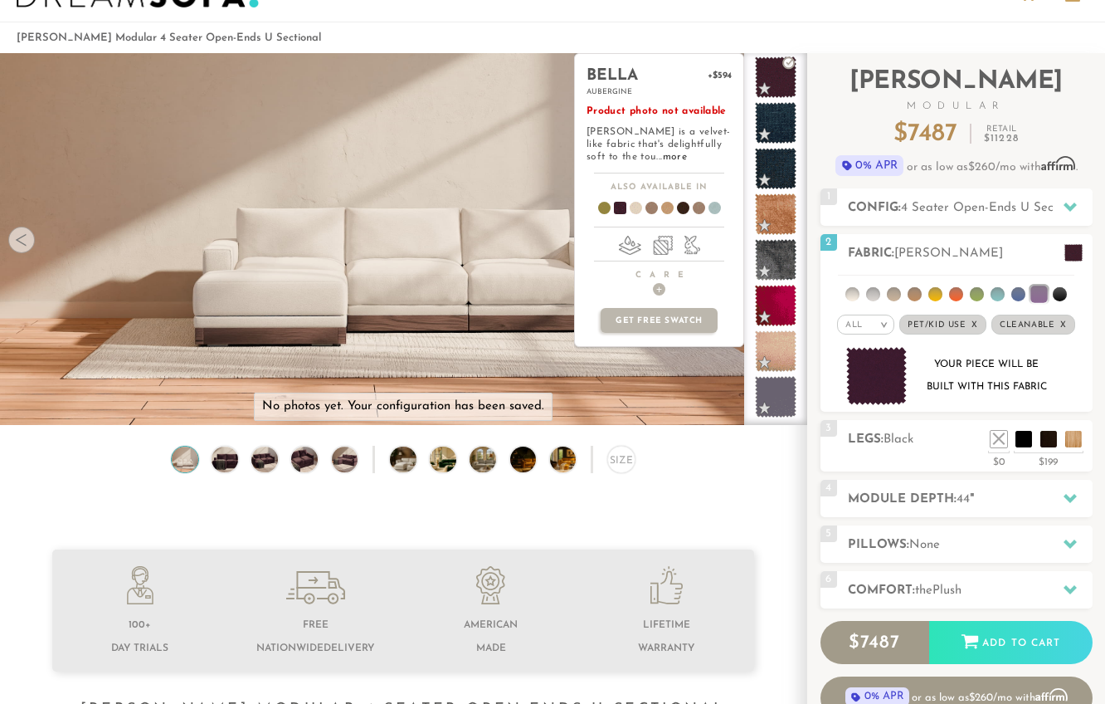
click at [1064, 295] on li at bounding box center [1060, 294] width 14 height 14
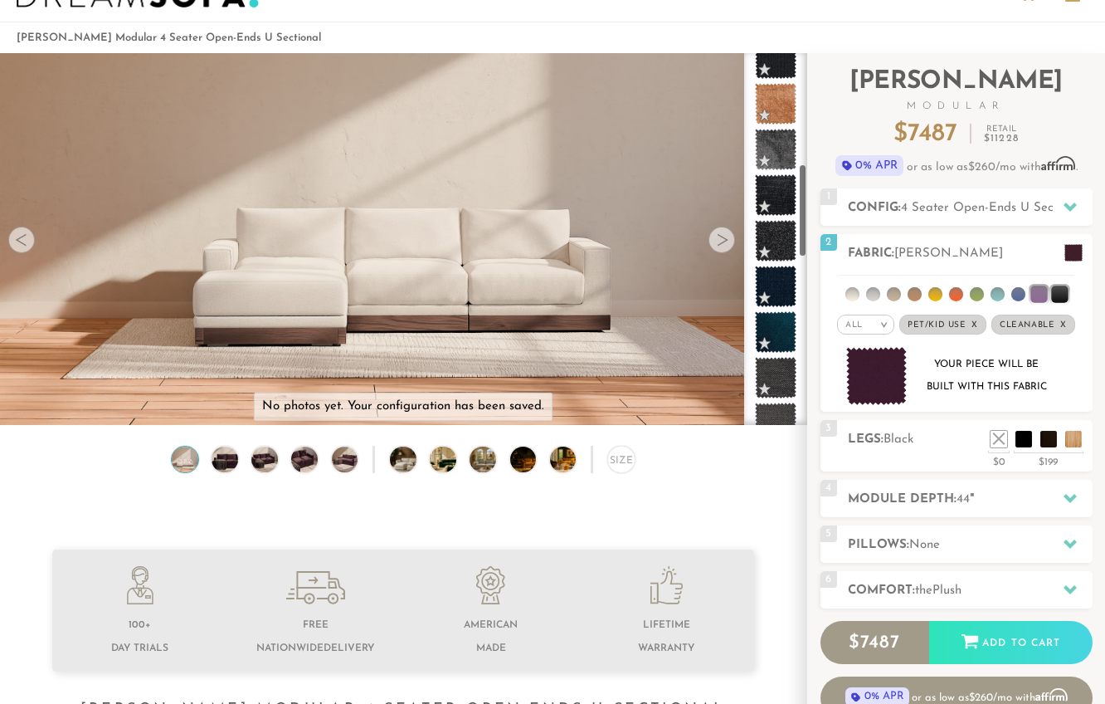
scroll to position [473, 0]
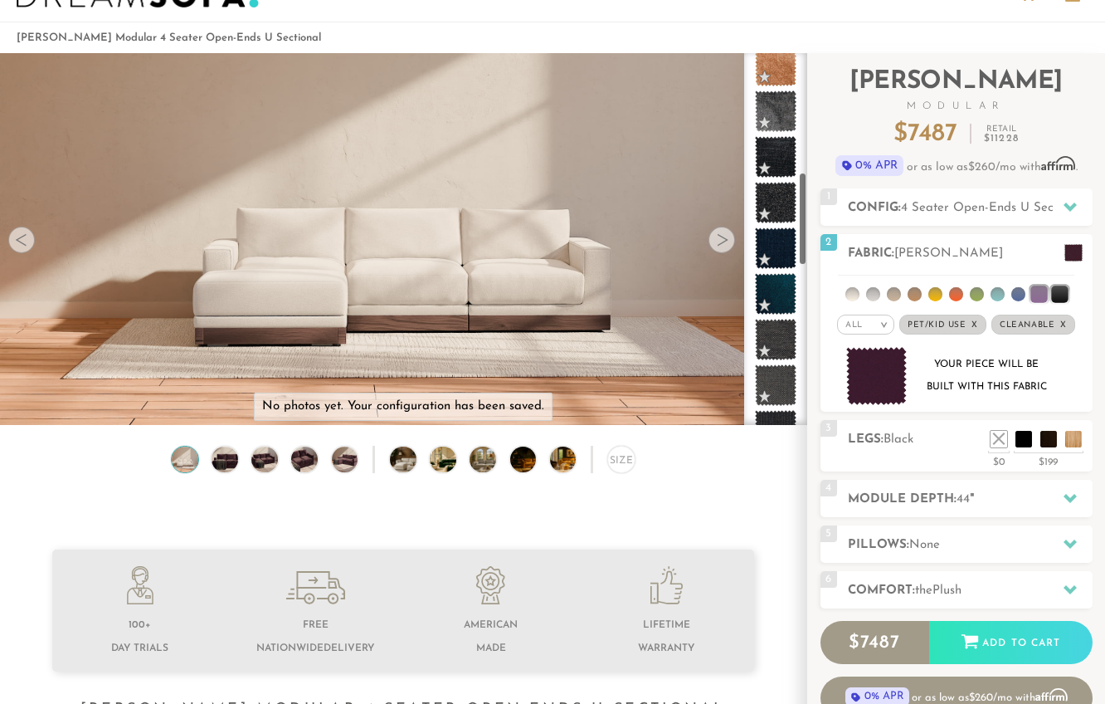
click at [773, 287] on span at bounding box center [775, 293] width 41 height 41
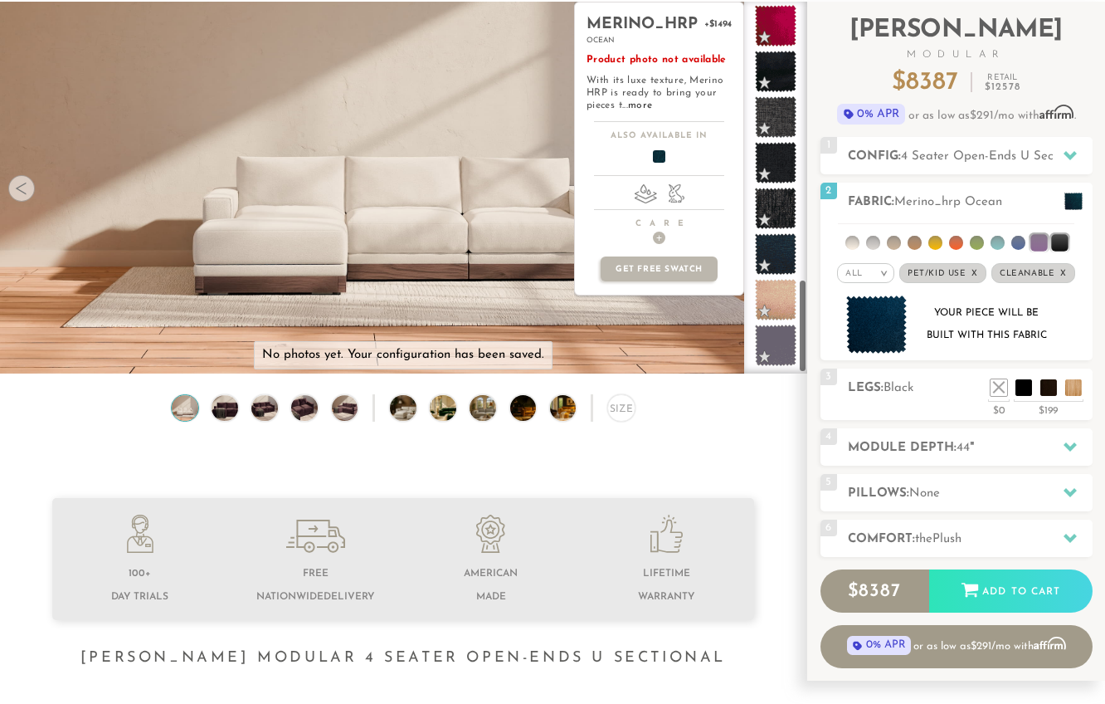
scroll to position [108, 0]
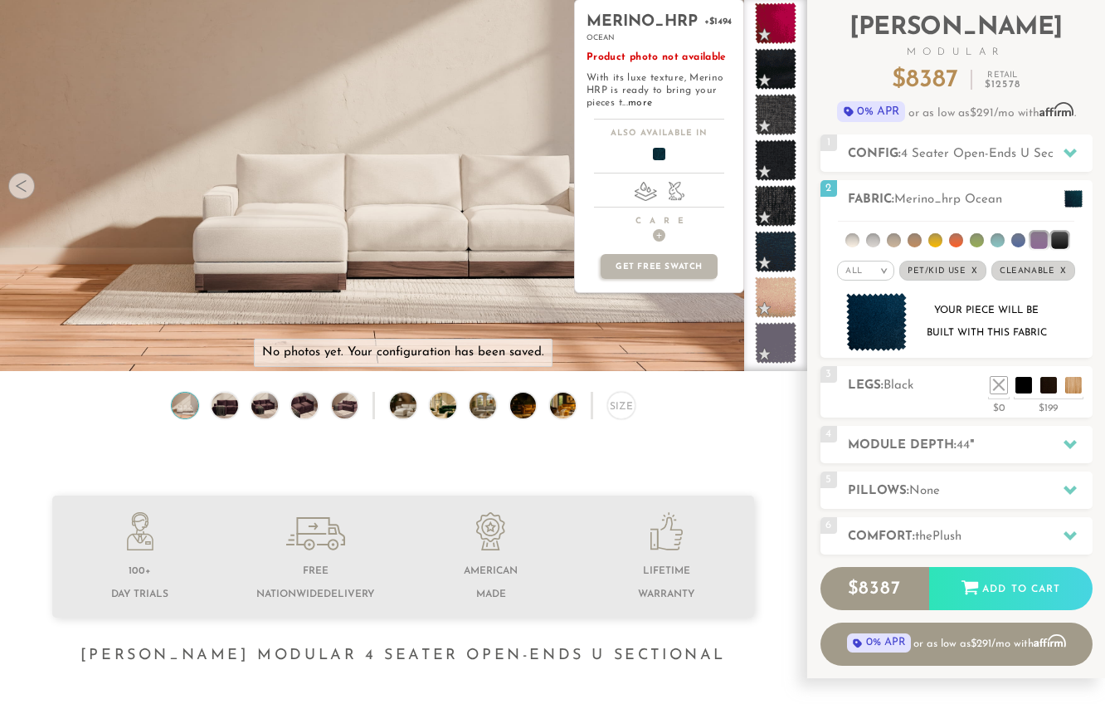
click at [776, 241] on span at bounding box center [775, 251] width 41 height 41
click at [778, 204] on span at bounding box center [775, 205] width 41 height 41
click at [778, 154] on span at bounding box center [775, 159] width 41 height 41
click at [787, 94] on span at bounding box center [775, 114] width 41 height 41
click at [780, 94] on span at bounding box center [775, 114] width 41 height 41
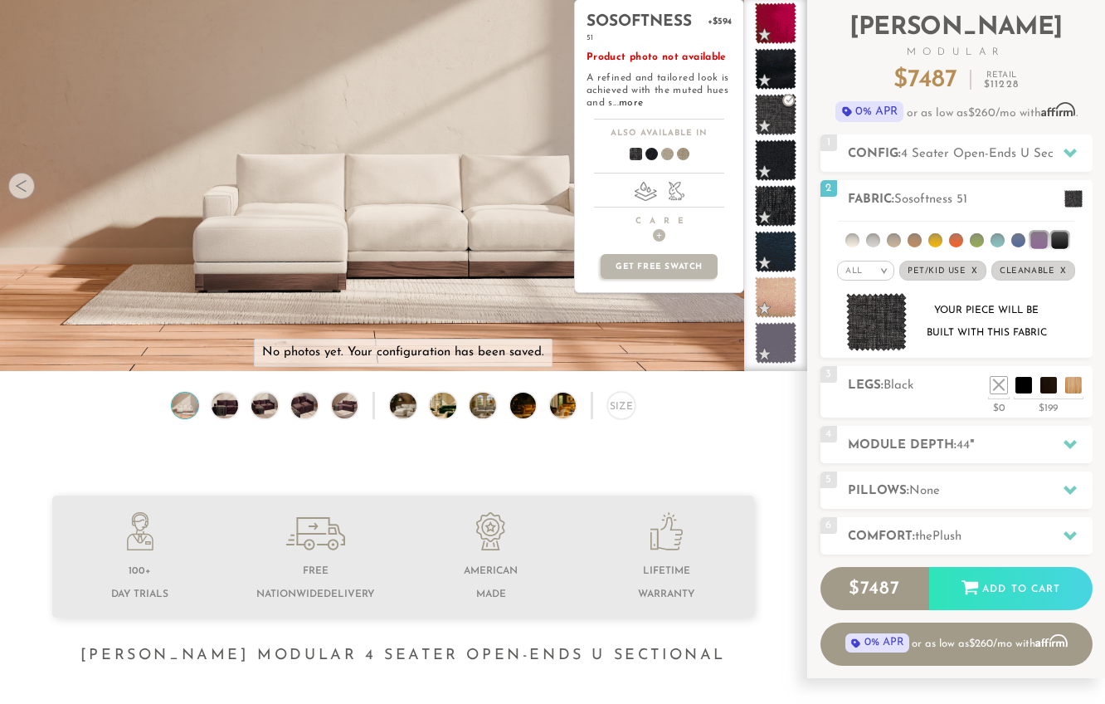
click at [785, 74] on span at bounding box center [775, 68] width 41 height 41
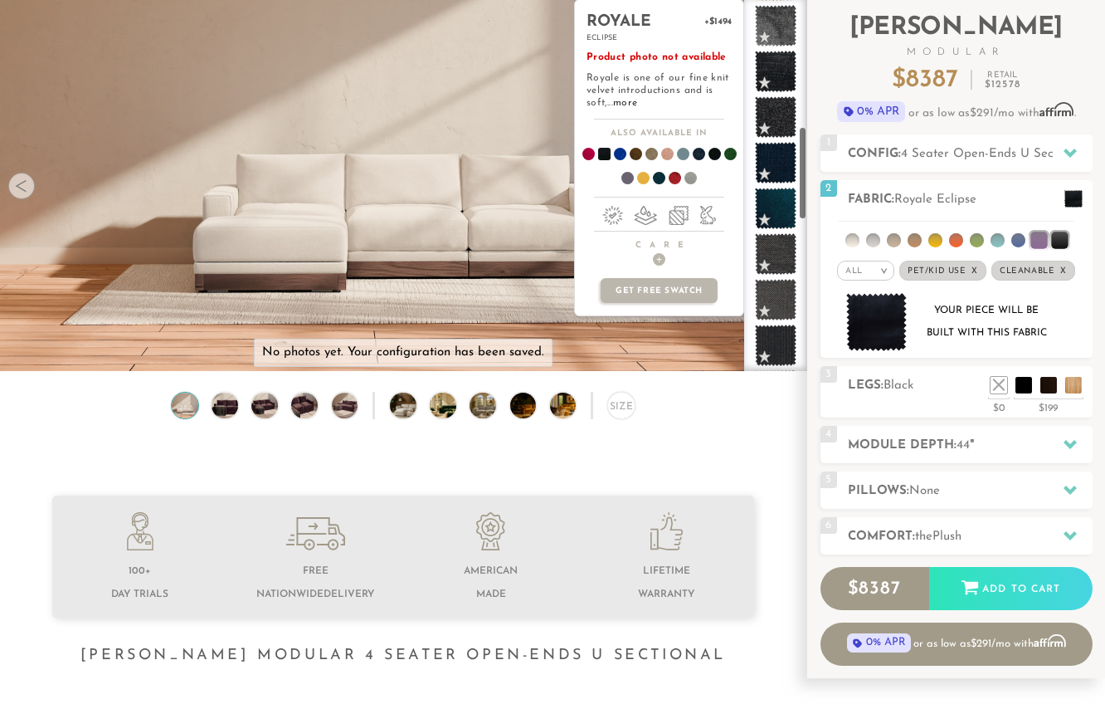
scroll to position [503, 0]
click at [772, 214] on span at bounding box center [775, 209] width 41 height 41
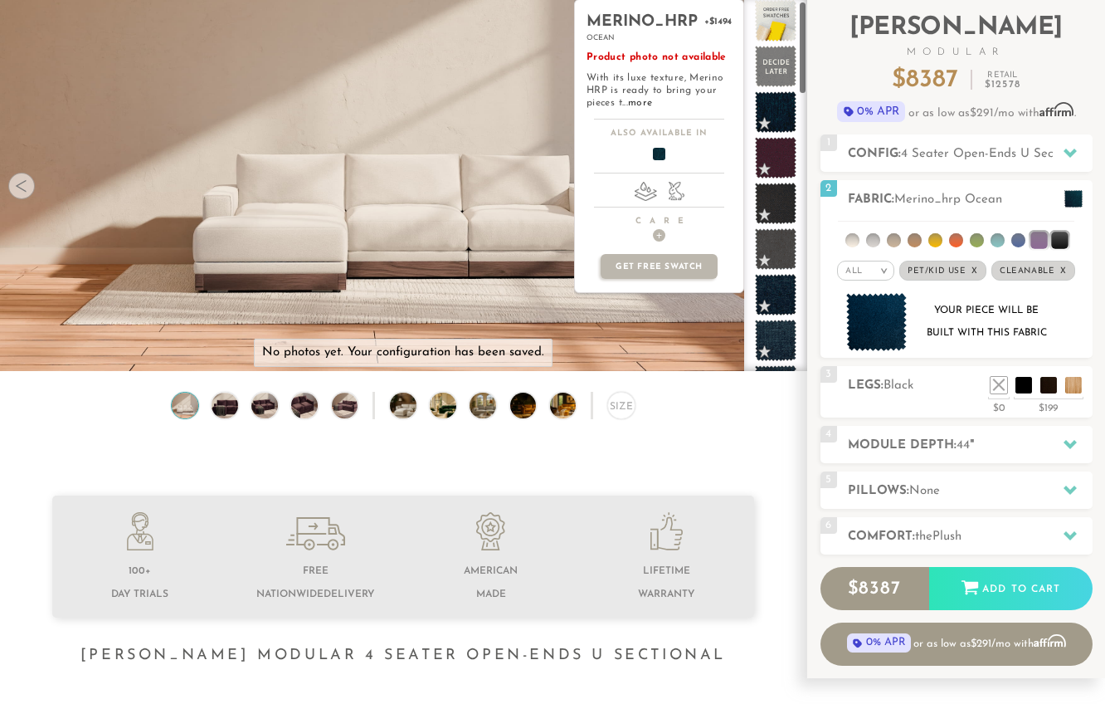
scroll to position [4, 0]
click at [778, 168] on span at bounding box center [775, 160] width 41 height 41
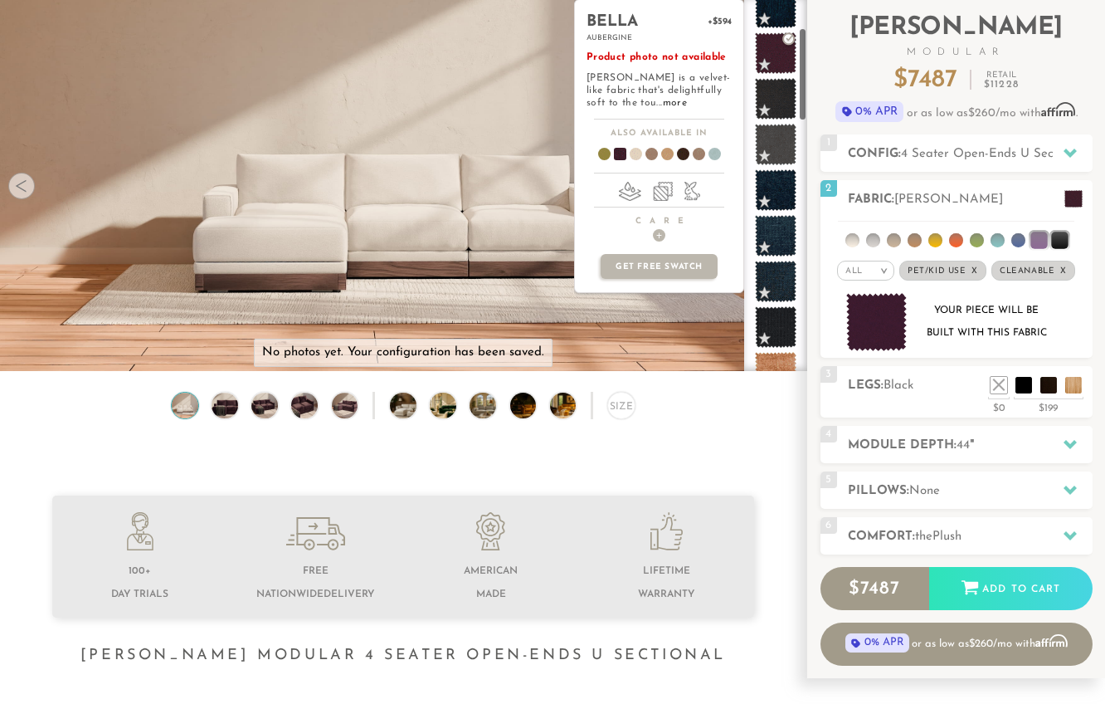
scroll to position [115, 0]
click at [1044, 388] on li at bounding box center [1049, 385] width 17 height 17
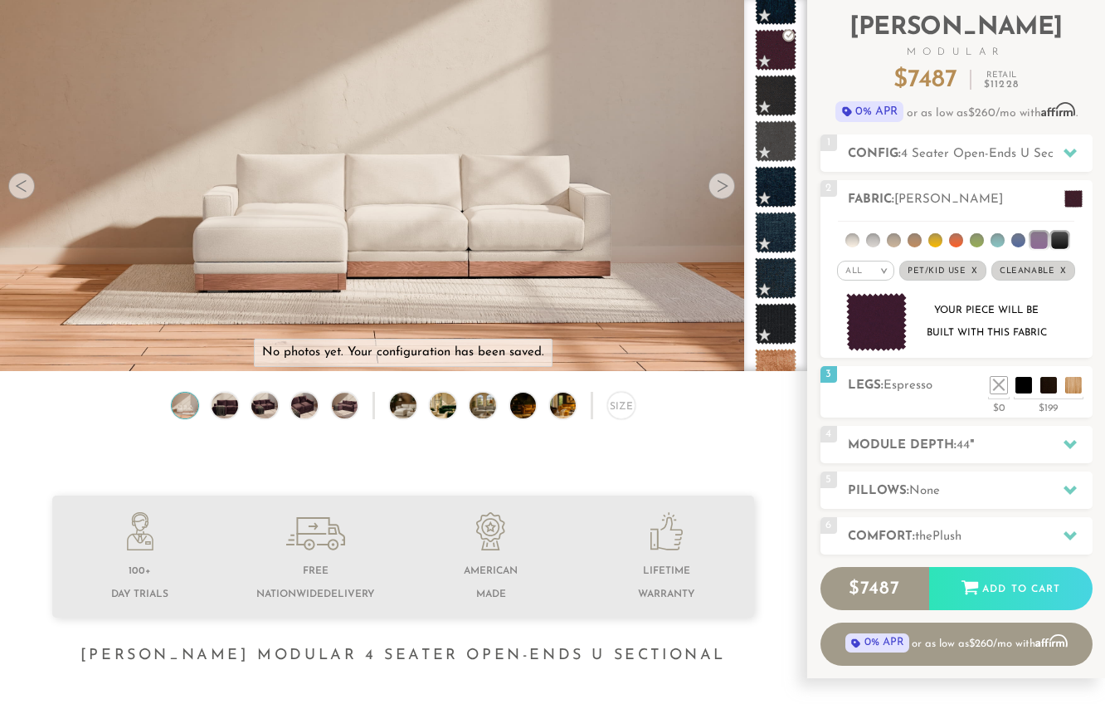
click at [942, 388] on h2 "Legs: Espresso" at bounding box center [970, 385] width 245 height 19
click at [1029, 390] on li at bounding box center [1024, 385] width 17 height 17
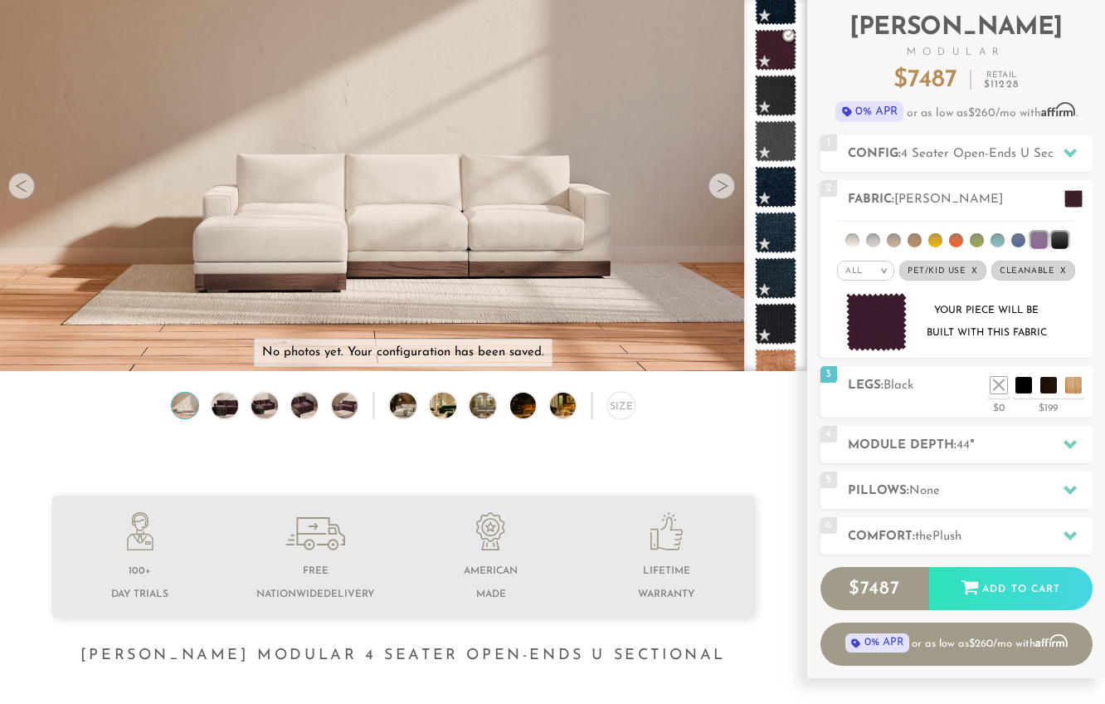
click at [920, 389] on h2 "Legs: Black" at bounding box center [970, 385] width 245 height 19
click at [1043, 383] on li at bounding box center [1049, 385] width 17 height 17
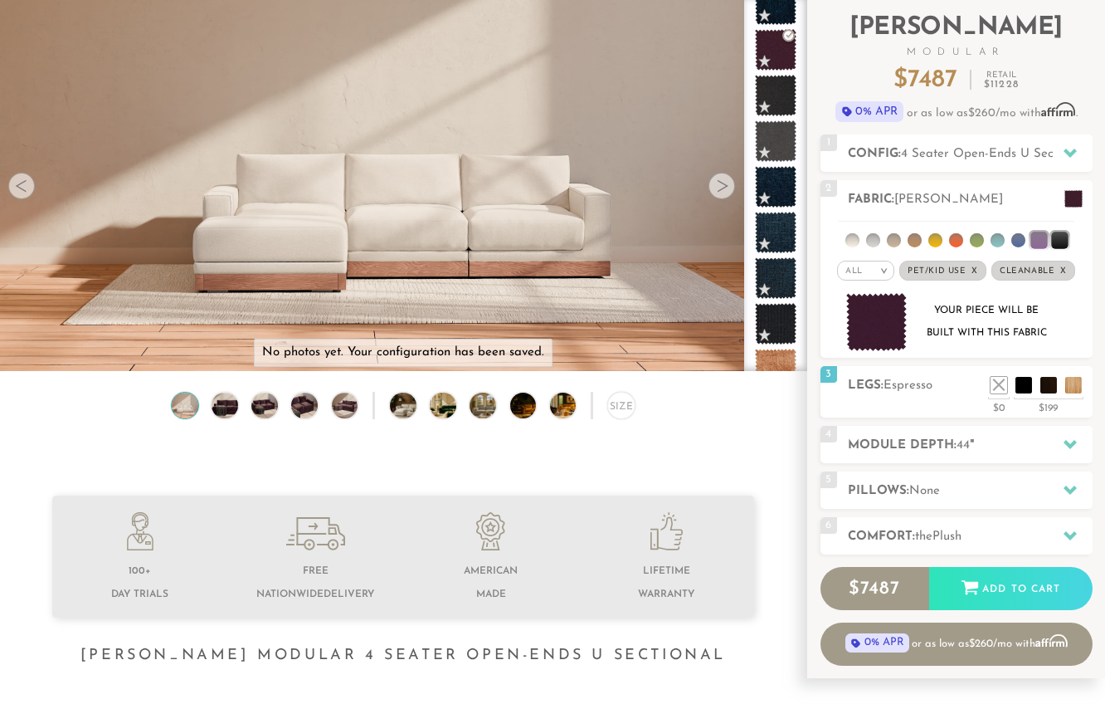
click at [1041, 377] on li at bounding box center [1049, 385] width 17 height 17
click at [901, 400] on div "3 Legs: Espresso $0 $199 Nailheads:" at bounding box center [957, 391] width 272 height 51
click at [856, 451] on h2 "Module Depth: 44 "" at bounding box center [970, 445] width 245 height 19
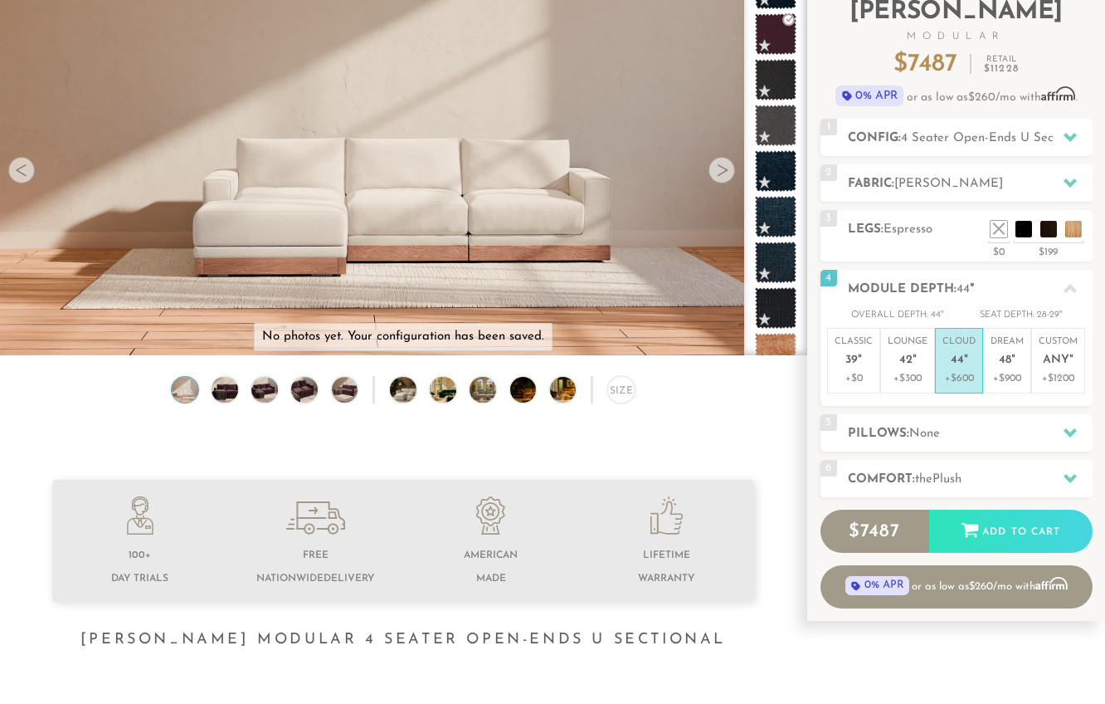
scroll to position [181, 0]
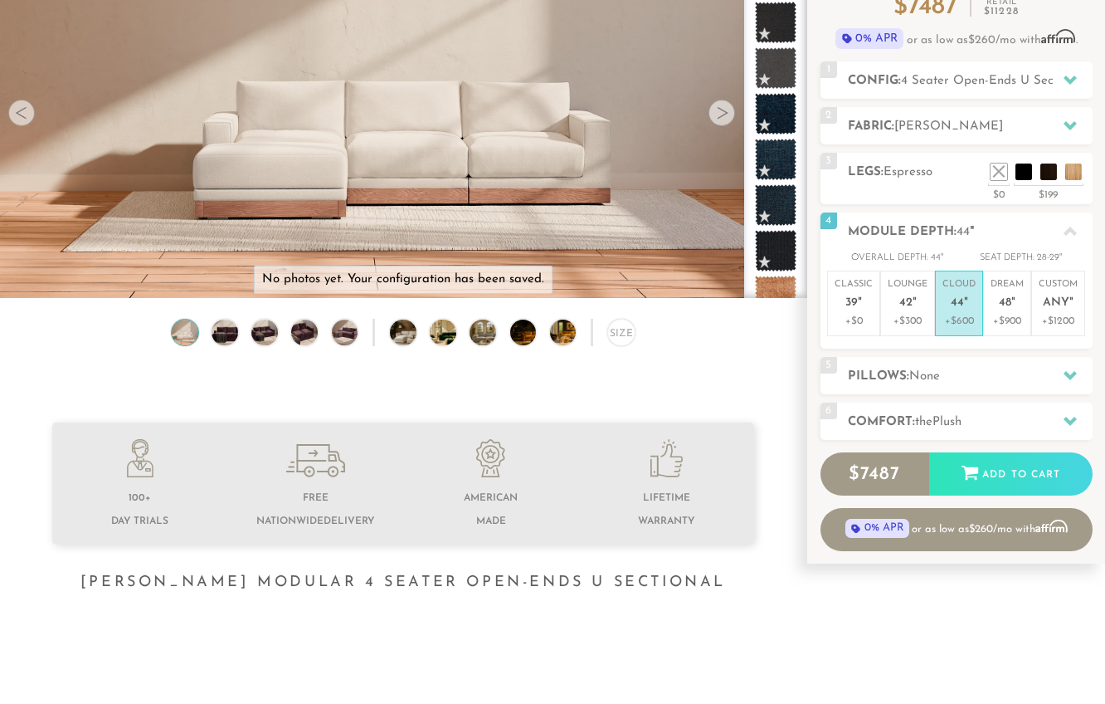
click at [924, 393] on div "5 Pillows: None" at bounding box center [957, 375] width 272 height 37
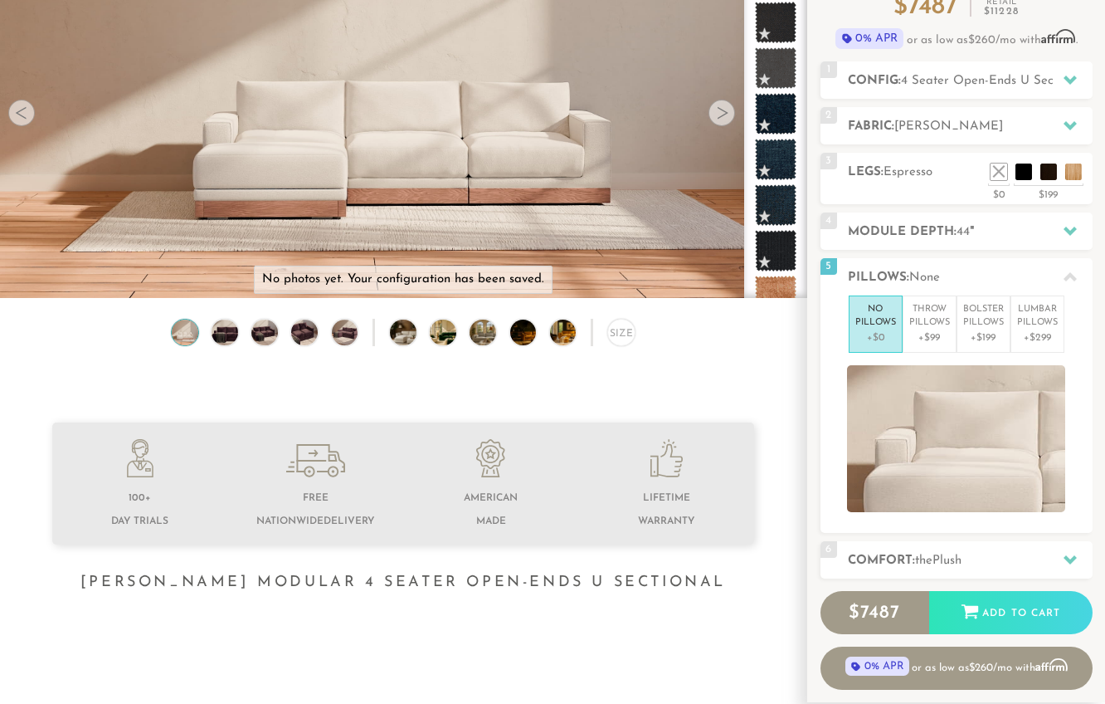
click at [985, 330] on p "+$199" at bounding box center [984, 337] width 41 height 15
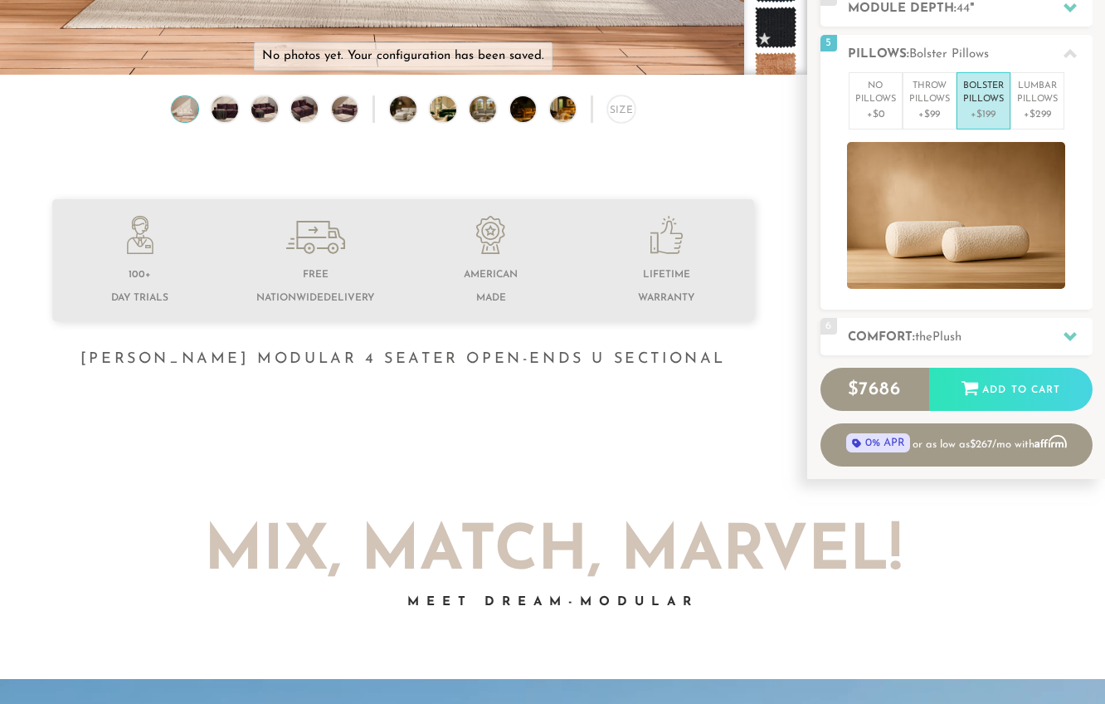
scroll to position [410, 0]
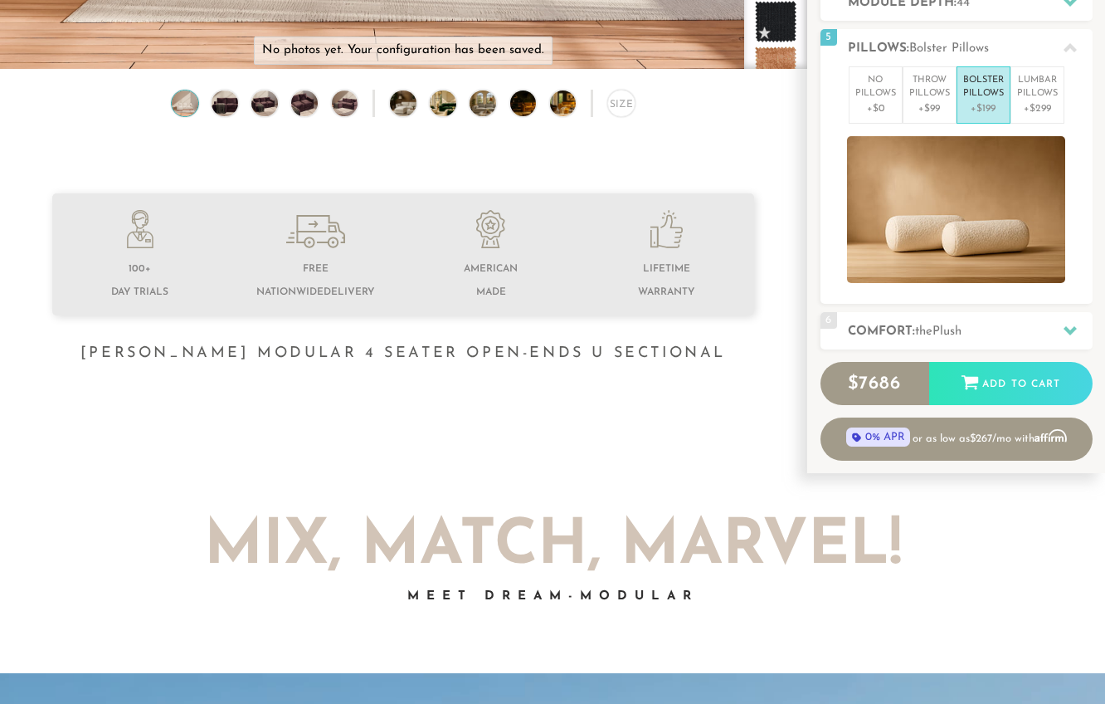
click at [925, 335] on span "the" at bounding box center [923, 331] width 17 height 12
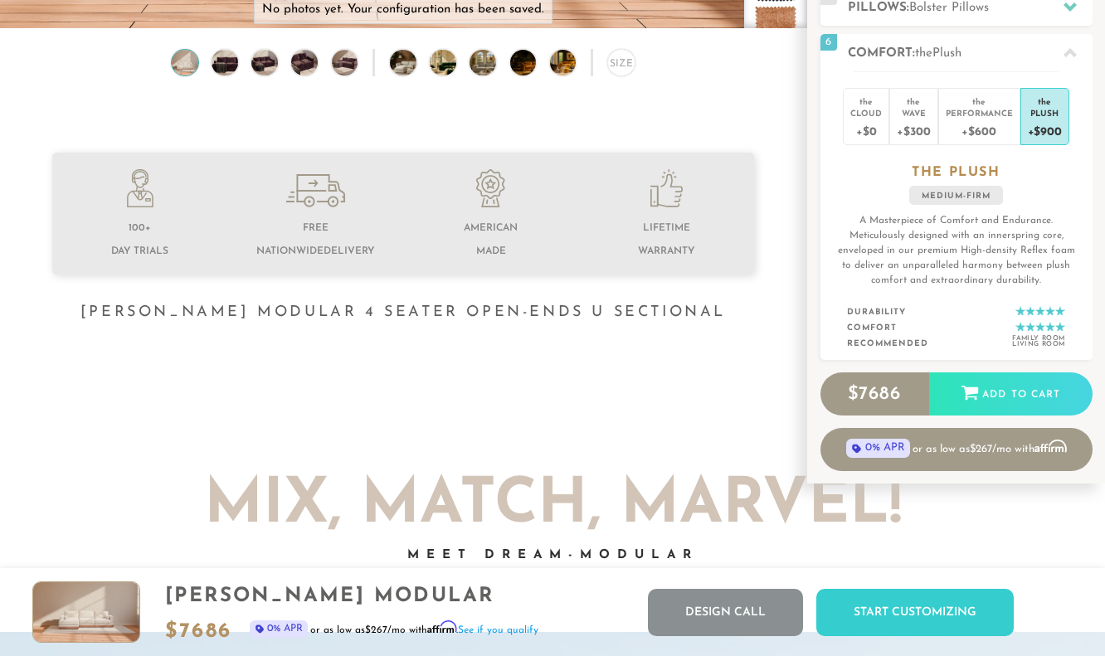
scroll to position [0, 0]
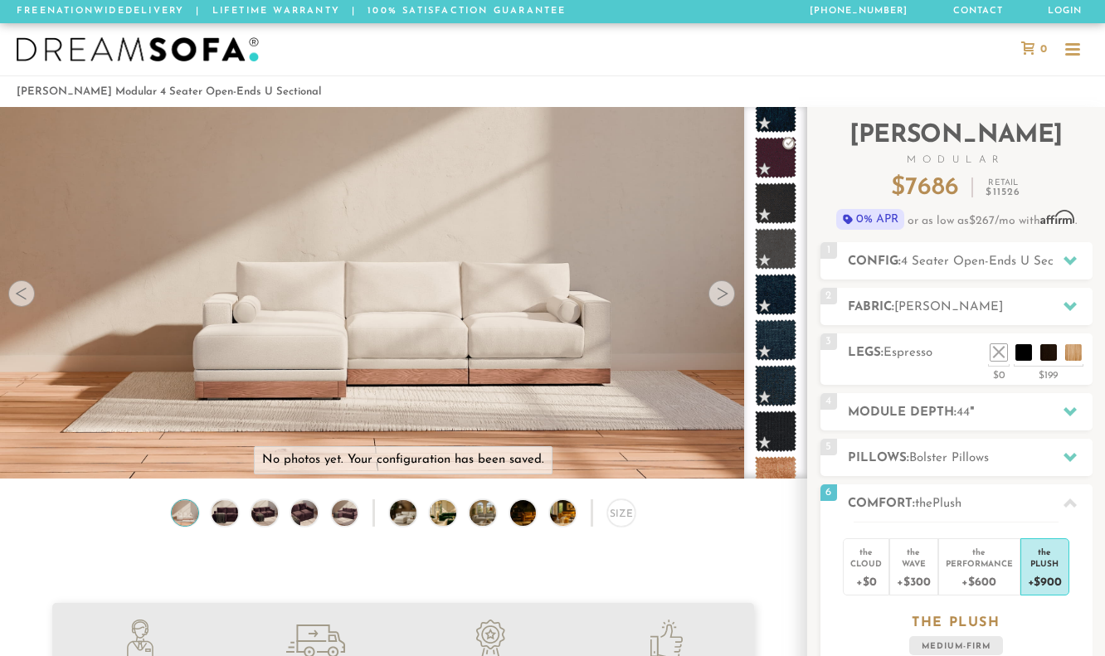
click at [44, 58] on img at bounding box center [138, 49] width 242 height 25
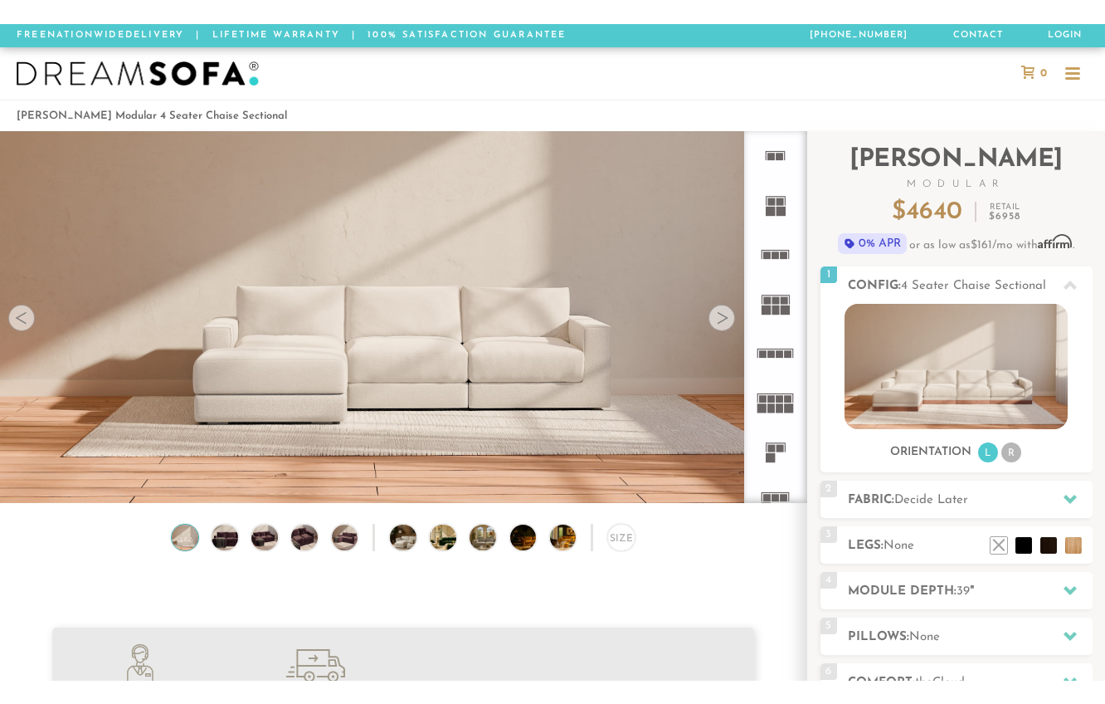
scroll to position [17954, 1105]
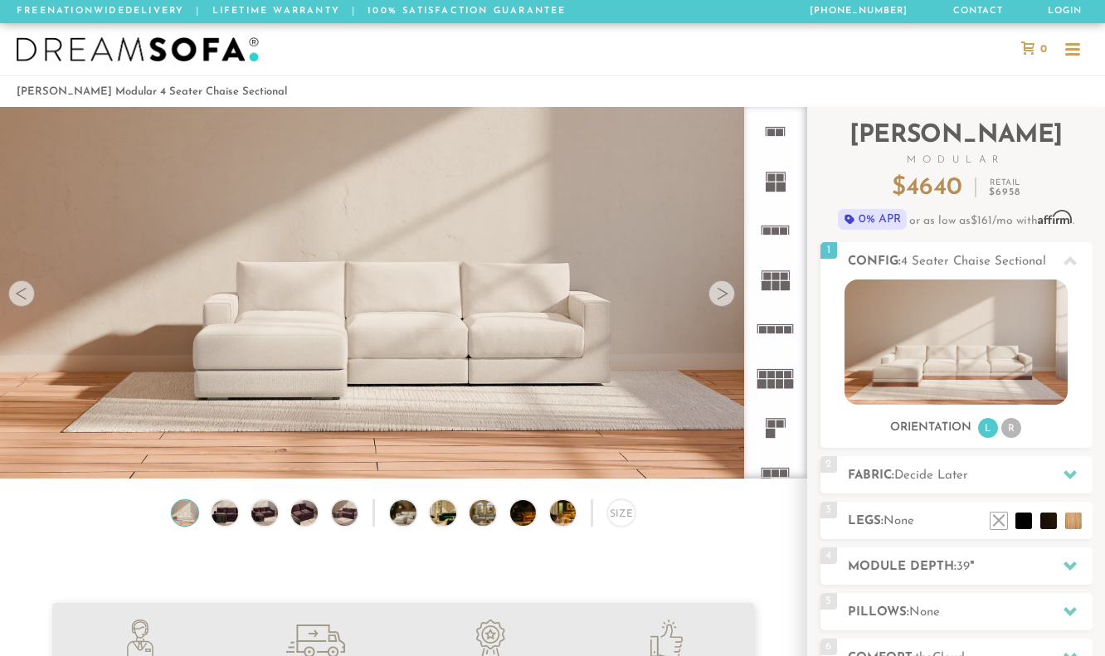
click at [220, 525] on img at bounding box center [225, 513] width 32 height 27
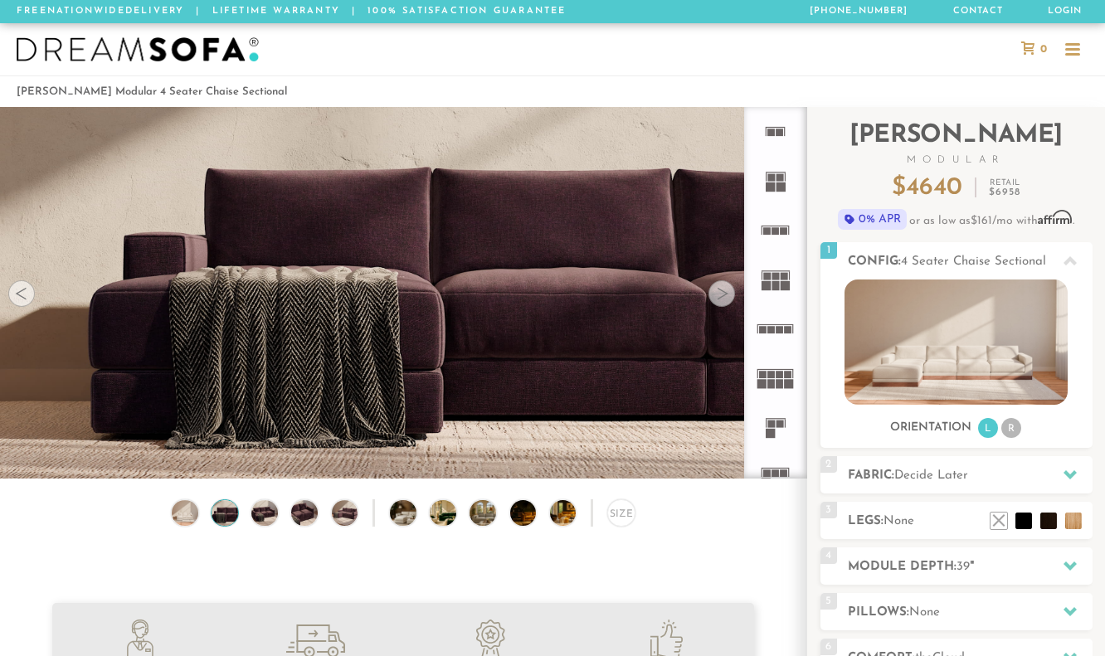
click at [267, 508] on img at bounding box center [265, 513] width 32 height 27
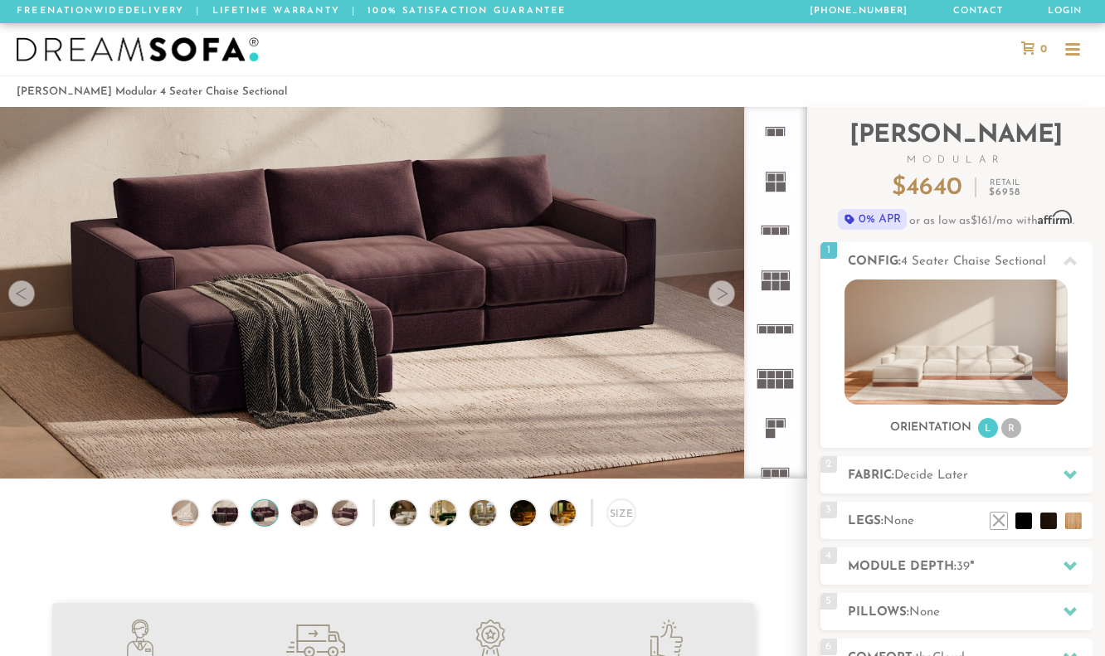
click at [295, 515] on img at bounding box center [305, 513] width 32 height 27
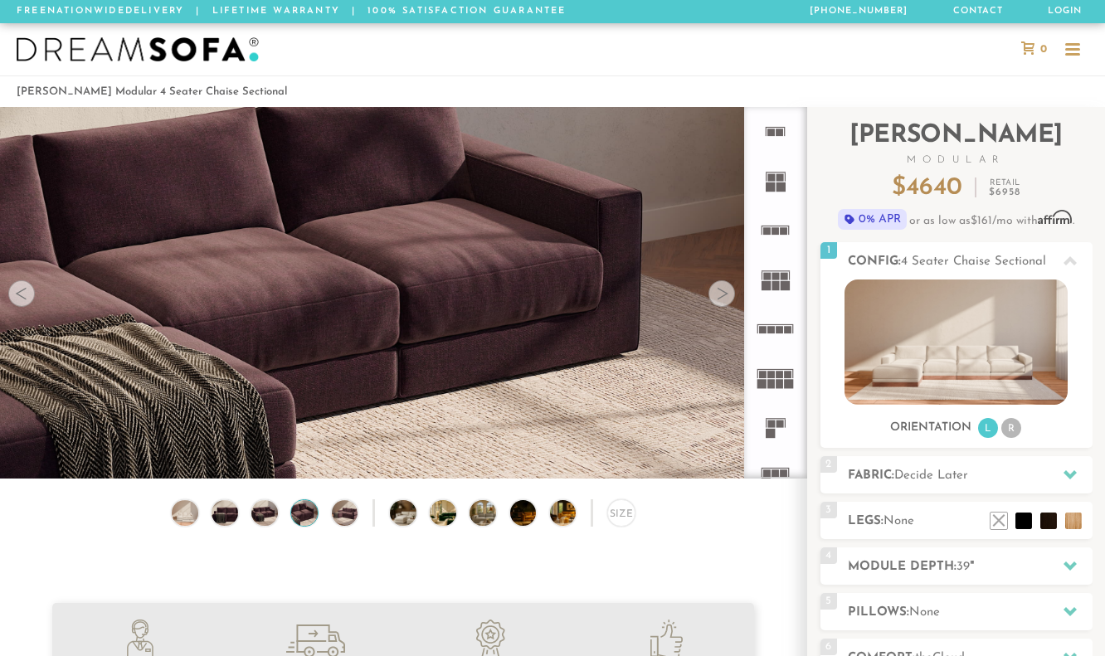
click at [347, 510] on img at bounding box center [345, 513] width 32 height 27
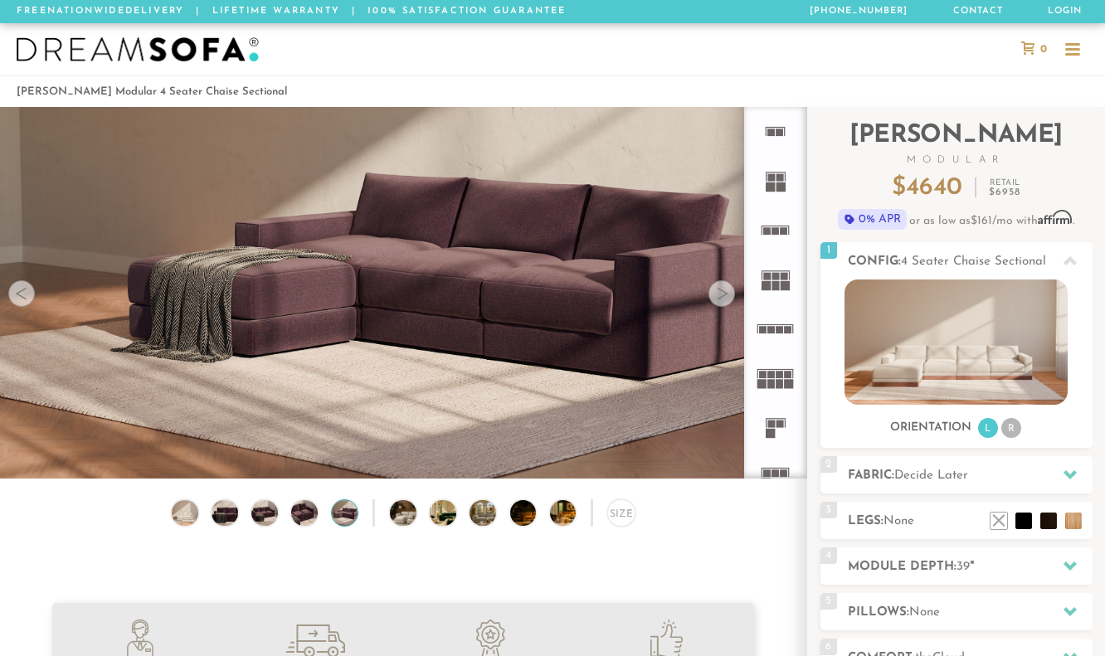
click at [395, 522] on img at bounding box center [413, 513] width 46 height 27
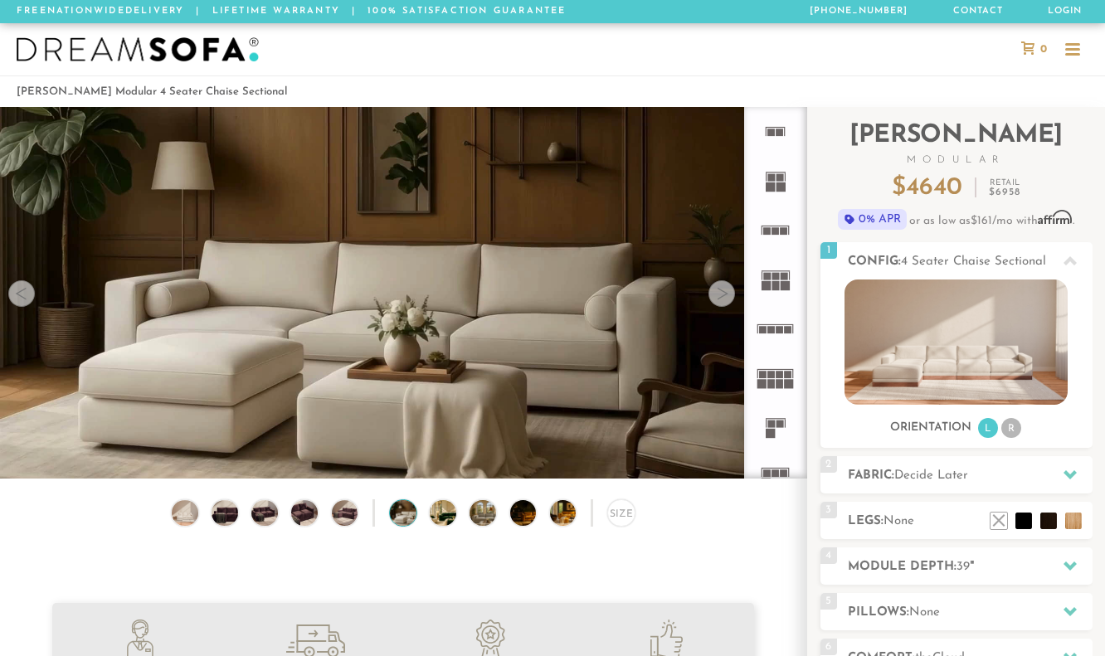
click at [442, 510] on img at bounding box center [453, 513] width 46 height 27
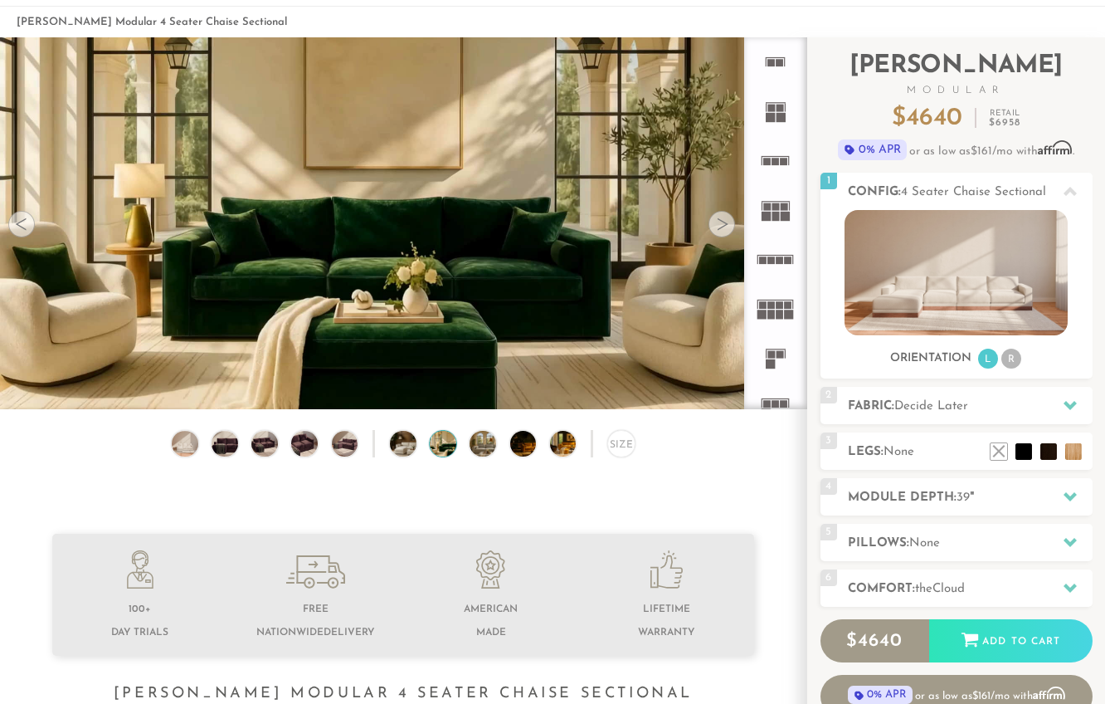
scroll to position [105, 0]
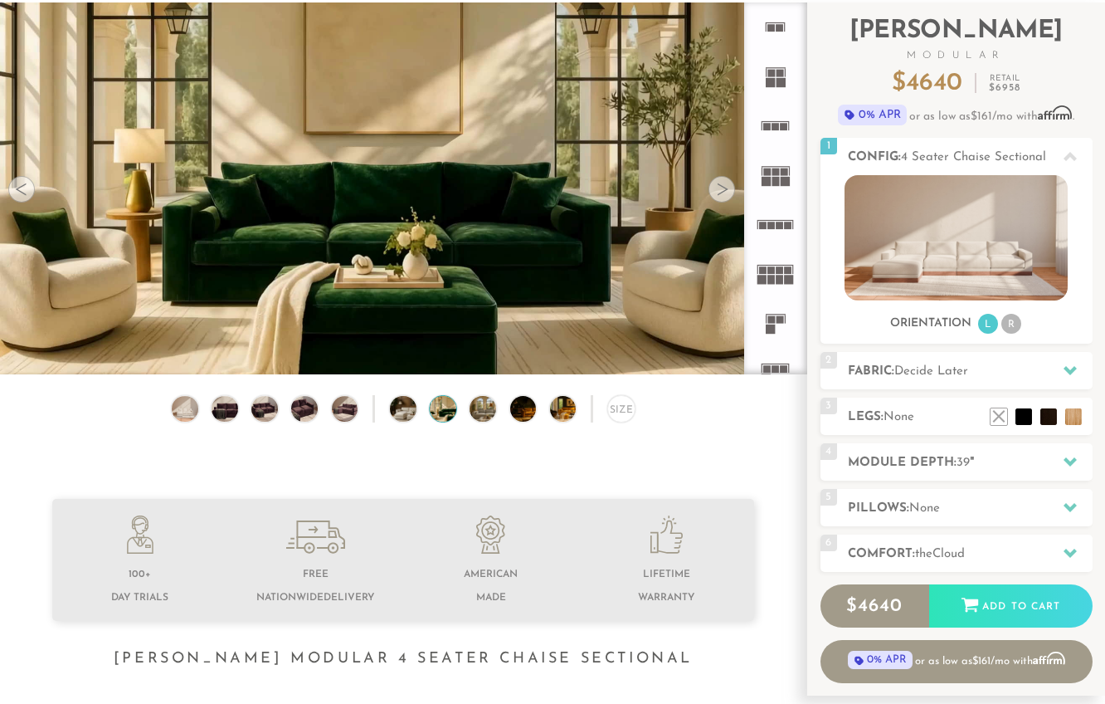
click at [515, 414] on img at bounding box center [533, 409] width 46 height 27
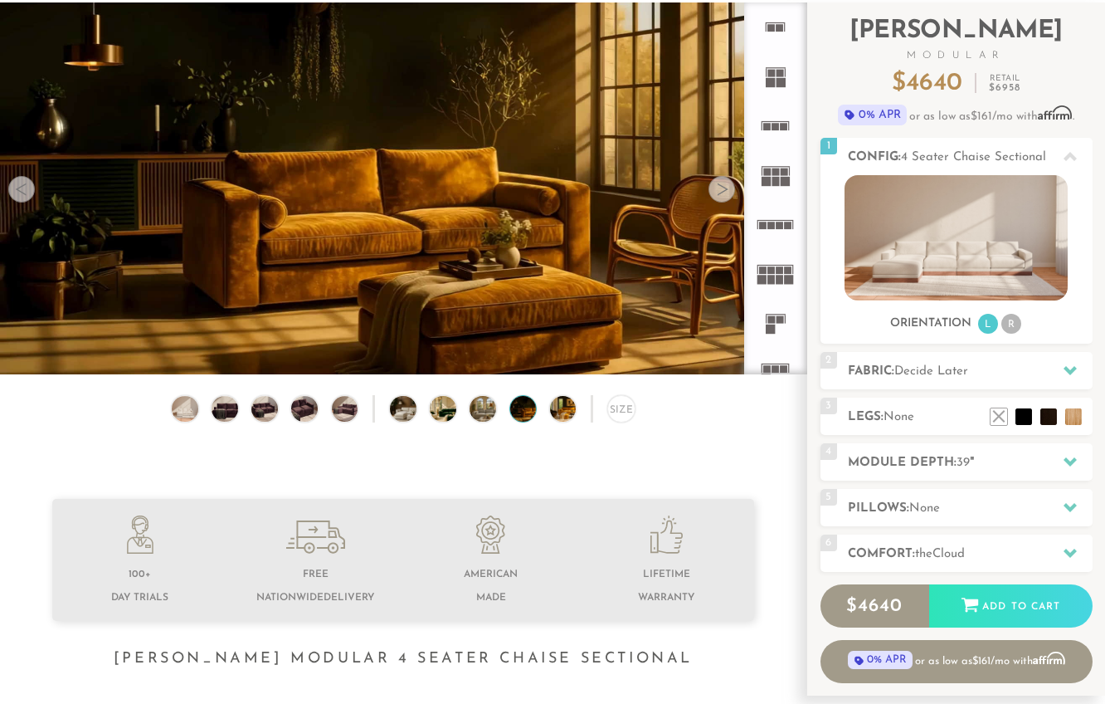
click at [559, 407] on img at bounding box center [573, 409] width 46 height 27
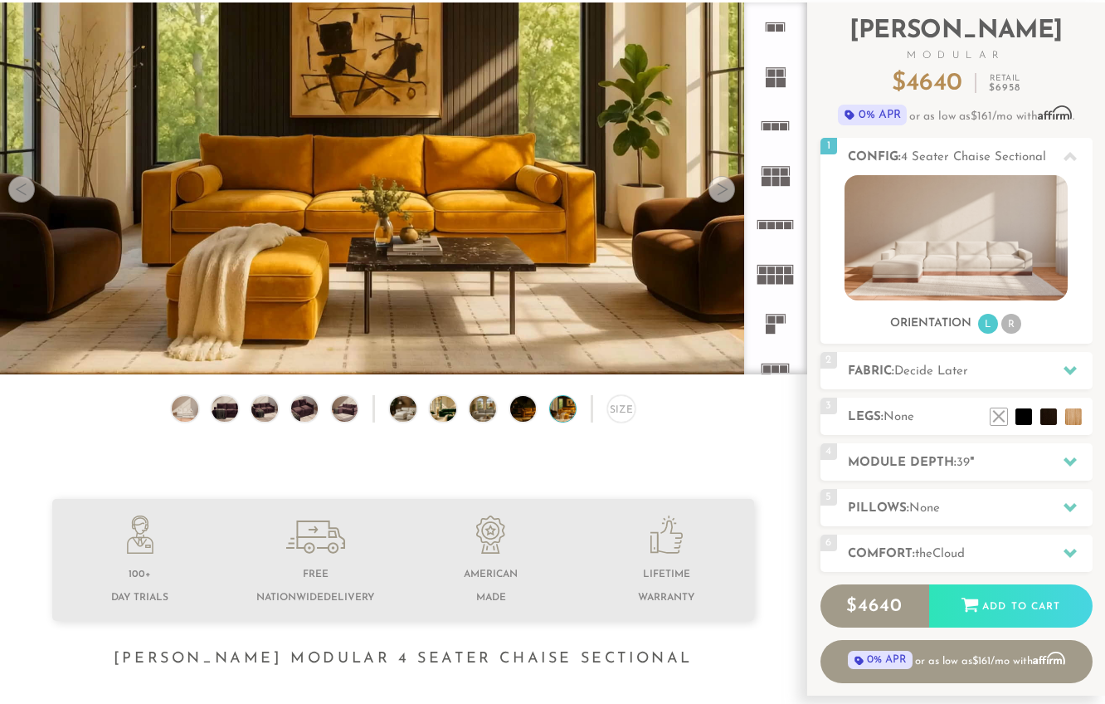
click at [186, 417] on img at bounding box center [185, 409] width 32 height 27
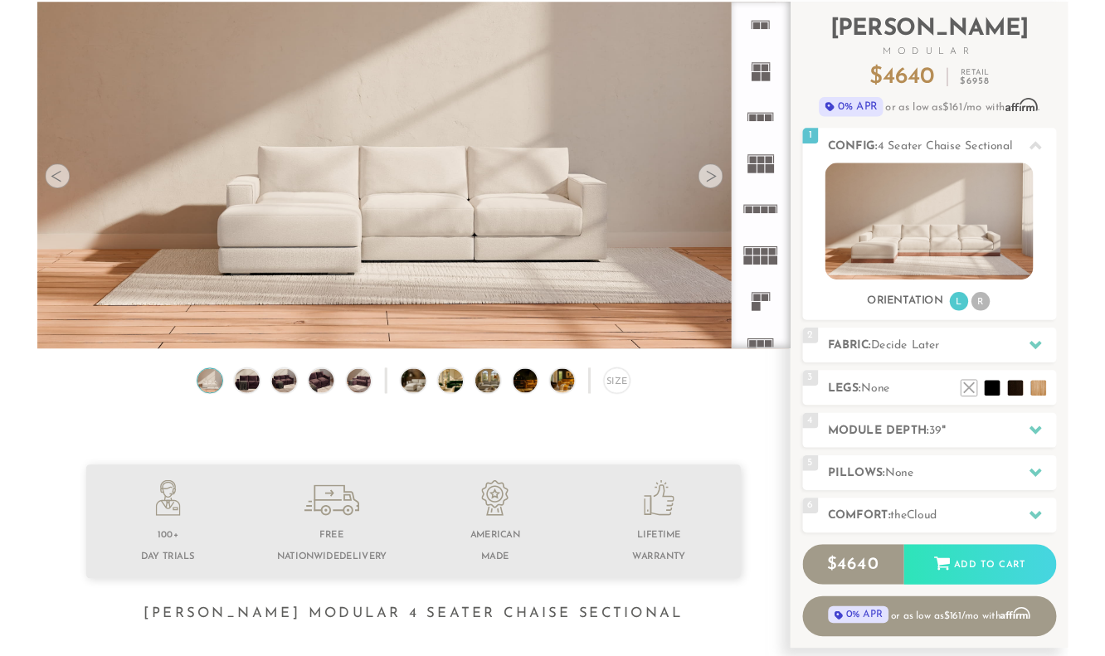
scroll to position [0, 0]
